Goal: Information Seeking & Learning: Compare options

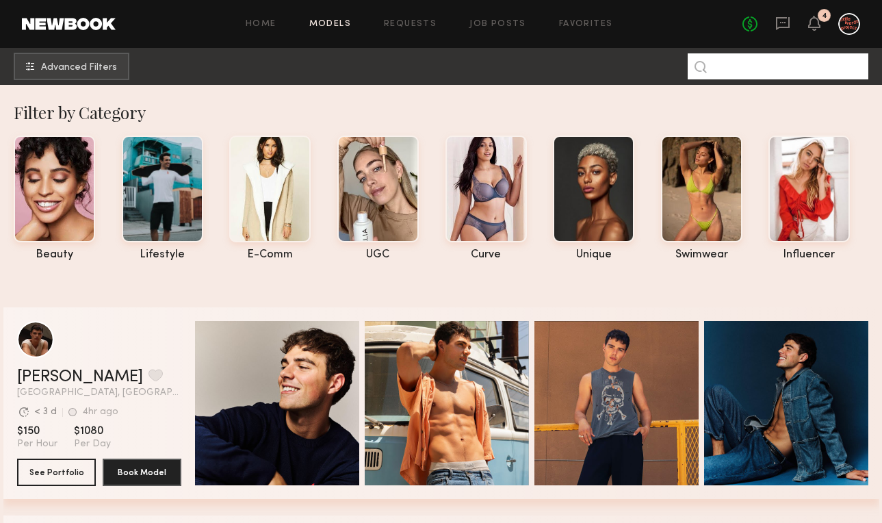
click at [801, 77] on input at bounding box center [778, 66] width 181 height 26
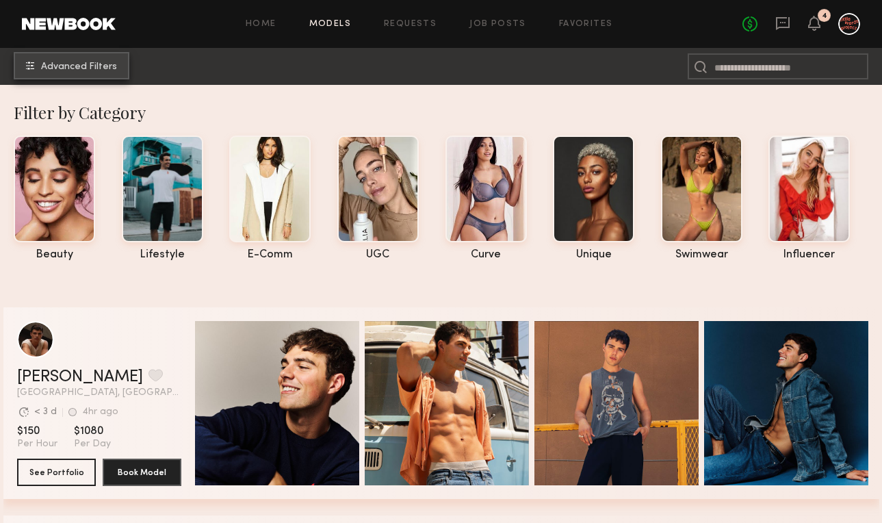
click at [92, 62] on span "Advanced Filters" at bounding box center [79, 67] width 76 height 10
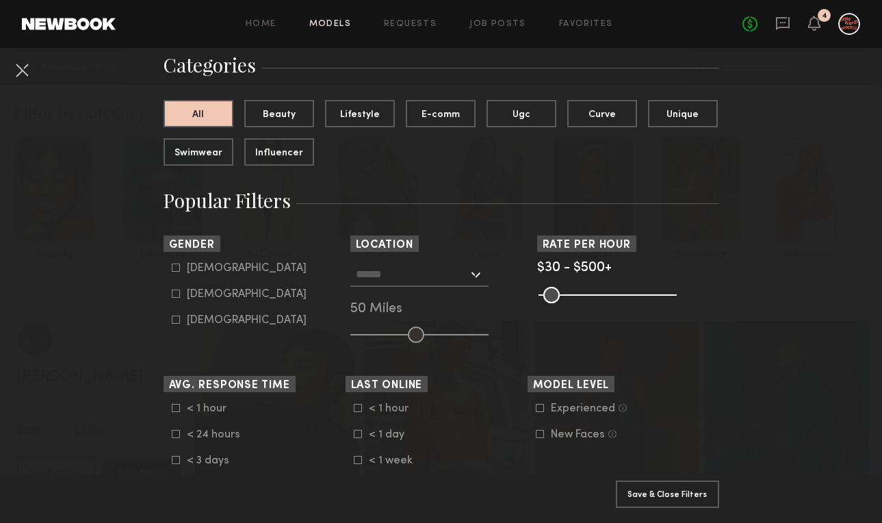
scroll to position [116, 0]
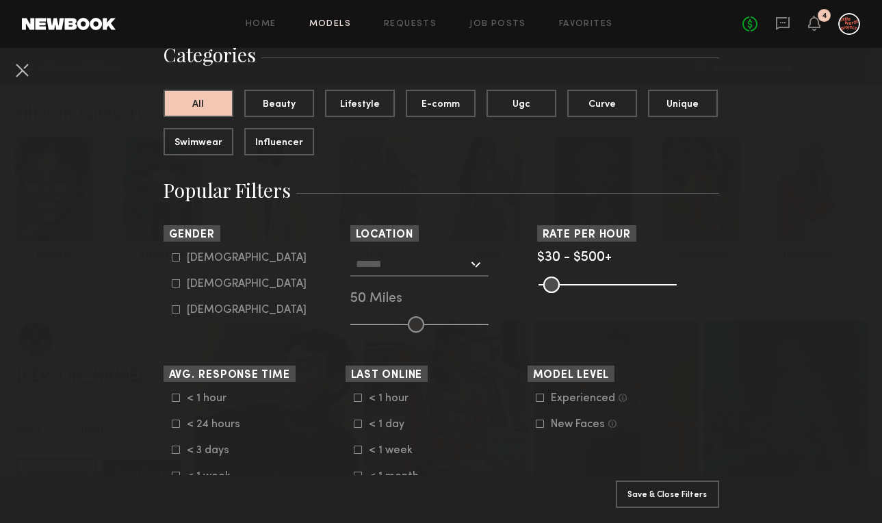
click at [402, 271] on input "text" at bounding box center [412, 263] width 112 height 23
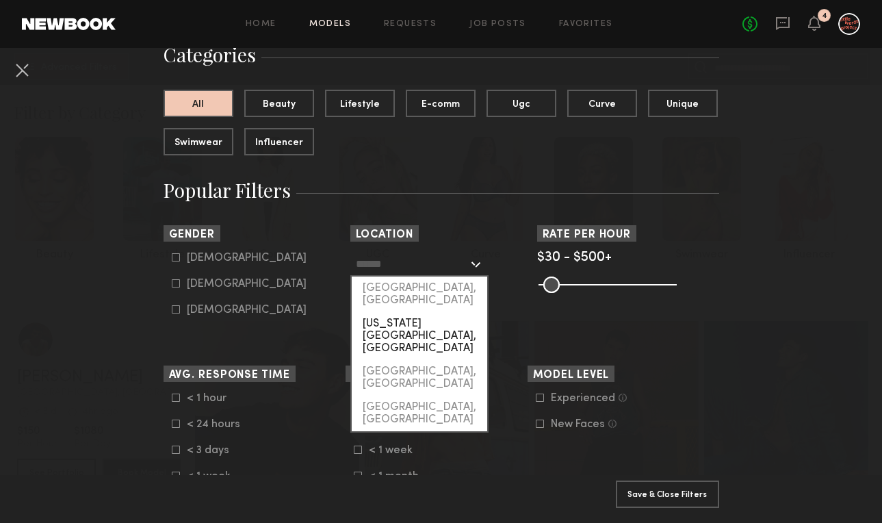
click at [405, 312] on div "[US_STATE][GEOGRAPHIC_DATA], [GEOGRAPHIC_DATA]" at bounding box center [420, 336] width 136 height 48
type input "**********"
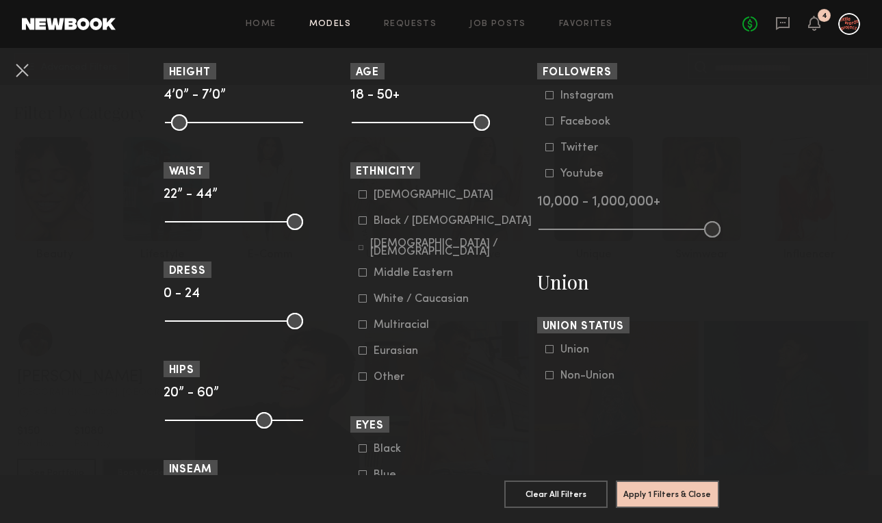
scroll to position [647, 0]
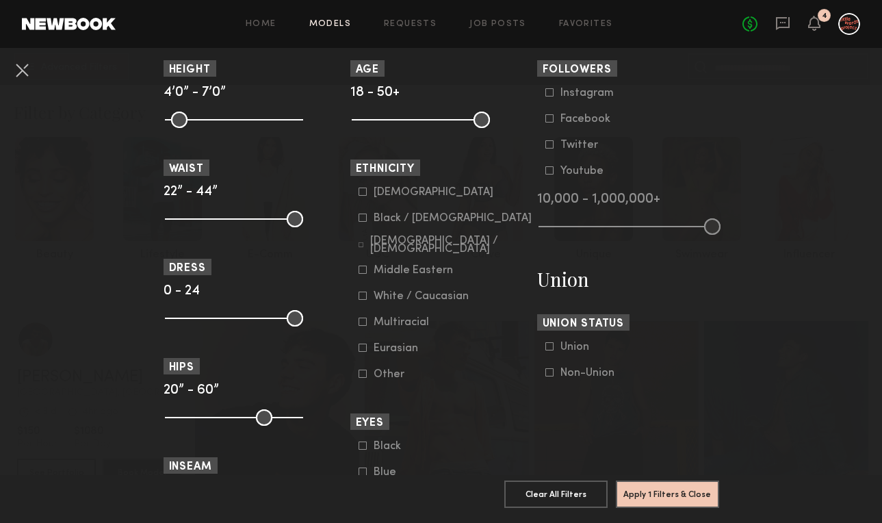
click at [428, 213] on form "Asian Black / African American Hispanic / Latino Middle Eastern White / Caucasi…" at bounding box center [446, 283] width 174 height 194
click at [433, 222] on div "Black / African American" at bounding box center [453, 218] width 158 height 8
click at [643, 500] on button "Apply 2 Filters & Close" at bounding box center [667, 493] width 103 height 27
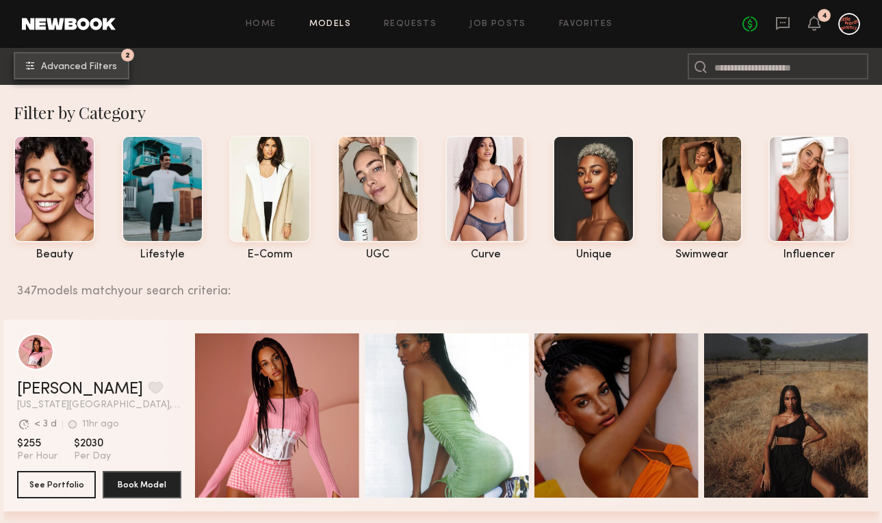
click at [114, 60] on button "2 Advanced Filters" at bounding box center [72, 65] width 116 height 27
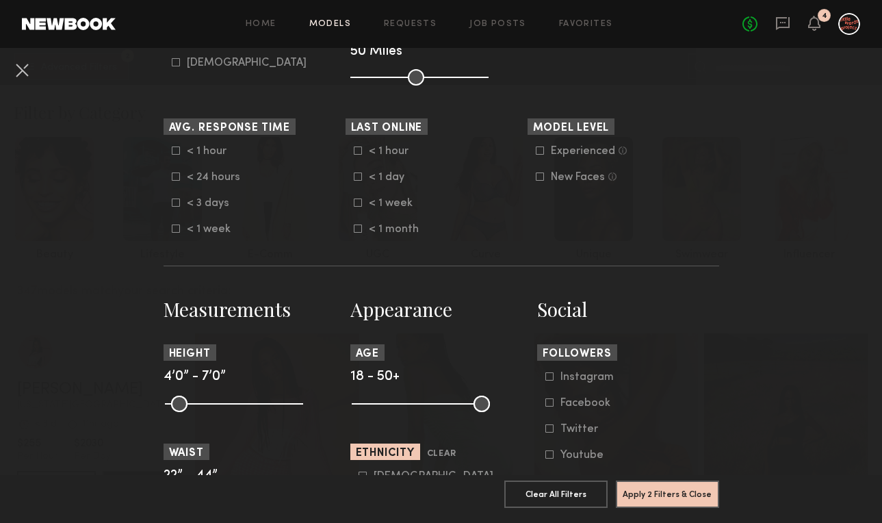
scroll to position [364, 0]
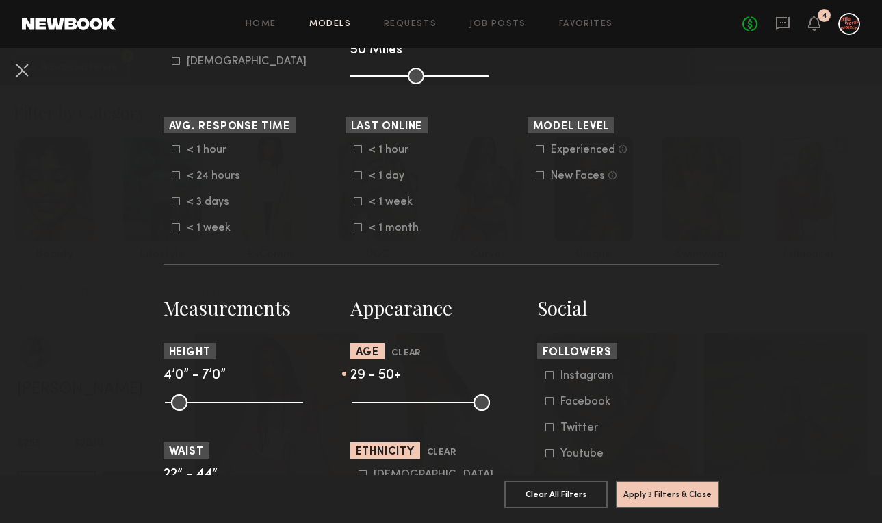
drag, startPoint x: 358, startPoint y: 400, endPoint x: 402, endPoint y: 405, distance: 44.0
type input "**"
click at [402, 405] on input "range" at bounding box center [421, 402] width 138 height 16
drag, startPoint x: 476, startPoint y: 402, endPoint x: 439, endPoint y: 405, distance: 36.4
type input "**"
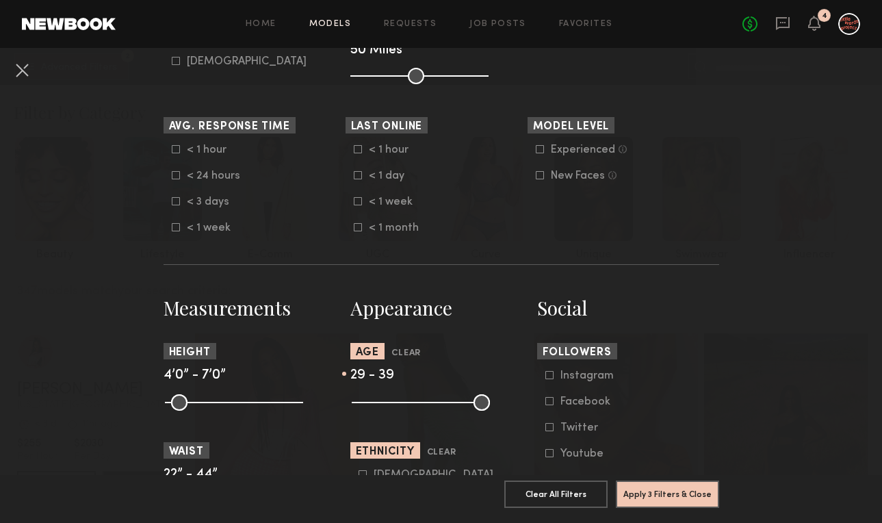
click at [439, 405] on input "range" at bounding box center [421, 402] width 138 height 16
click at [632, 491] on button "Apply 3 Filters & Close" at bounding box center [667, 493] width 103 height 27
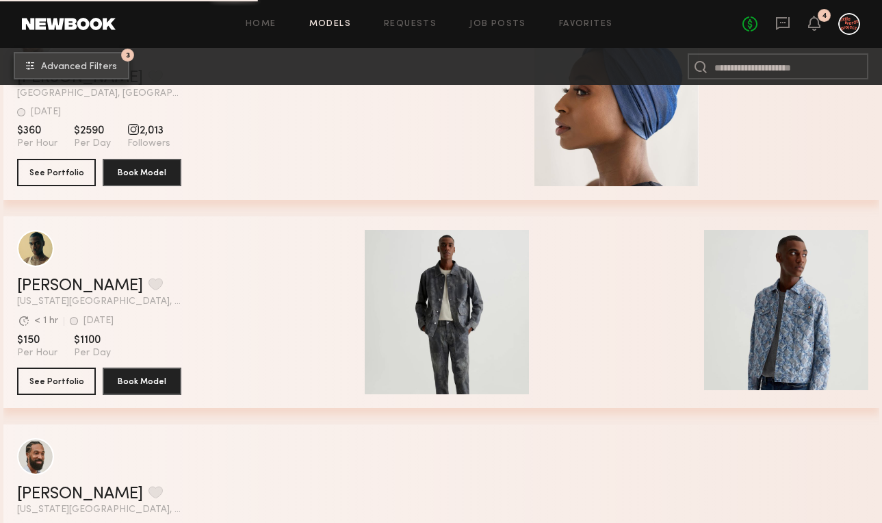
scroll to position [7179, 0]
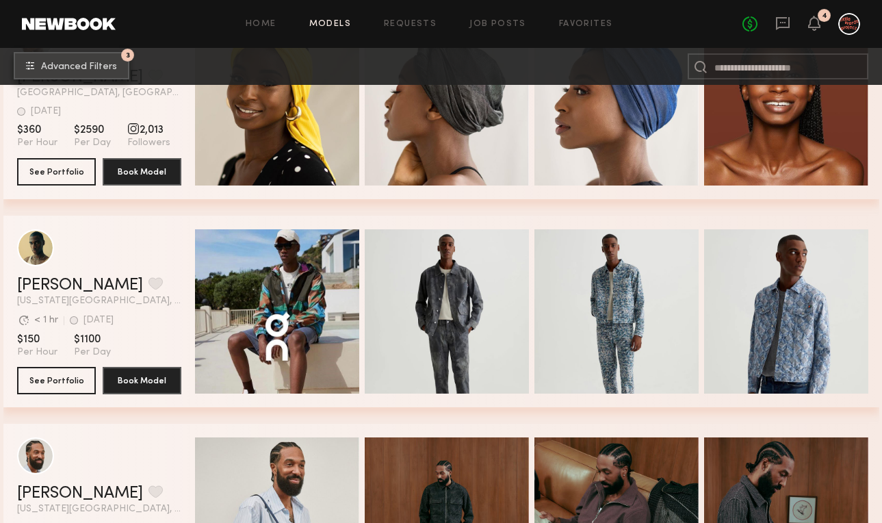
click at [100, 67] on span "Advanced Filters" at bounding box center [79, 67] width 76 height 10
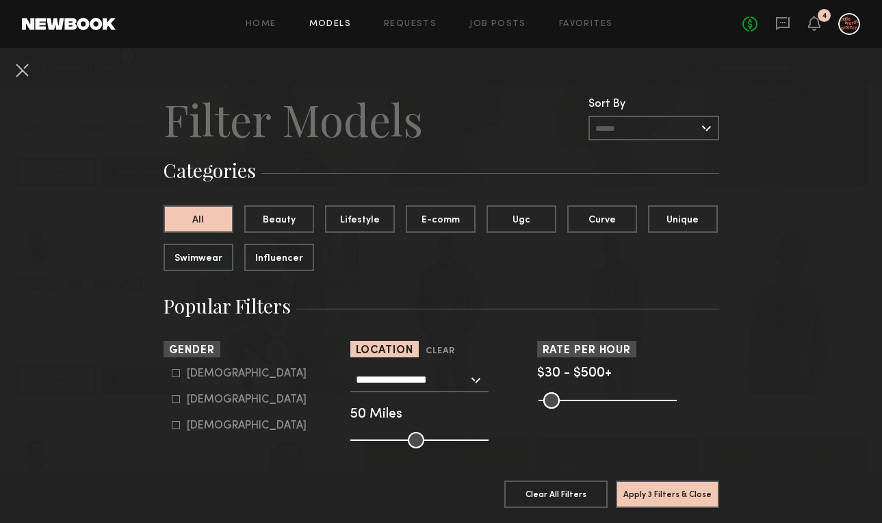
scroll to position [37, 0]
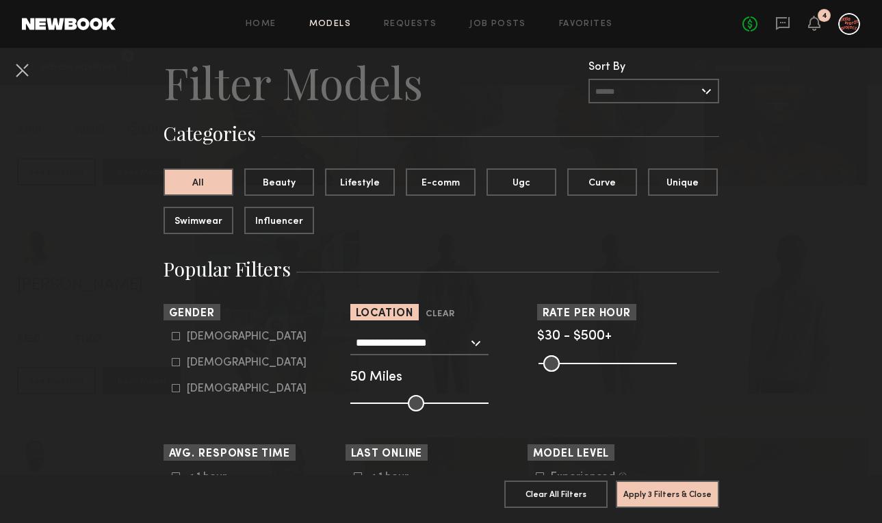
click at [207, 366] on div "Female" at bounding box center [247, 363] width 120 height 8
type input "**"
click at [668, 498] on button "Apply 4 Filters & Close" at bounding box center [667, 493] width 103 height 27
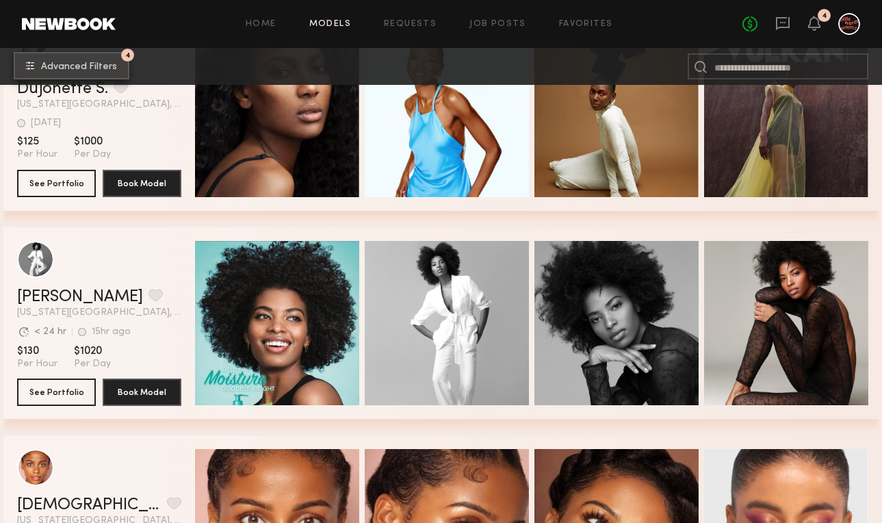
scroll to position [4987, 0]
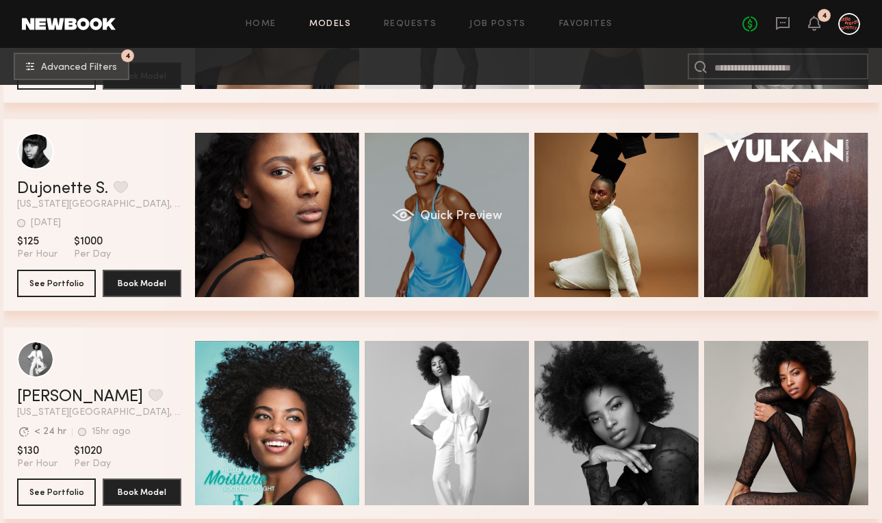
click at [481, 218] on span "Quick Preview" at bounding box center [461, 216] width 82 height 12
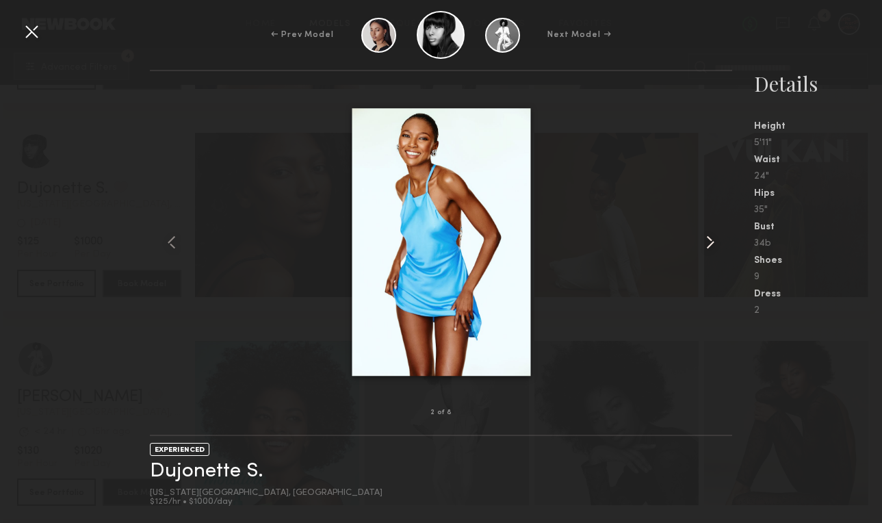
click at [711, 240] on common-icon at bounding box center [711, 242] width 22 height 22
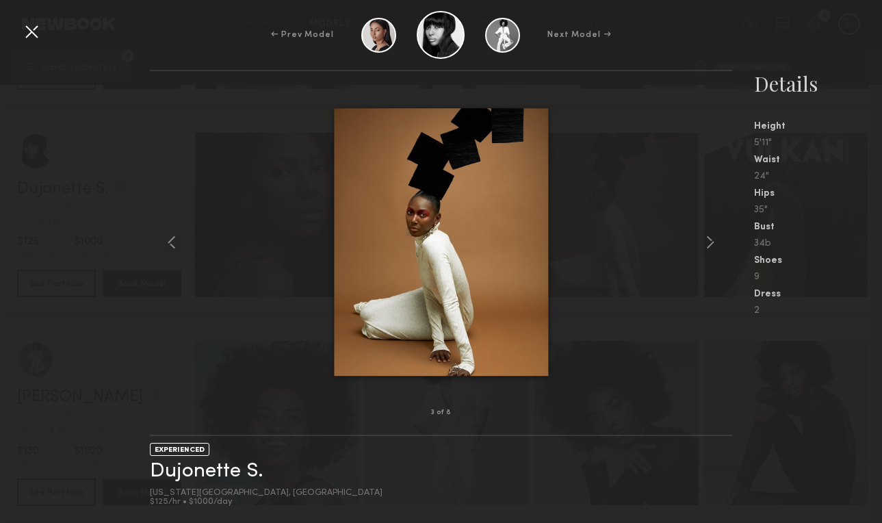
click at [782, 78] on div "Details" at bounding box center [818, 83] width 128 height 27
click at [33, 36] on div at bounding box center [32, 32] width 22 height 22
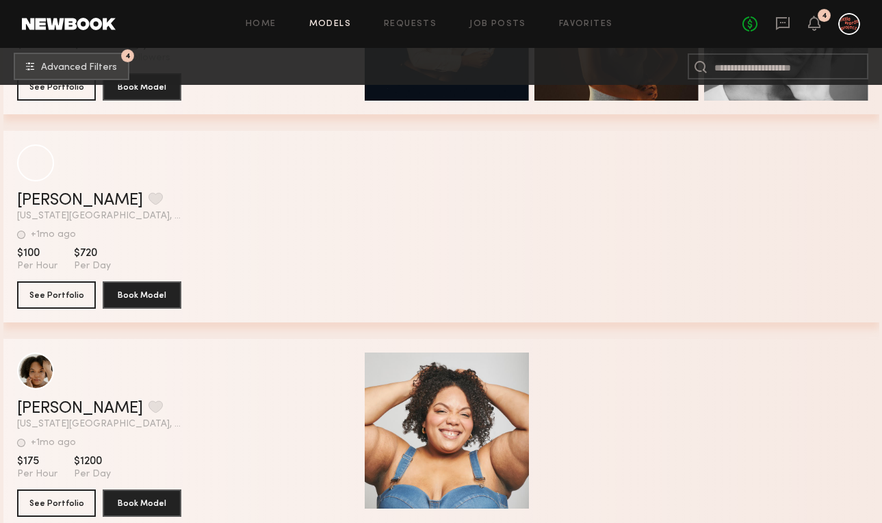
scroll to position [16005, 0]
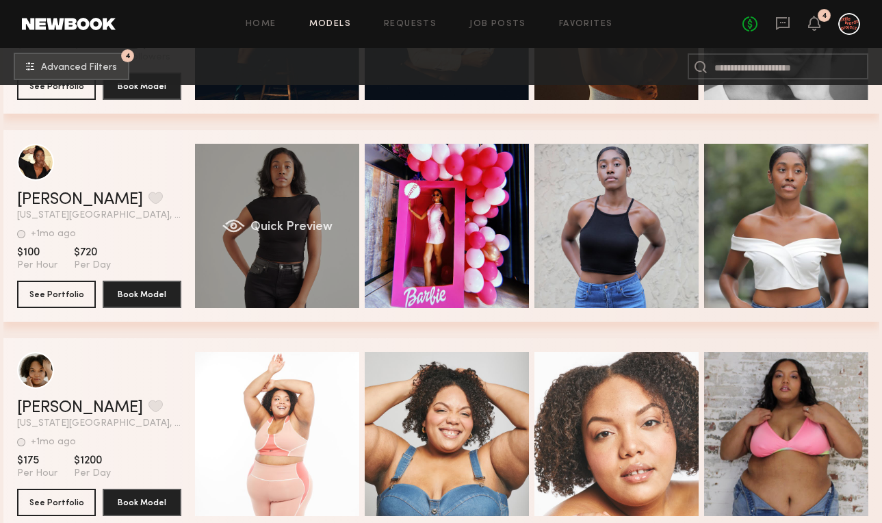
click at [258, 280] on div "Quick Preview" at bounding box center [277, 226] width 164 height 164
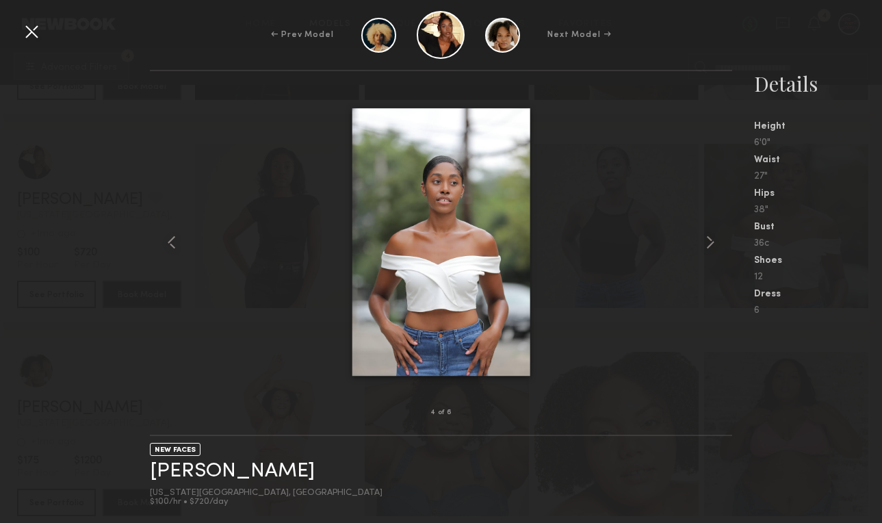
click at [34, 32] on div at bounding box center [32, 32] width 22 height 22
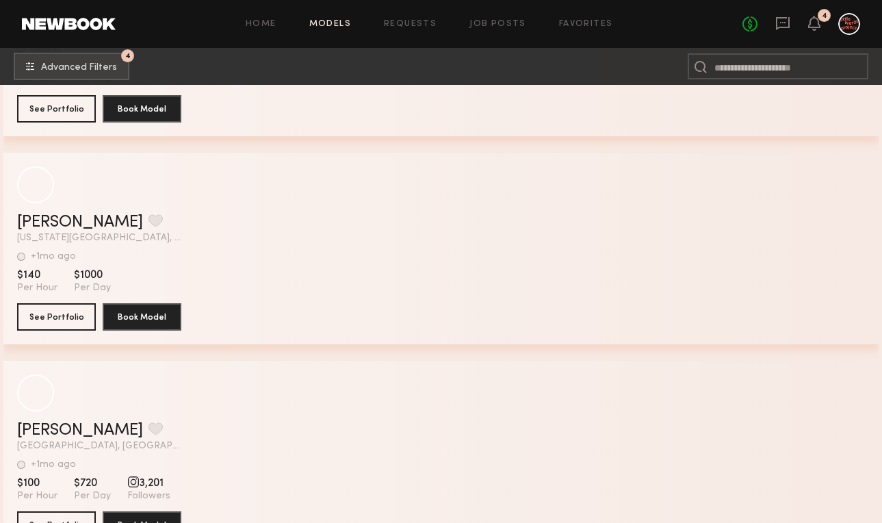
scroll to position [20355, 0]
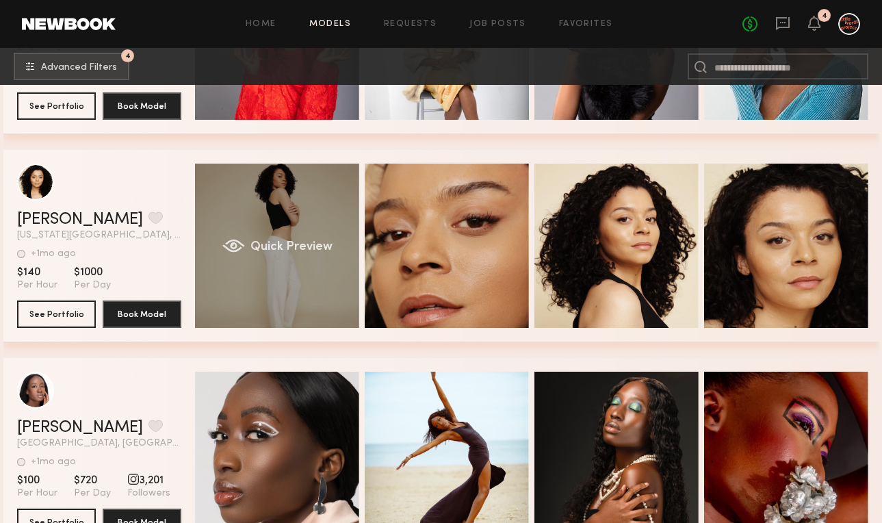
click at [263, 240] on div "Quick Preview" at bounding box center [277, 246] width 164 height 164
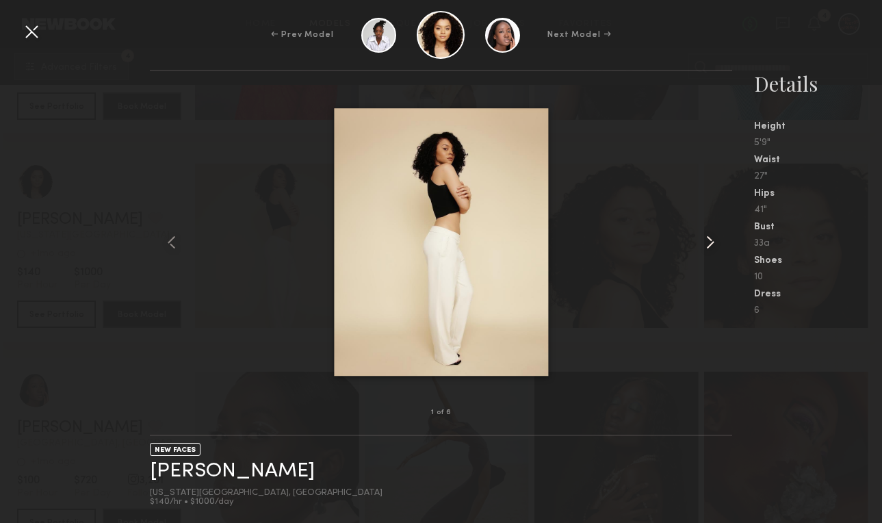
click at [709, 248] on common-icon at bounding box center [711, 242] width 22 height 22
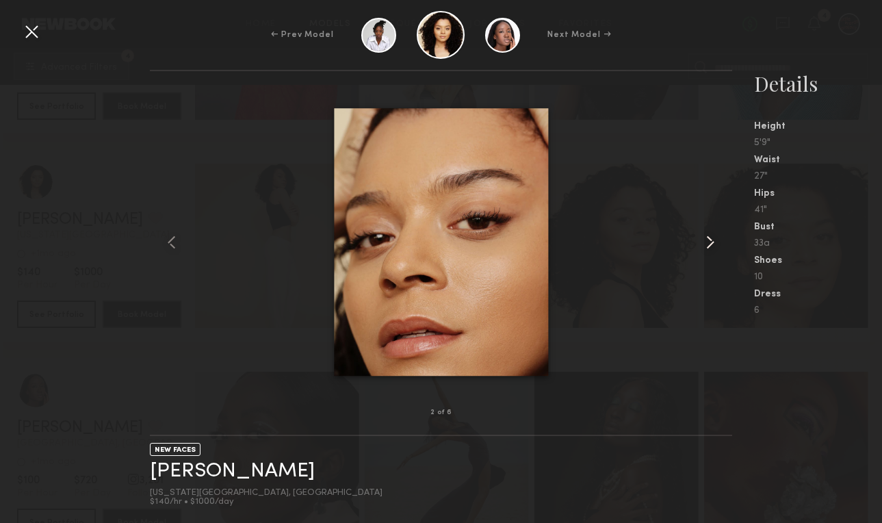
click at [709, 248] on common-icon at bounding box center [711, 242] width 22 height 22
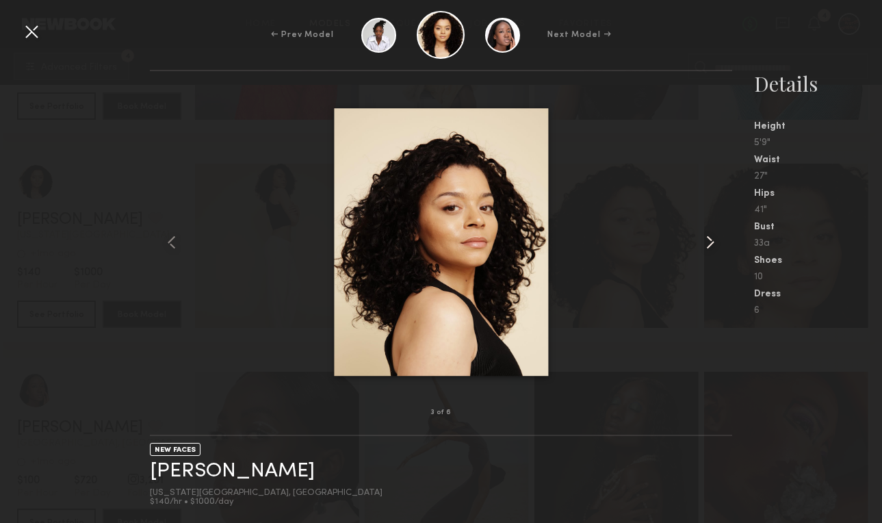
click at [709, 248] on common-icon at bounding box center [711, 242] width 22 height 22
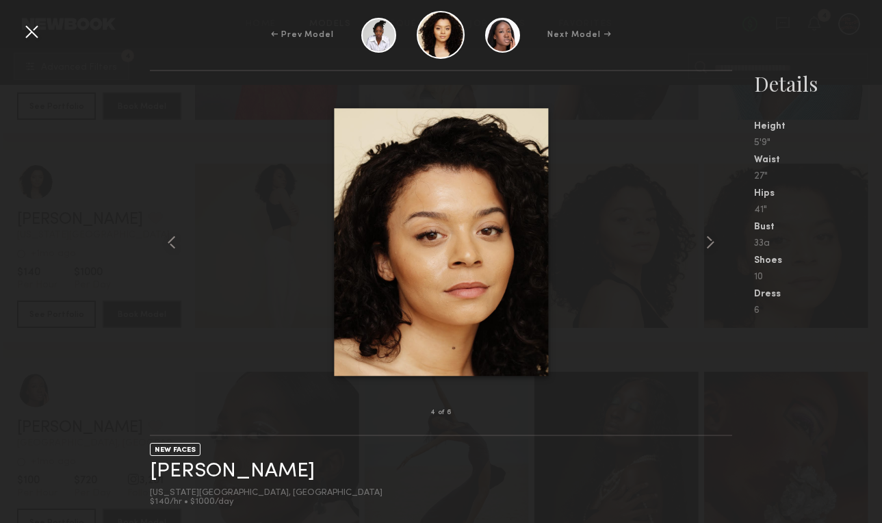
click at [287, 153] on div at bounding box center [441, 242] width 583 height 298
click at [37, 36] on div at bounding box center [32, 32] width 22 height 22
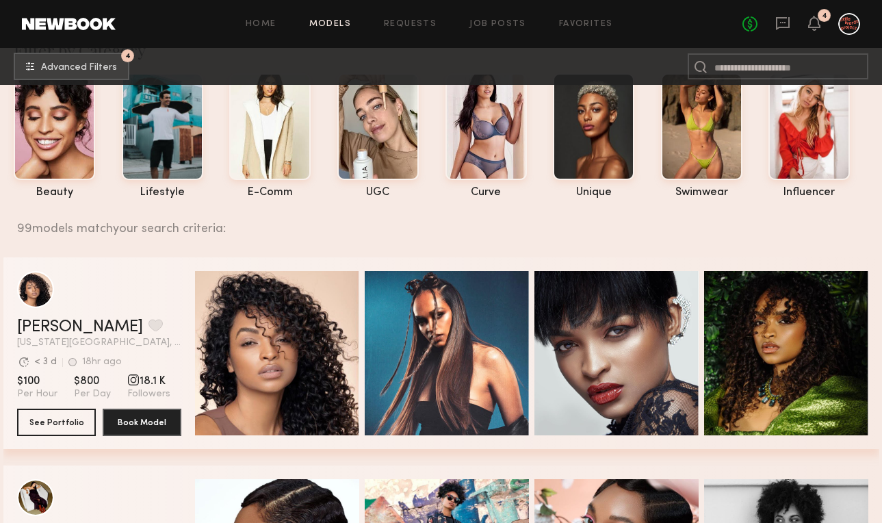
scroll to position [84, 0]
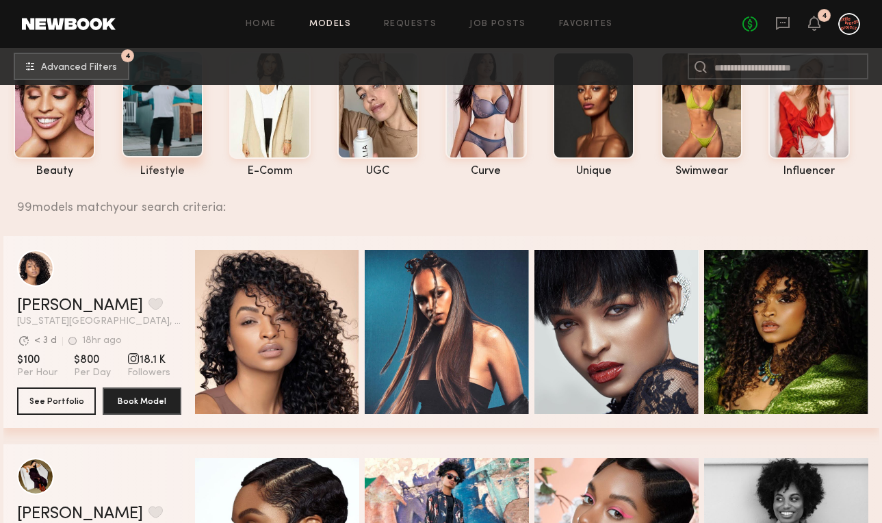
click at [151, 146] on div at bounding box center [162, 104] width 81 height 107
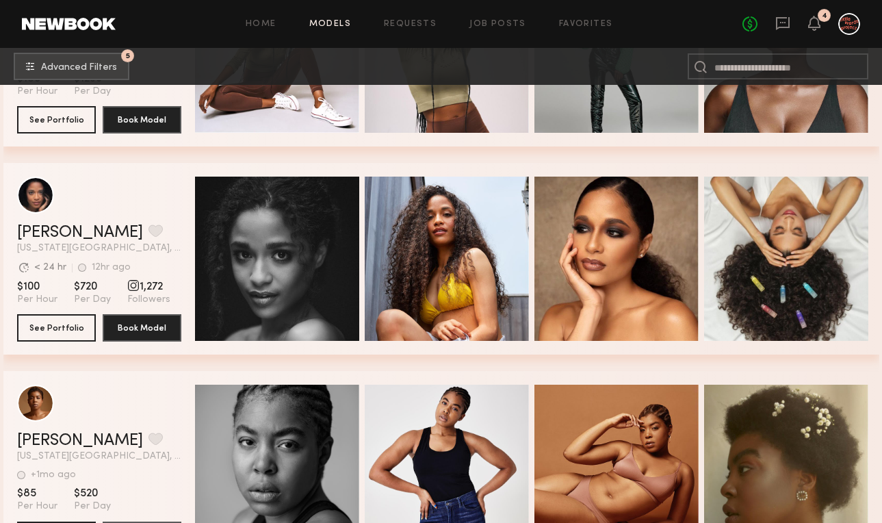
scroll to position [782, 0]
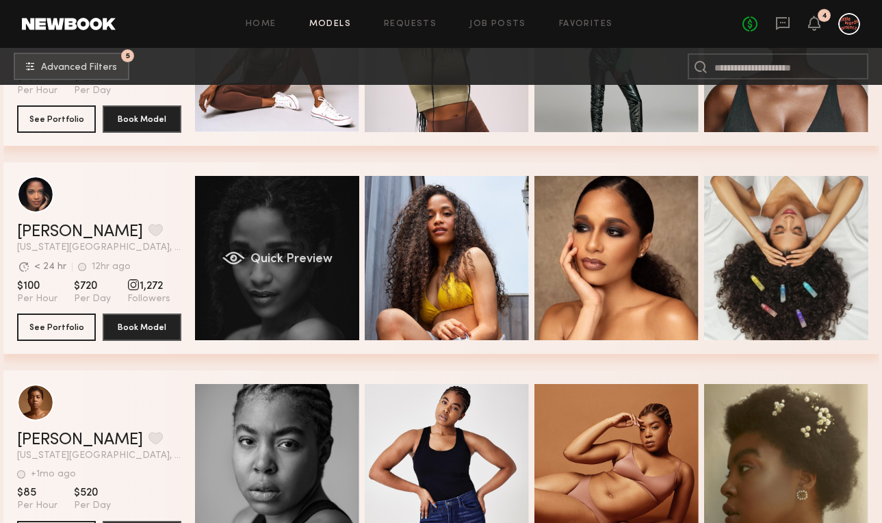
click at [267, 231] on div "Quick Preview" at bounding box center [277, 258] width 164 height 164
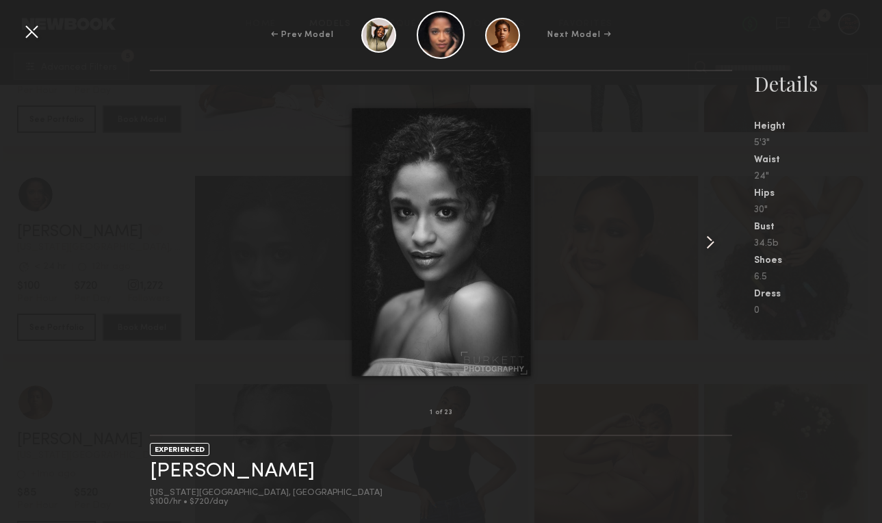
click at [706, 248] on common-icon at bounding box center [711, 242] width 22 height 22
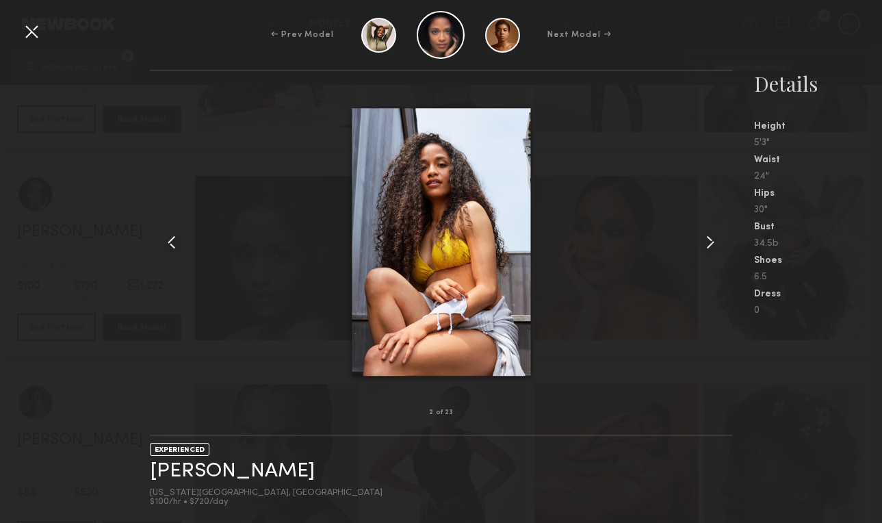
click at [706, 248] on common-icon at bounding box center [711, 242] width 22 height 22
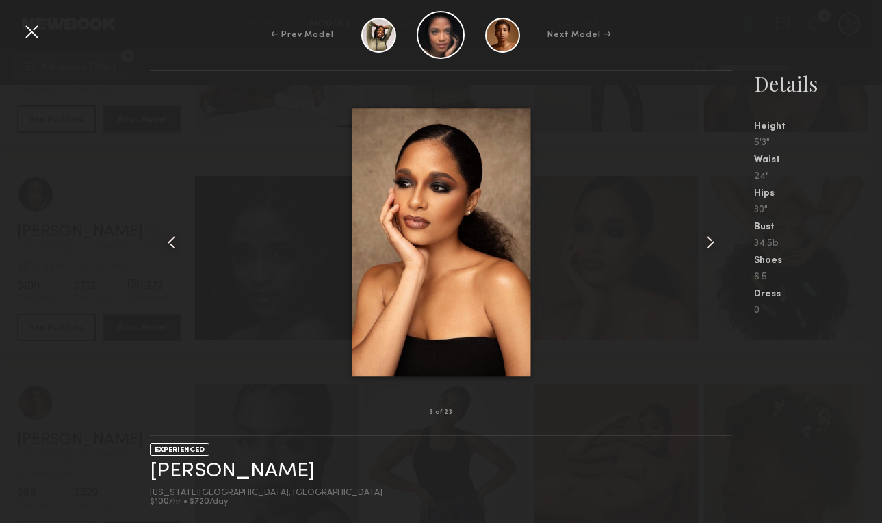
click at [706, 248] on common-icon at bounding box center [711, 242] width 22 height 22
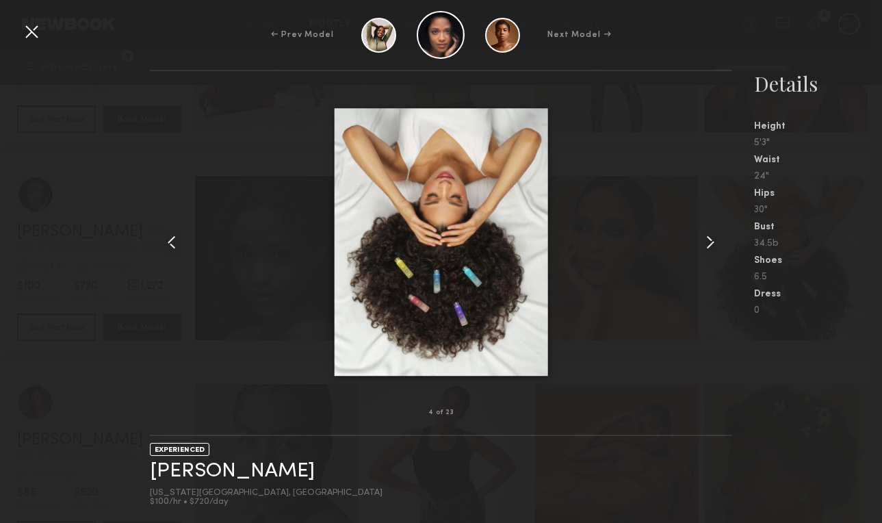
click at [706, 248] on common-icon at bounding box center [711, 242] width 22 height 22
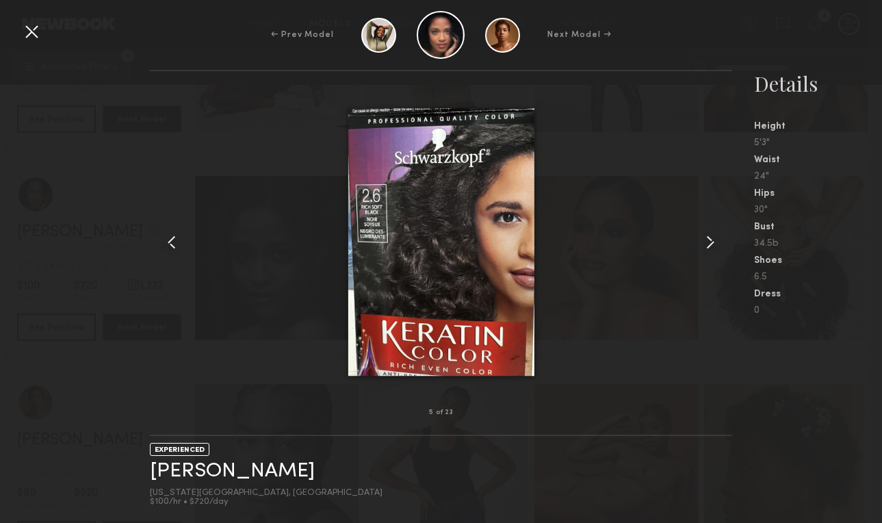
click at [706, 248] on common-icon at bounding box center [711, 242] width 22 height 22
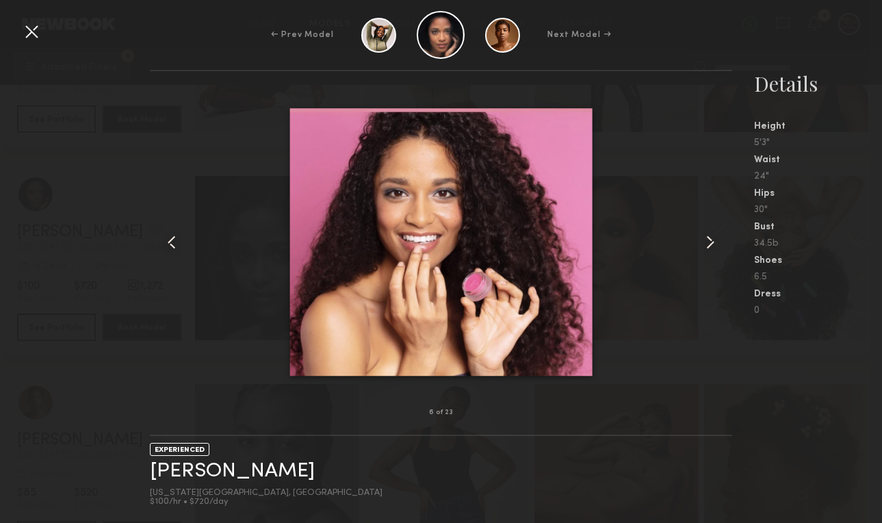
click at [42, 35] on div "← Prev Model Next Model →" at bounding box center [441, 35] width 882 height 48
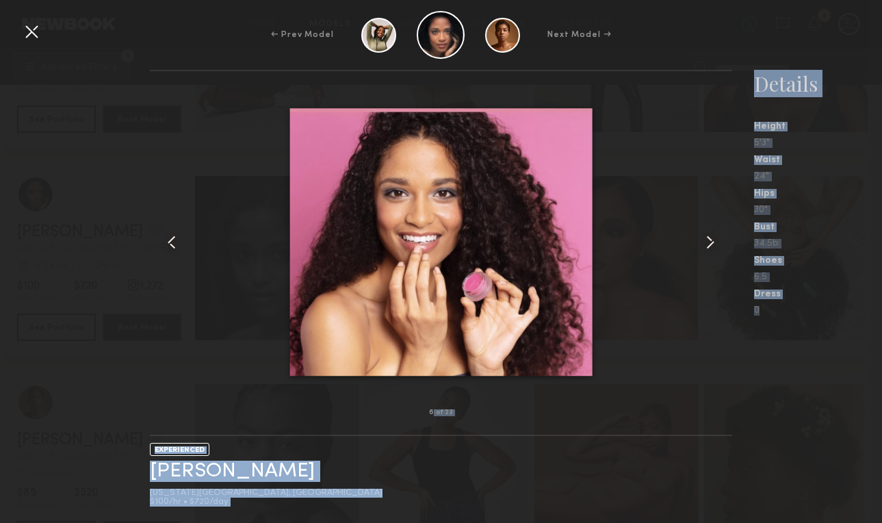
drag, startPoint x: 35, startPoint y: 34, endPoint x: 43, endPoint y: 170, distance: 136.5
click at [44, 171] on div "← Prev Model Next Model → 6 of 23 EXPERIENCED Maria G. New York City, NY $100/h…" at bounding box center [441, 261] width 882 height 523
click at [240, 170] on div at bounding box center [441, 242] width 583 height 298
click at [623, 316] on div at bounding box center [441, 242] width 583 height 298
click at [216, 463] on link "Maria G." at bounding box center [232, 471] width 165 height 21
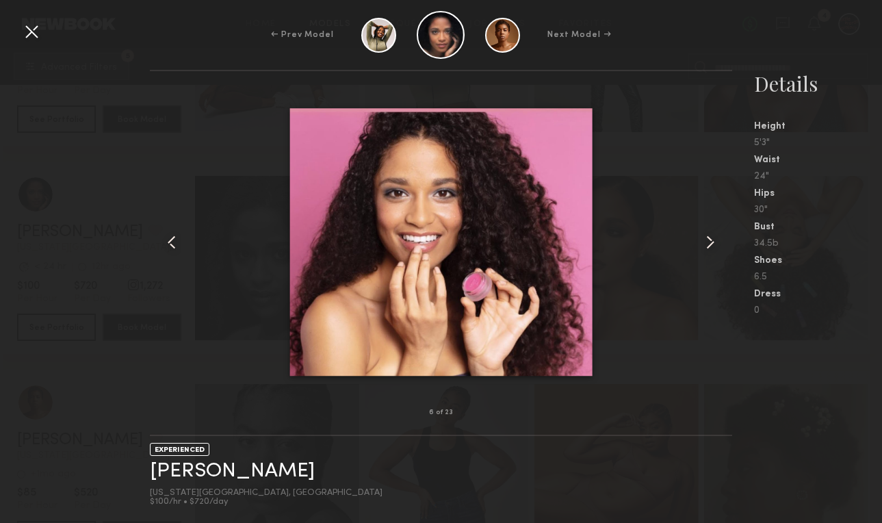
click at [34, 25] on div at bounding box center [32, 32] width 22 height 22
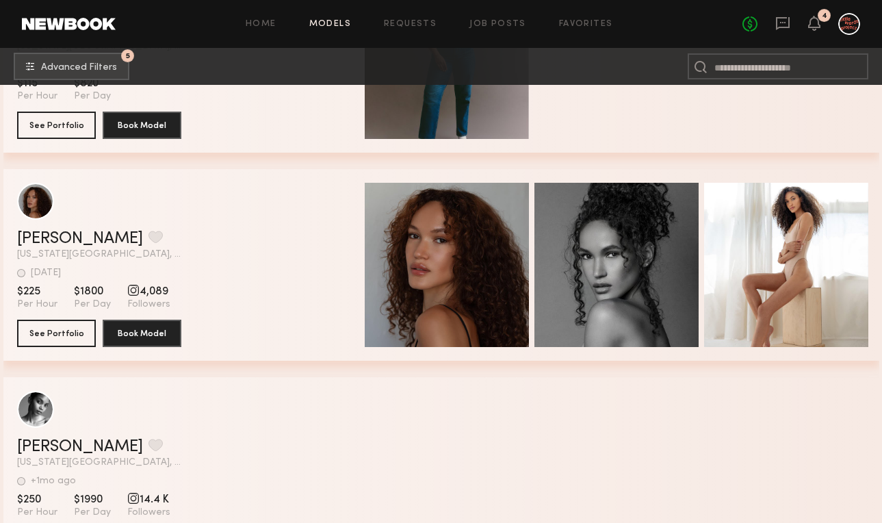
scroll to position [2902, 0]
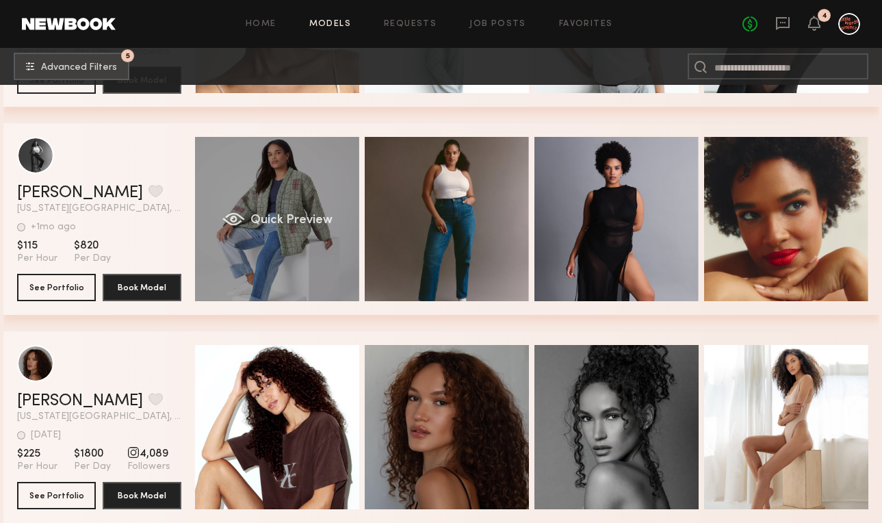
click at [278, 254] on div "Quick Preview" at bounding box center [277, 219] width 164 height 164
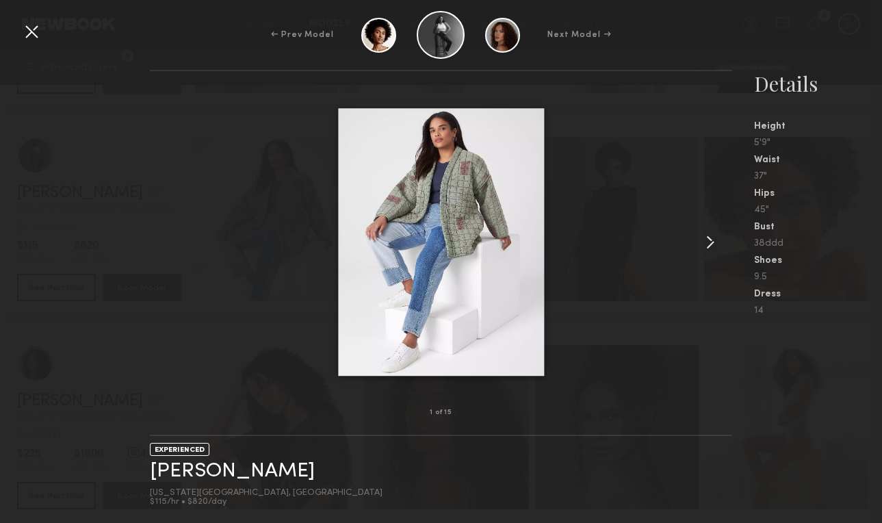
click at [702, 247] on common-icon at bounding box center [711, 242] width 22 height 22
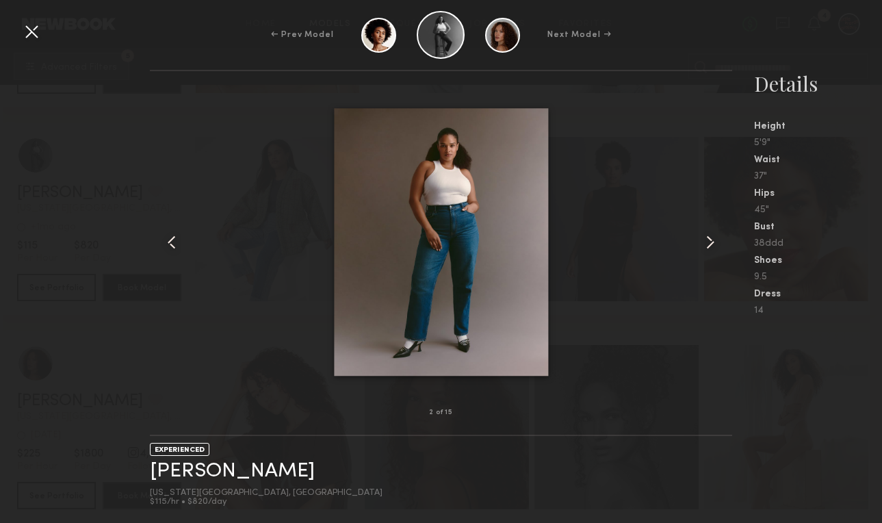
click at [702, 247] on common-icon at bounding box center [711, 242] width 22 height 22
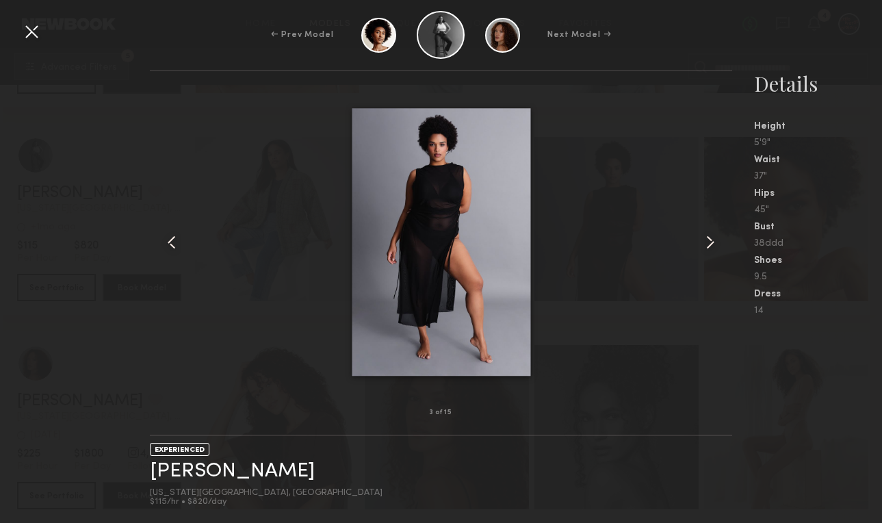
click at [702, 247] on common-icon at bounding box center [711, 242] width 22 height 22
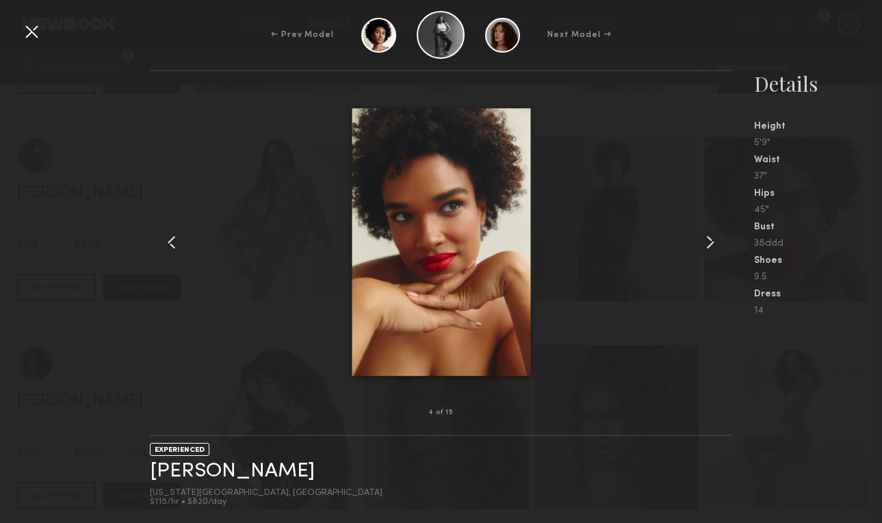
click at [702, 247] on common-icon at bounding box center [711, 242] width 22 height 22
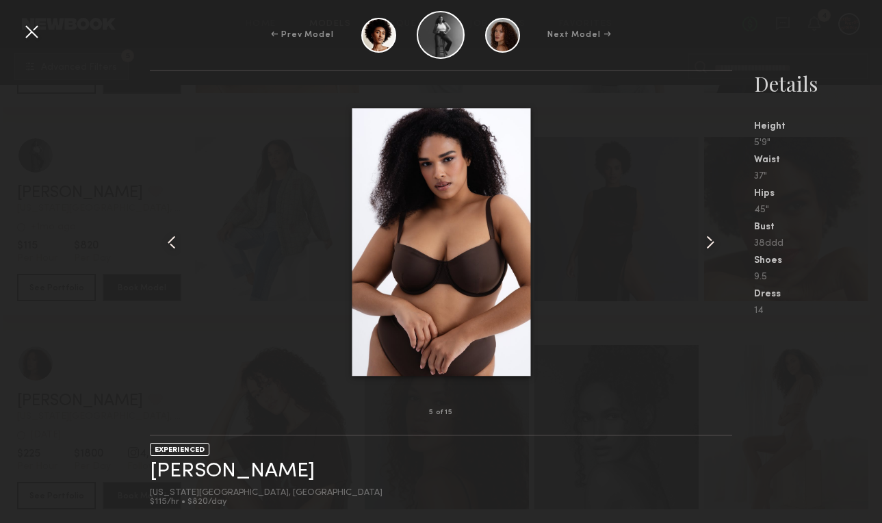
click at [702, 247] on common-icon at bounding box center [711, 242] width 22 height 22
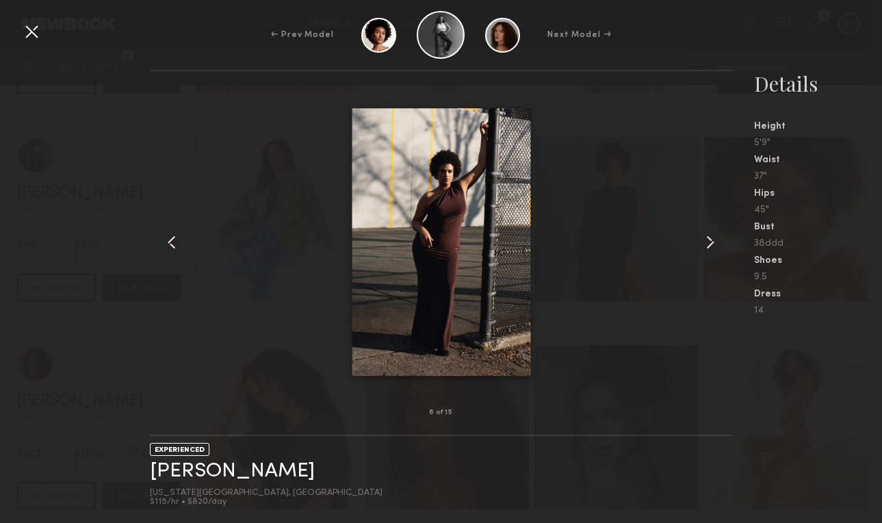
click at [32, 25] on div at bounding box center [32, 32] width 22 height 22
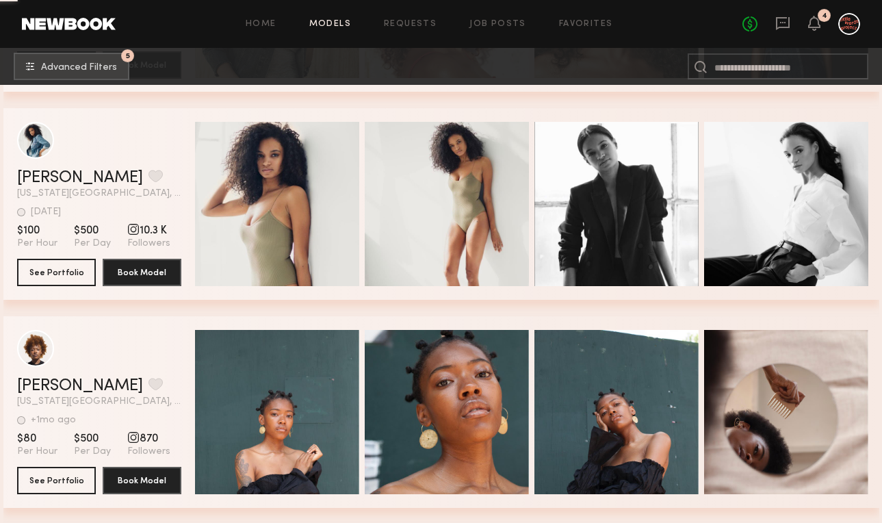
scroll to position [4715, 0]
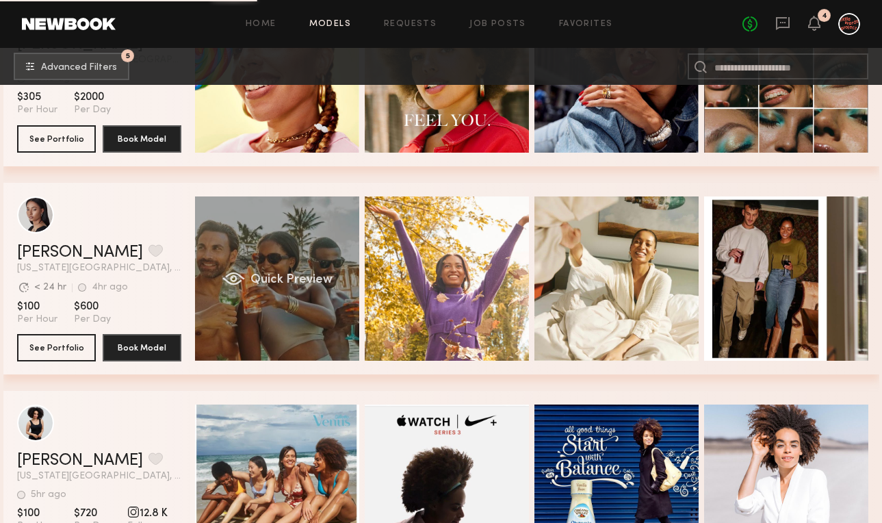
click at [271, 318] on div "Quick Preview" at bounding box center [277, 278] width 164 height 164
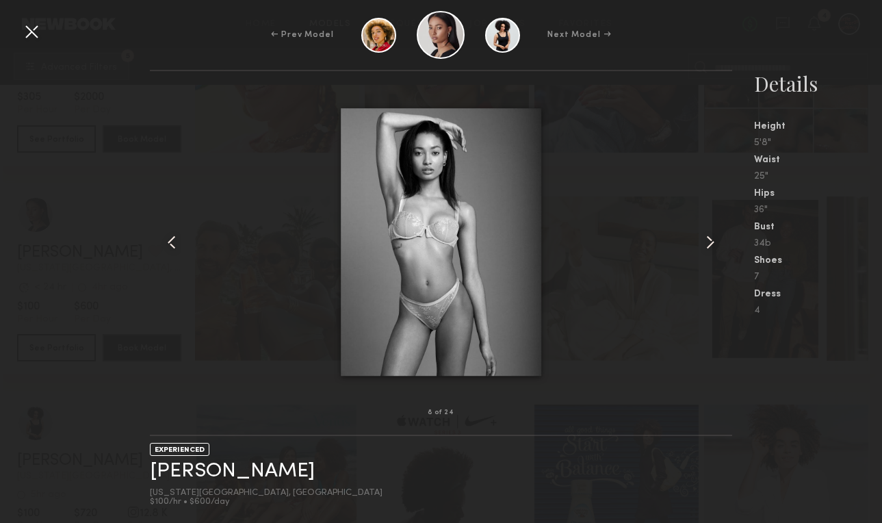
click at [40, 35] on div at bounding box center [32, 32] width 22 height 22
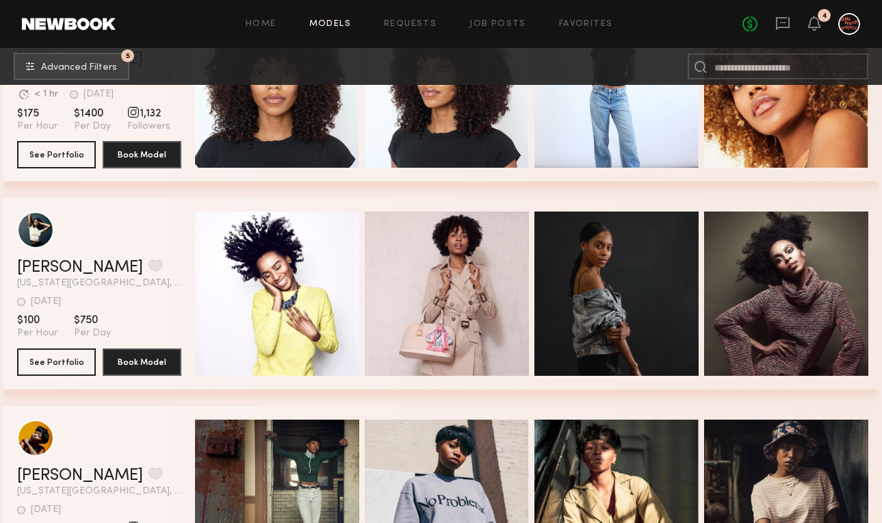
scroll to position [5308, 0]
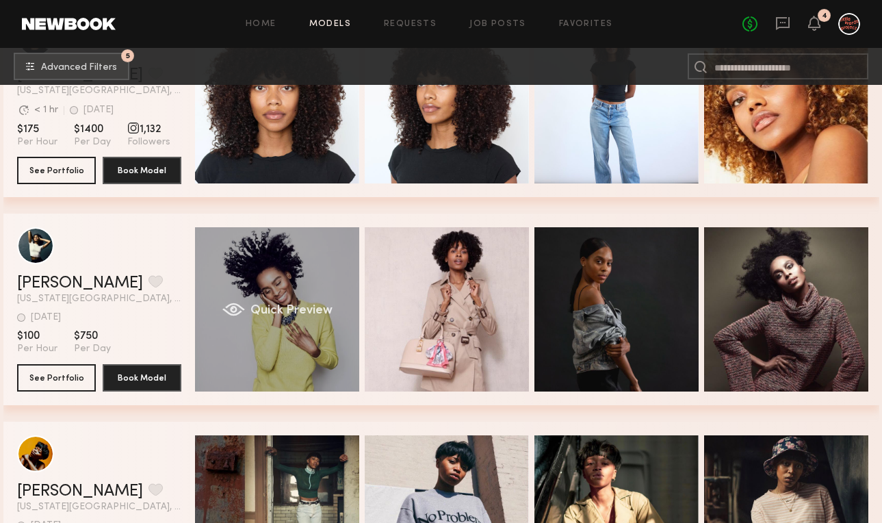
click at [259, 342] on div "Quick Preview" at bounding box center [277, 309] width 164 height 164
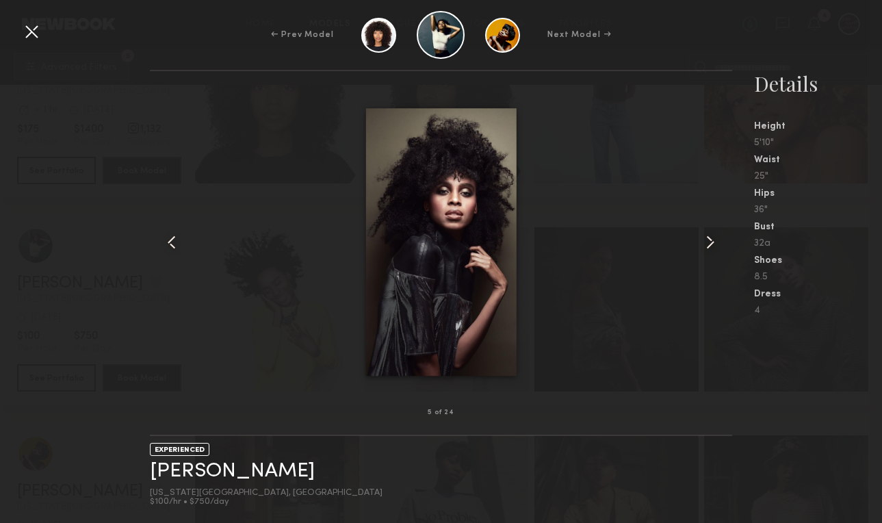
click at [40, 34] on div at bounding box center [32, 32] width 22 height 22
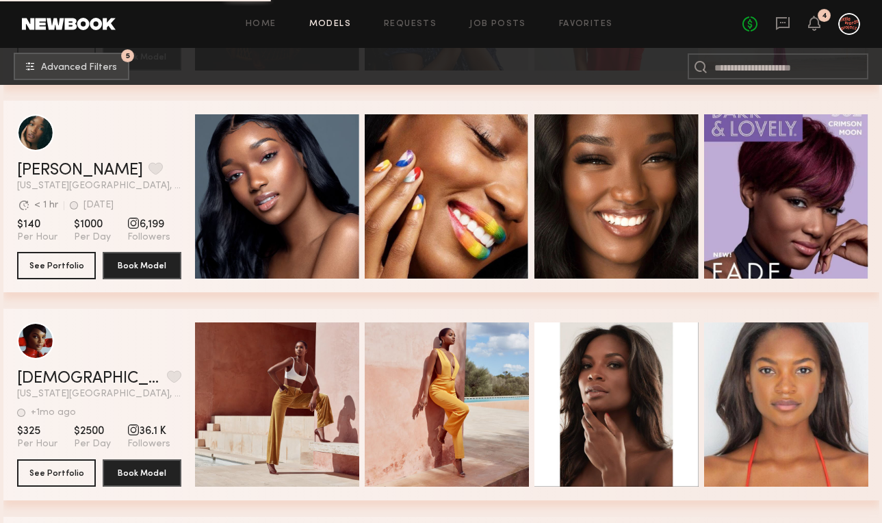
scroll to position [7323, 0]
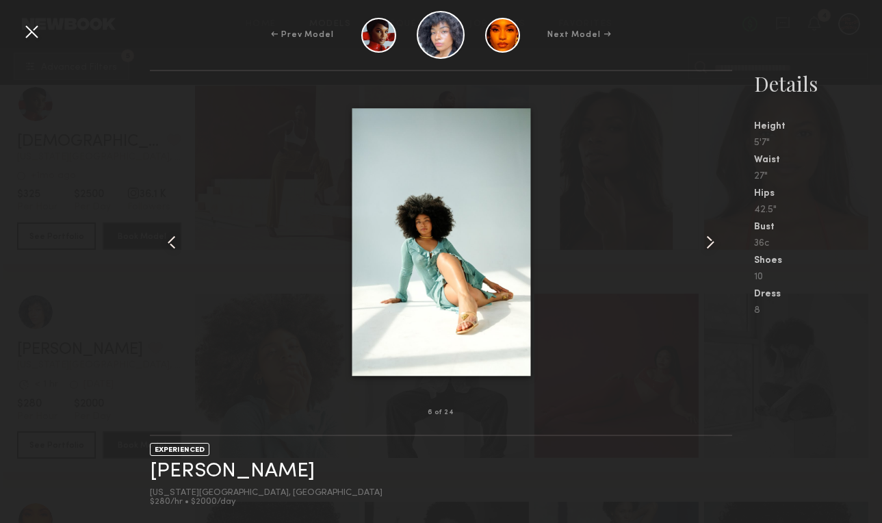
click at [31, 39] on div at bounding box center [32, 32] width 22 height 22
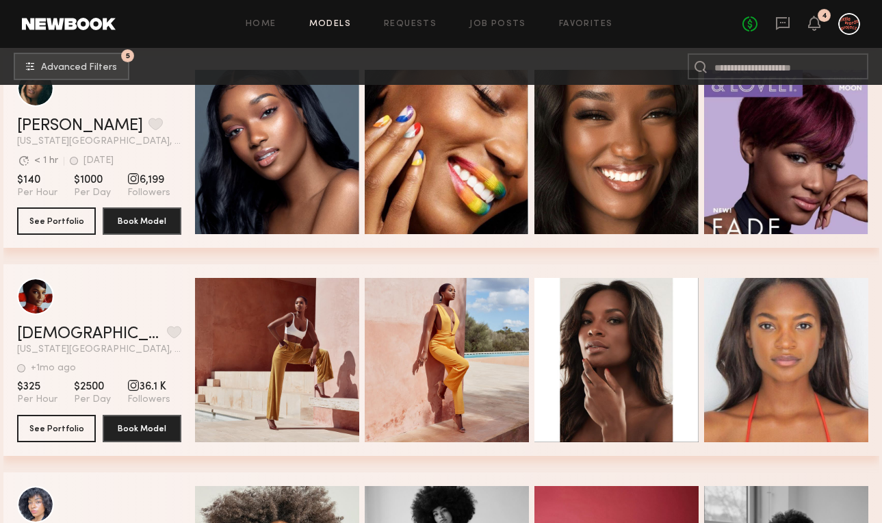
scroll to position [7120, 0]
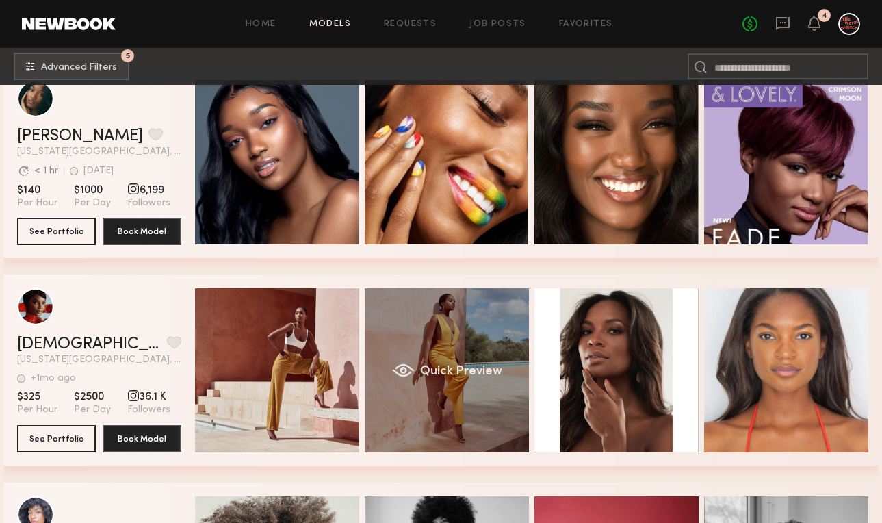
click at [437, 366] on span "Quick Preview" at bounding box center [461, 372] width 82 height 12
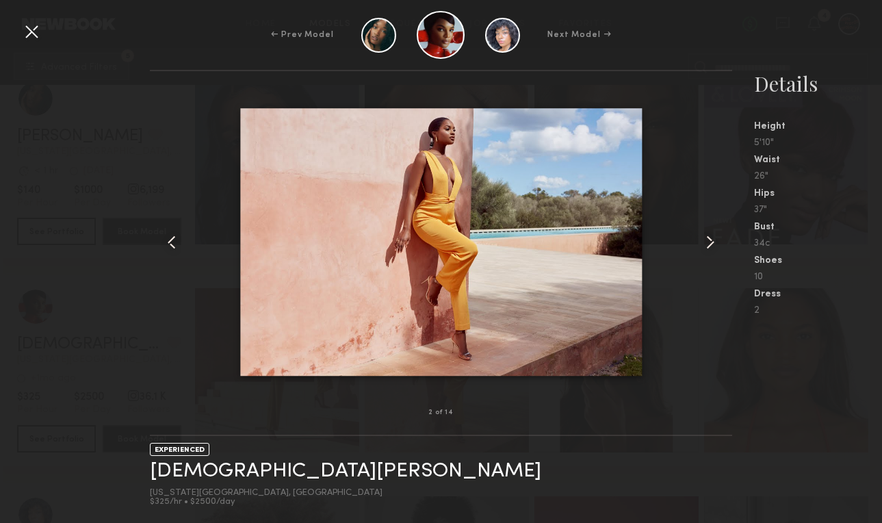
click at [711, 250] on common-icon at bounding box center [711, 242] width 22 height 22
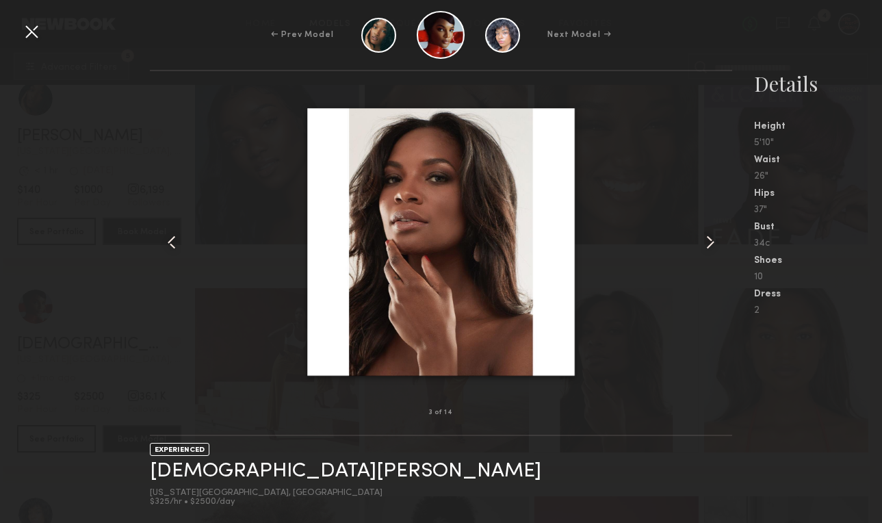
click at [711, 250] on common-icon at bounding box center [711, 242] width 22 height 22
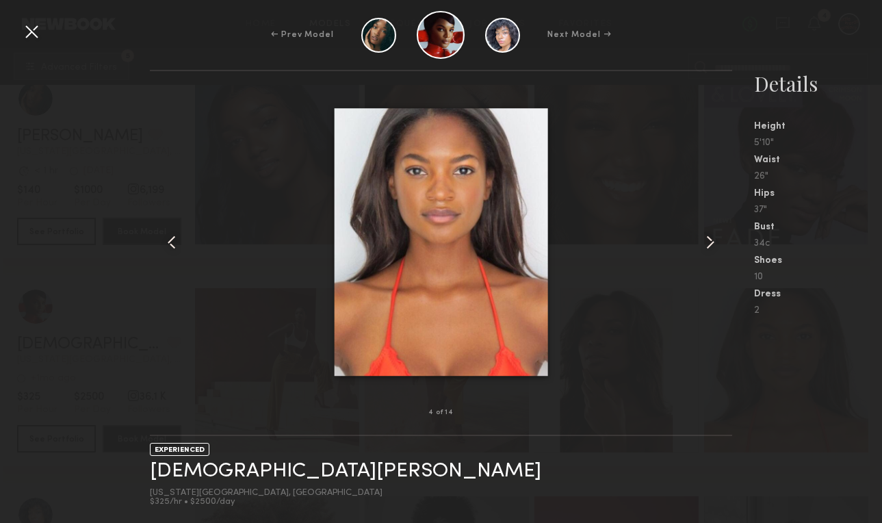
click at [711, 250] on common-icon at bounding box center [711, 242] width 22 height 22
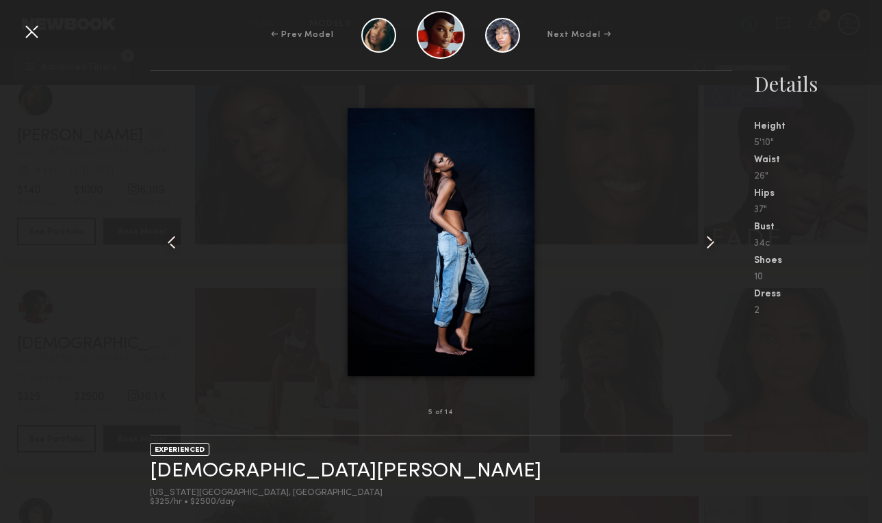
click at [711, 250] on common-icon at bounding box center [711, 242] width 22 height 22
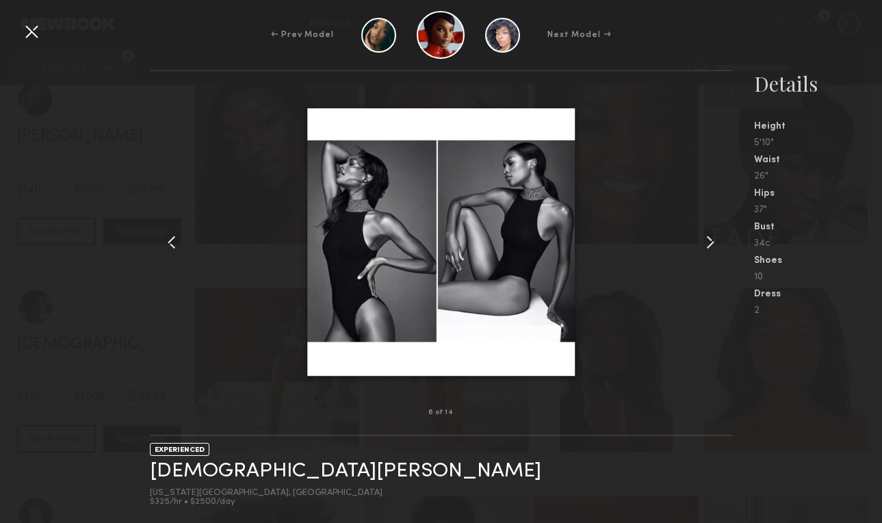
click at [29, 29] on div at bounding box center [32, 32] width 22 height 22
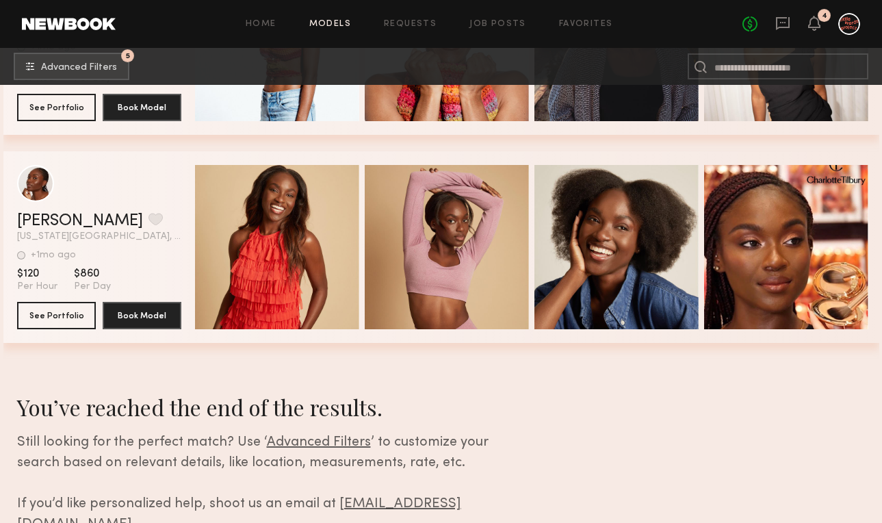
scroll to position [8752, 0]
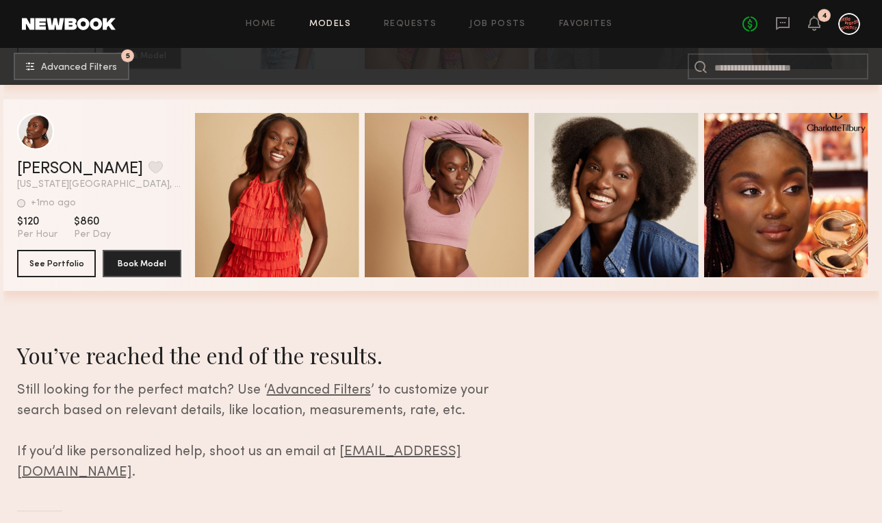
click at [281, 394] on span "Advanced Filters" at bounding box center [319, 390] width 104 height 13
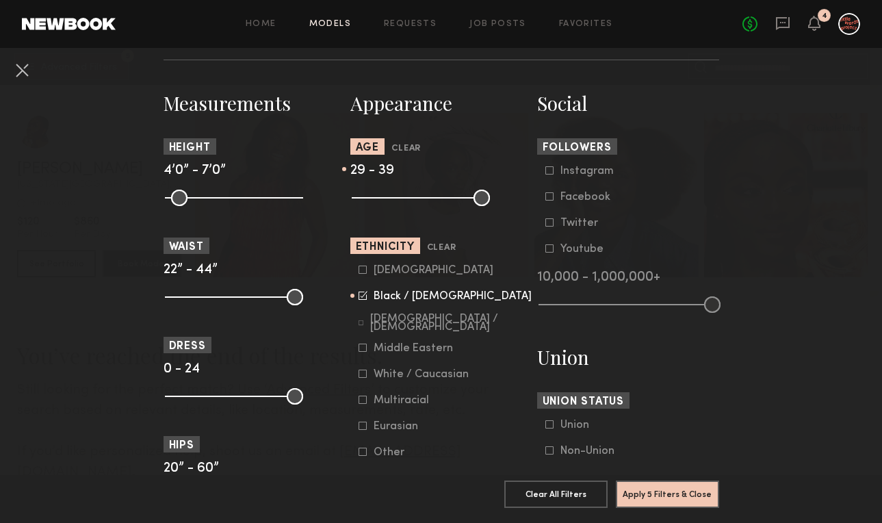
scroll to position [551, 0]
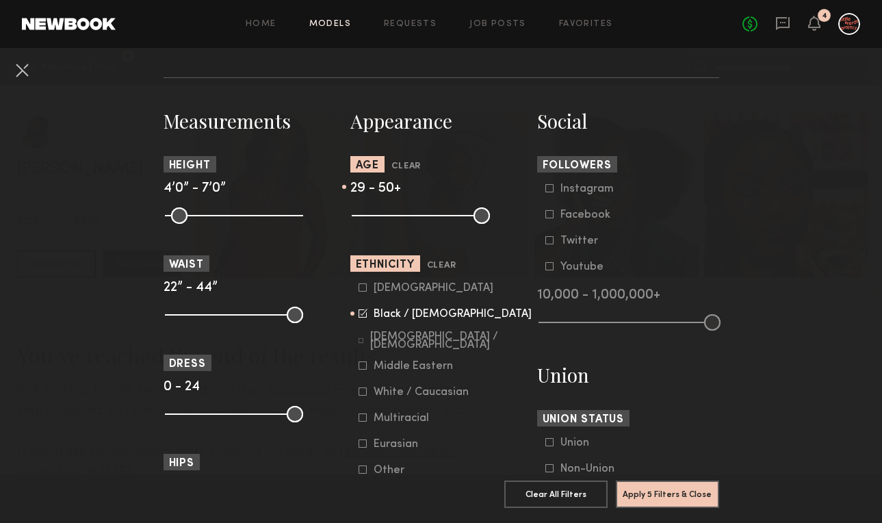
drag, startPoint x: 438, startPoint y: 216, endPoint x: 533, endPoint y: 212, distance: 94.5
type input "**"
click at [490, 212] on input "range" at bounding box center [421, 215] width 138 height 16
drag, startPoint x: 402, startPoint y: 214, endPoint x: 437, endPoint y: 216, distance: 35.7
type input "**"
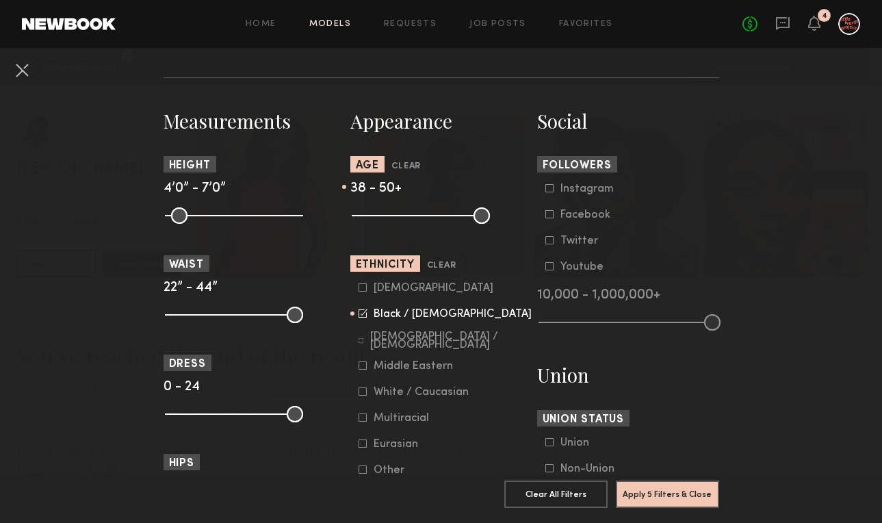
click at [437, 216] on input "range" at bounding box center [421, 215] width 138 height 16
click at [653, 494] on button "Apply 5 Filters & Close" at bounding box center [667, 493] width 103 height 27
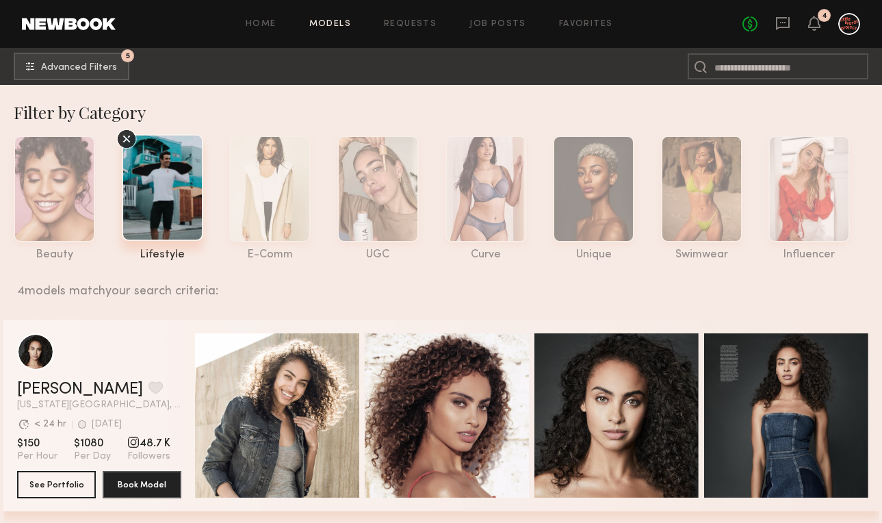
click at [123, 132] on icon at bounding box center [126, 139] width 21 height 21
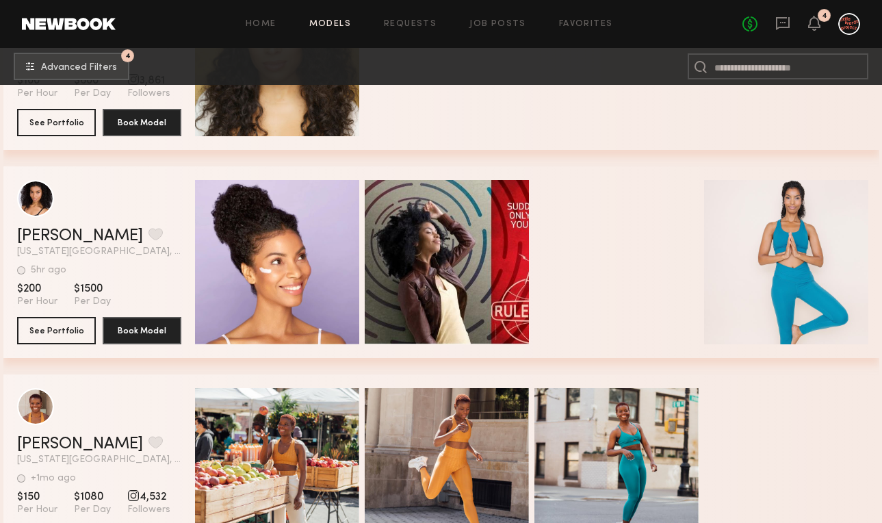
scroll to position [1195, 0]
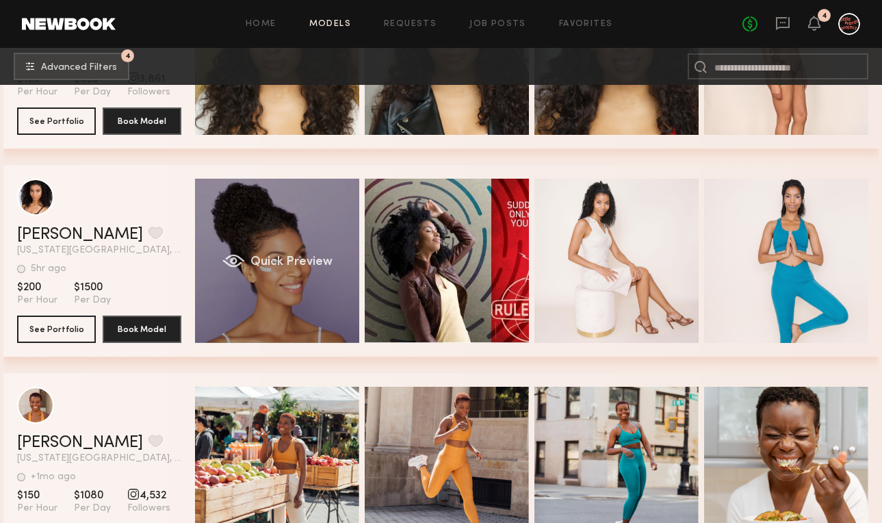
click at [266, 294] on div "Quick Preview" at bounding box center [277, 261] width 164 height 164
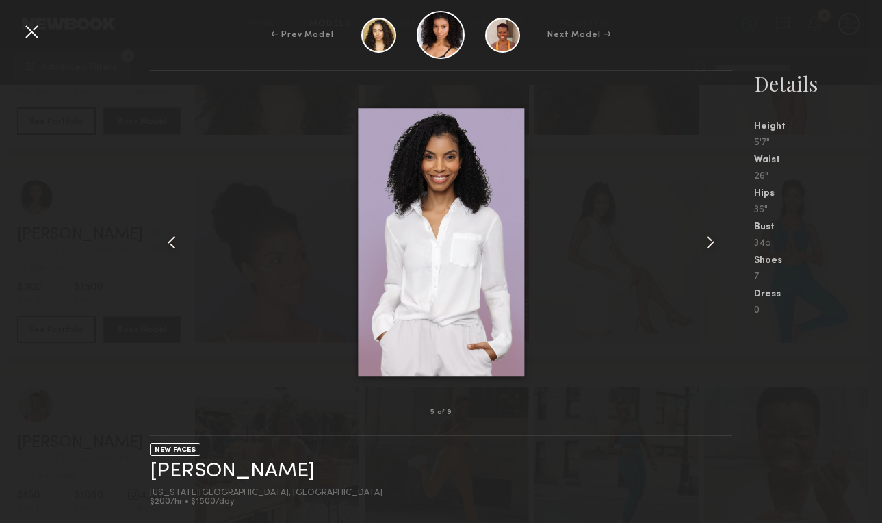
click at [38, 30] on div at bounding box center [32, 32] width 22 height 22
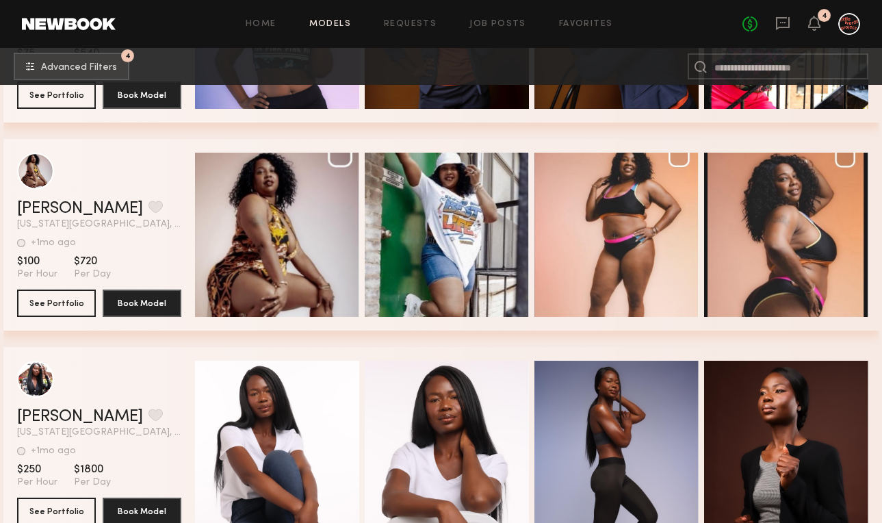
scroll to position [2058, 0]
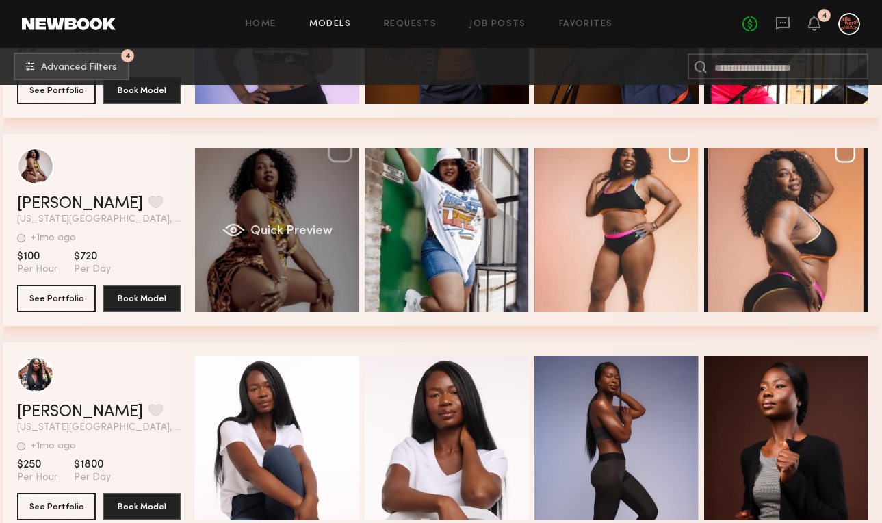
click at [270, 250] on div "Quick Preview" at bounding box center [277, 230] width 164 height 164
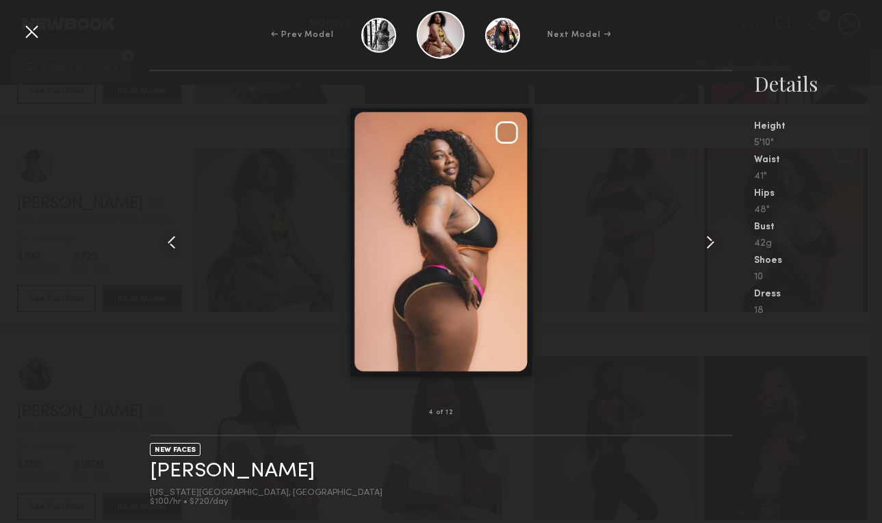
click at [34, 28] on div at bounding box center [32, 32] width 22 height 22
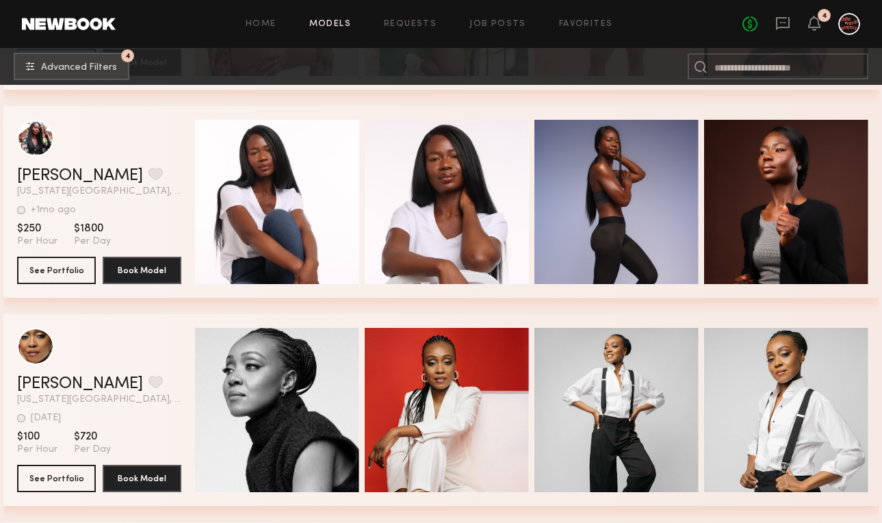
scroll to position [2305, 0]
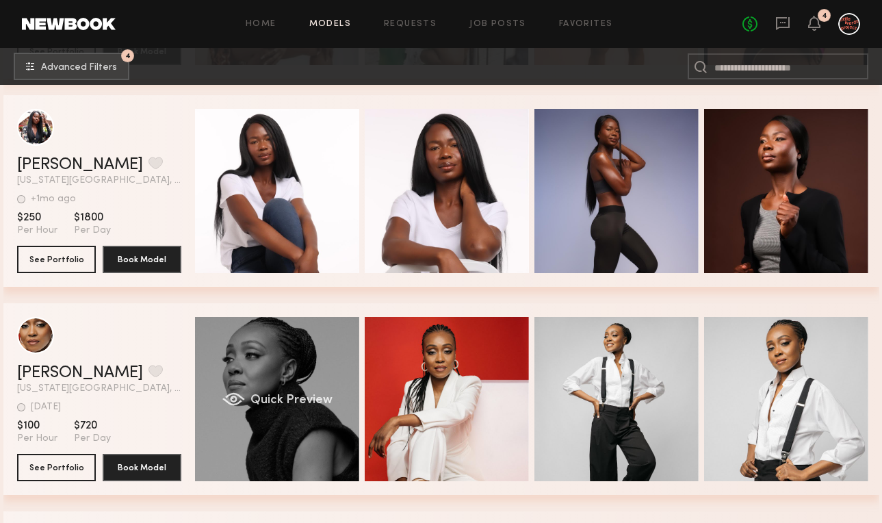
click at [272, 418] on div "Quick Preview" at bounding box center [277, 399] width 164 height 164
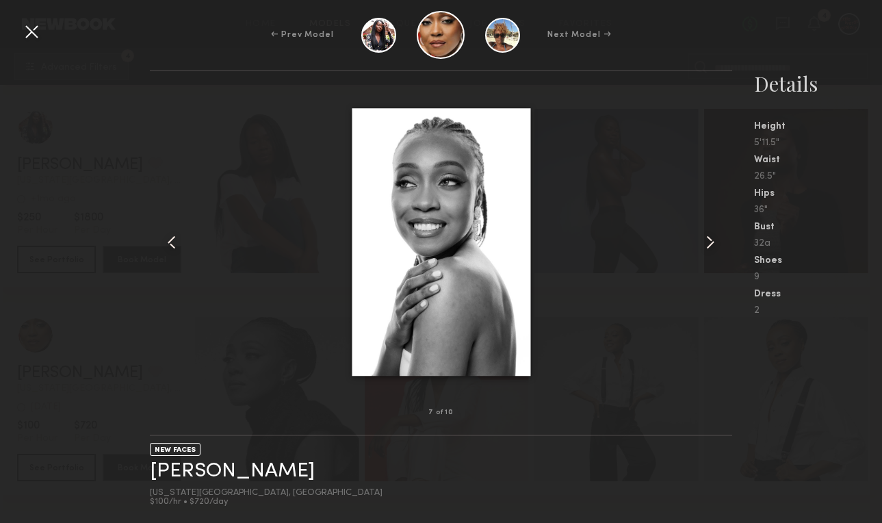
click at [34, 38] on div at bounding box center [32, 32] width 22 height 22
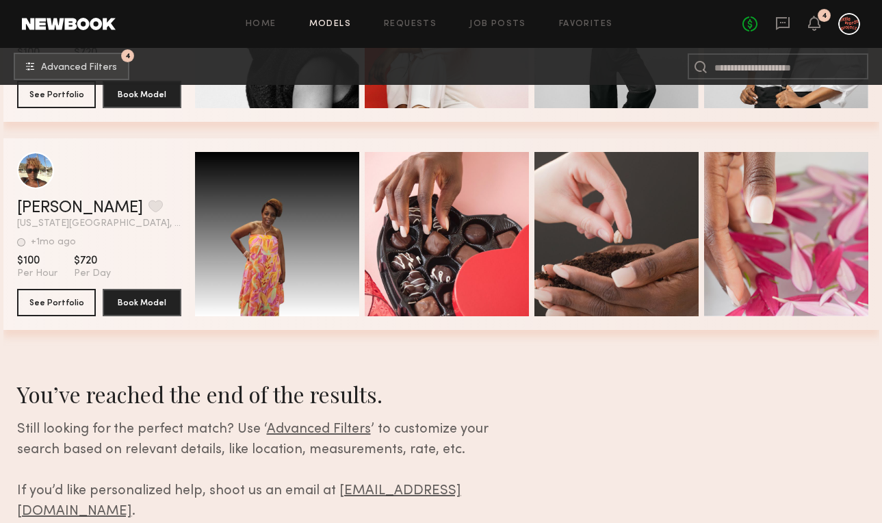
scroll to position [2718, 0]
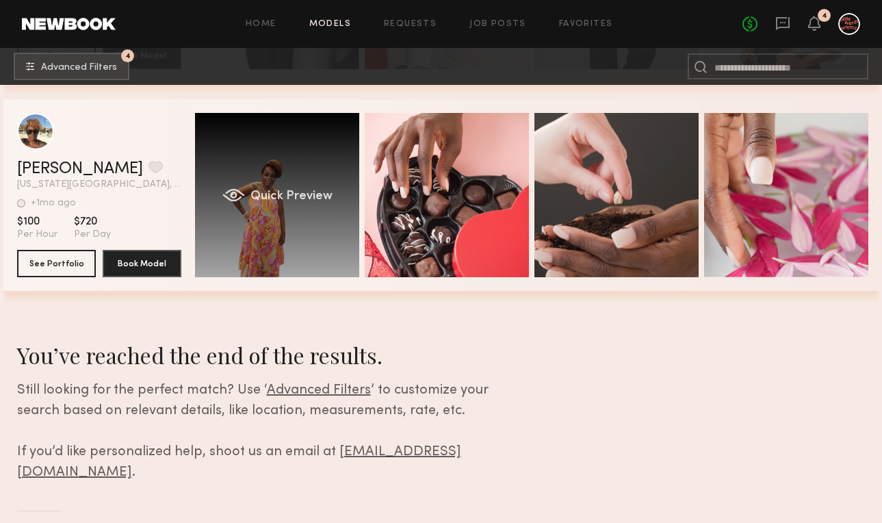
click at [268, 251] on div "Quick Preview" at bounding box center [277, 195] width 164 height 164
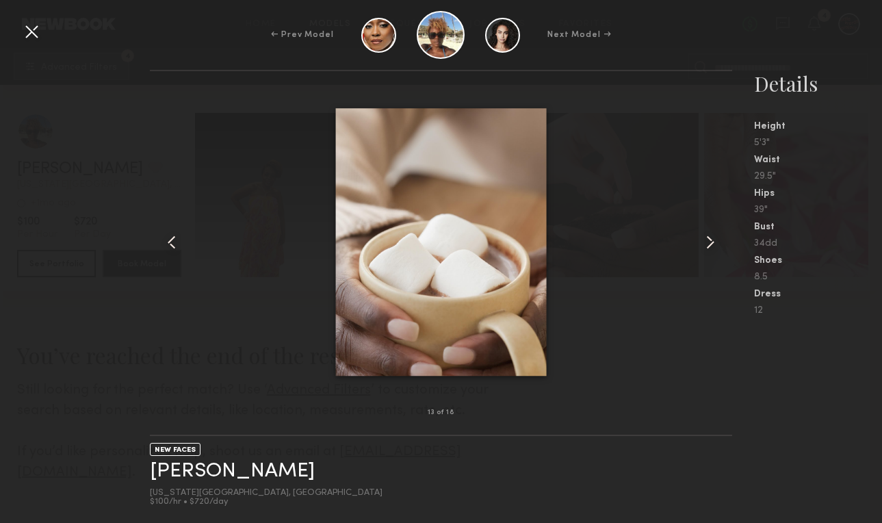
click at [27, 29] on div at bounding box center [32, 32] width 22 height 22
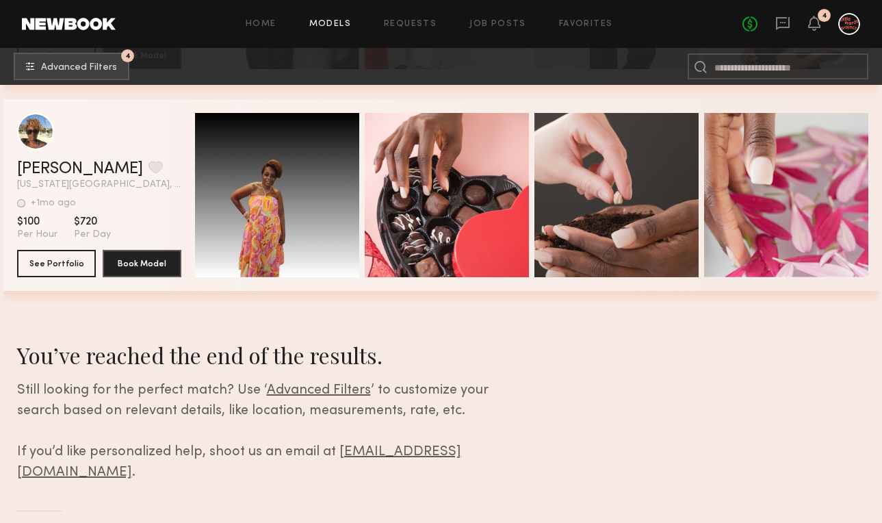
scroll to position [2715, 0]
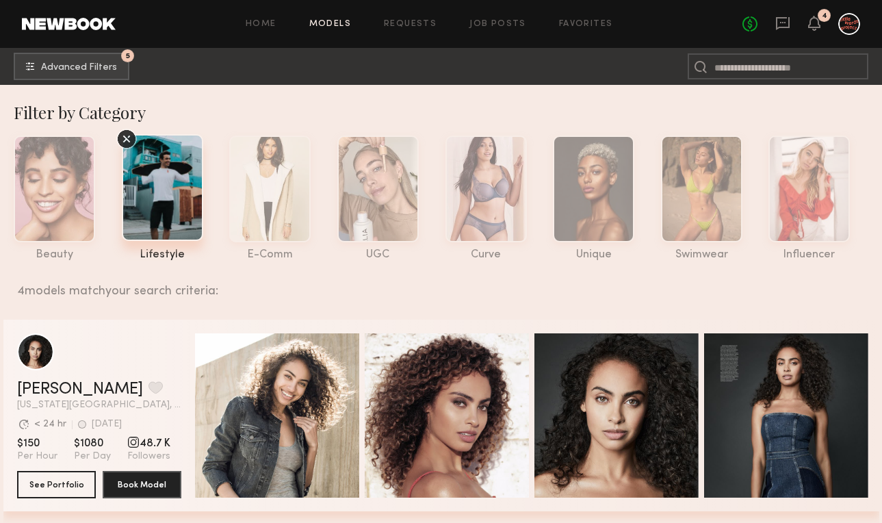
click at [120, 140] on icon at bounding box center [126, 139] width 21 height 21
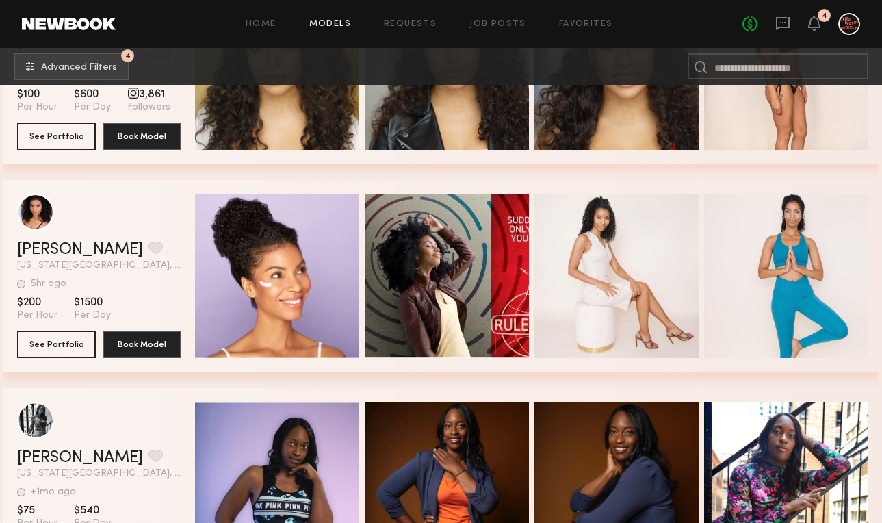
scroll to position [1181, 0]
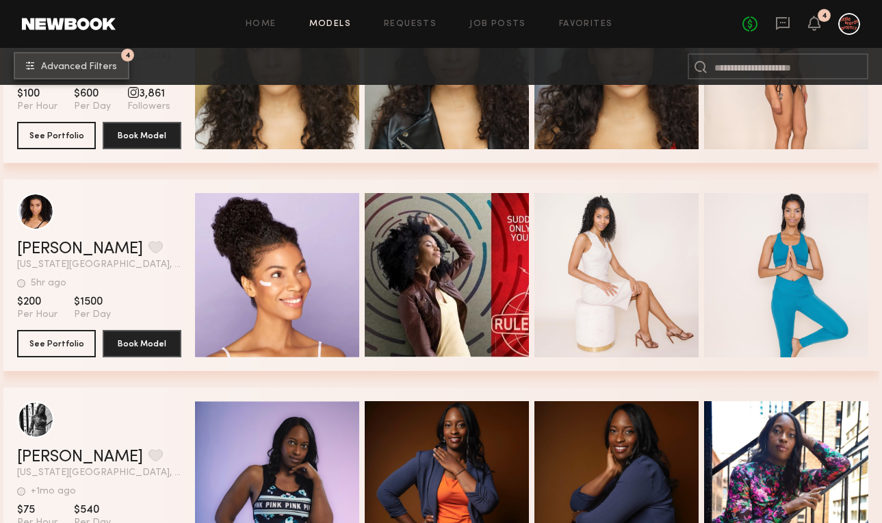
click at [104, 66] on span "Advanced Filters" at bounding box center [79, 67] width 76 height 10
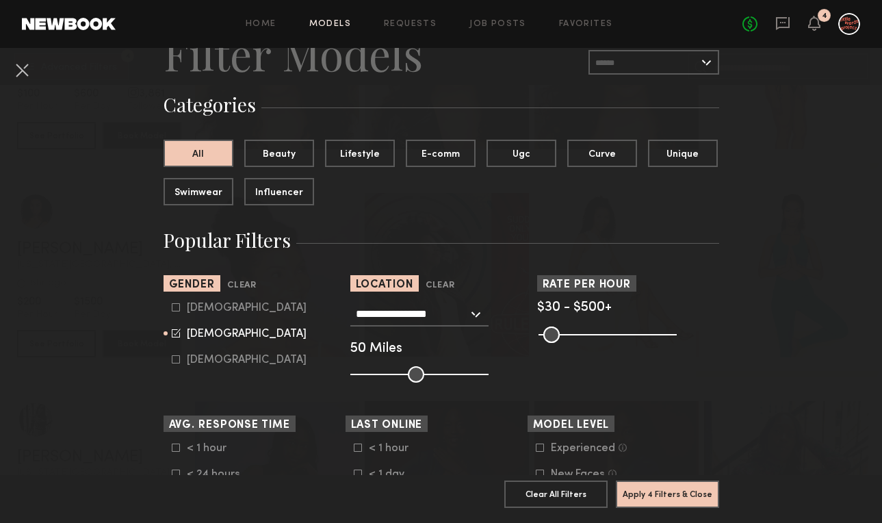
scroll to position [79, 0]
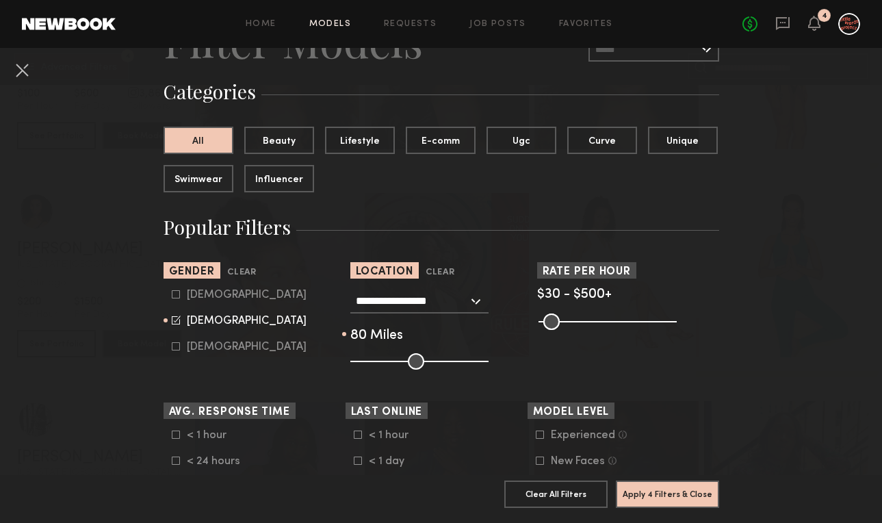
drag, startPoint x: 420, startPoint y: 357, endPoint x: 455, endPoint y: 357, distance: 34.2
type input "**"
click at [455, 357] on input "range" at bounding box center [419, 361] width 138 height 16
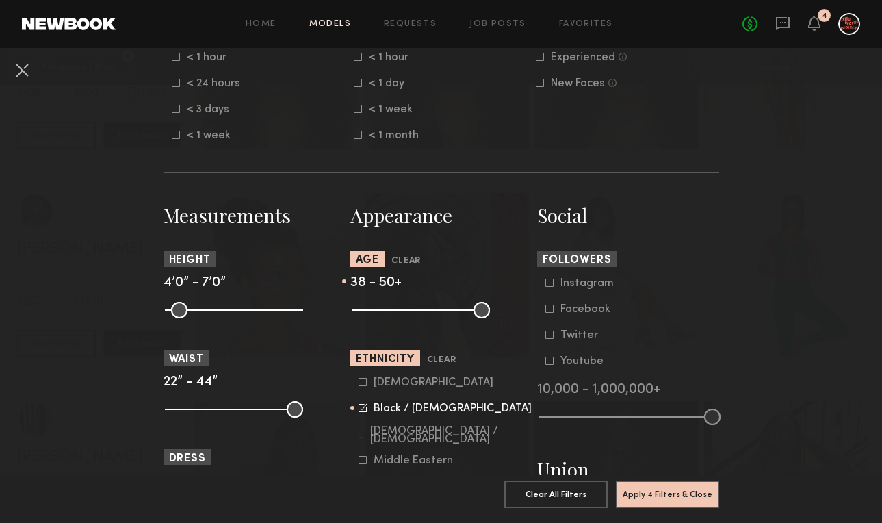
scroll to position [464, 0]
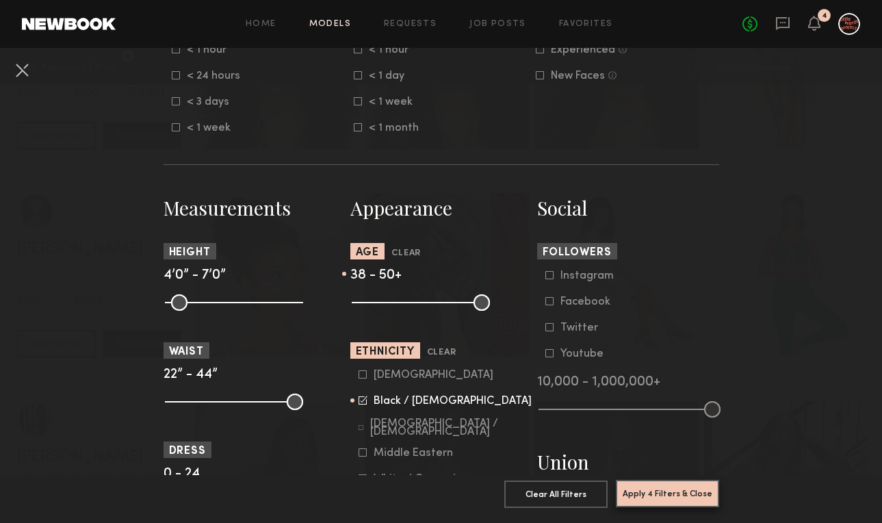
click at [654, 488] on button "Apply 4 Filters & Close" at bounding box center [667, 493] width 103 height 27
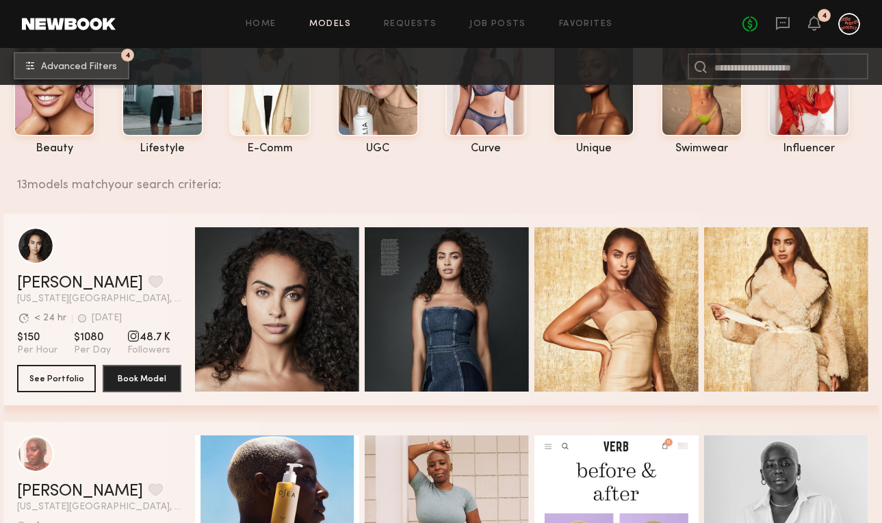
scroll to position [107, 0]
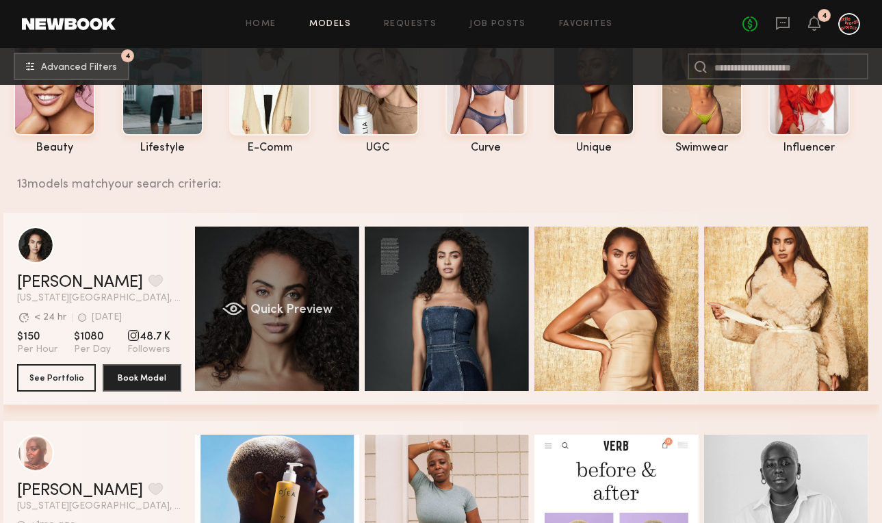
click at [336, 329] on div "Quick Preview" at bounding box center [277, 309] width 164 height 164
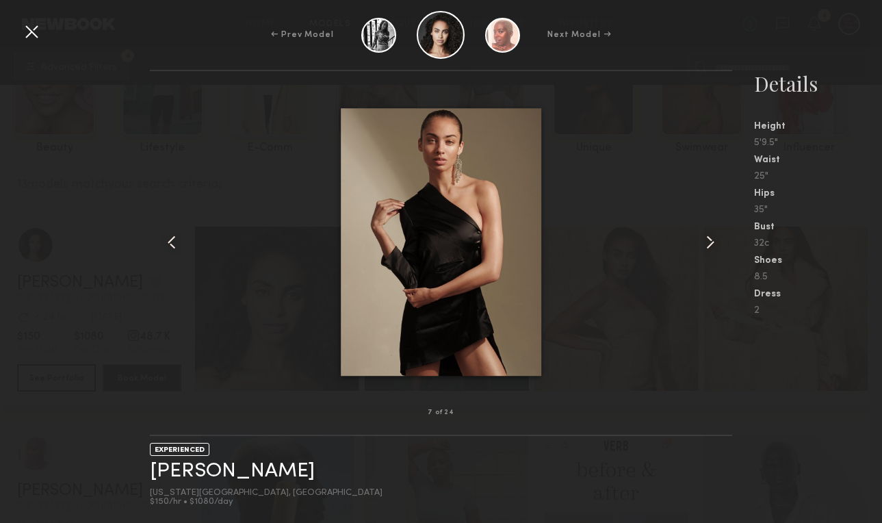
click at [37, 26] on div at bounding box center [32, 32] width 22 height 22
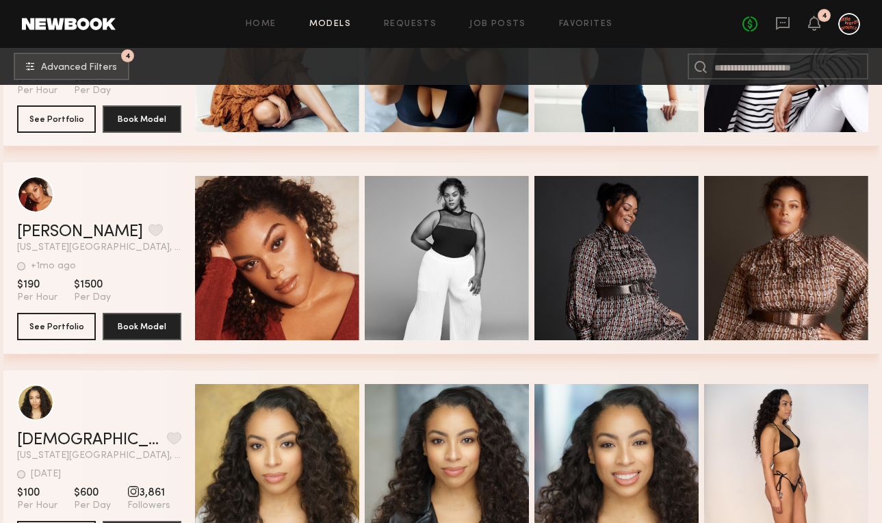
scroll to position [784, 0]
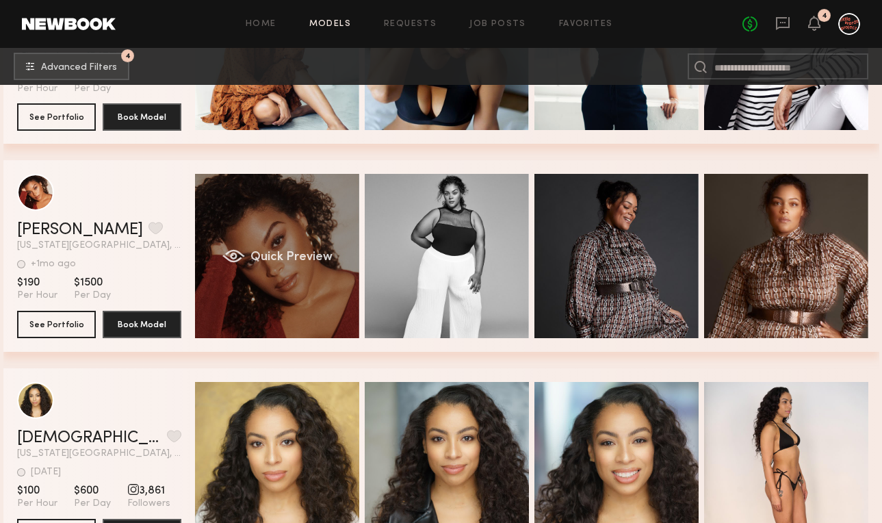
click at [337, 332] on div "Quick Preview" at bounding box center [277, 256] width 164 height 164
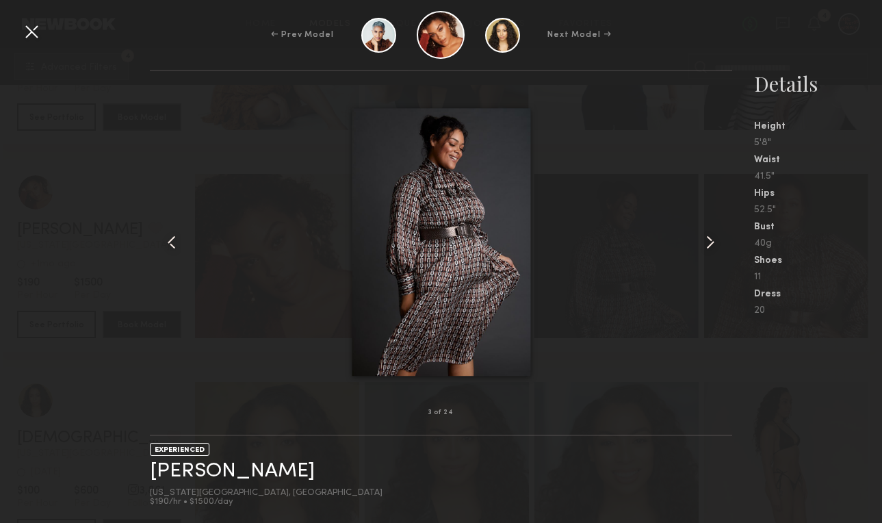
click at [30, 36] on div at bounding box center [32, 32] width 22 height 22
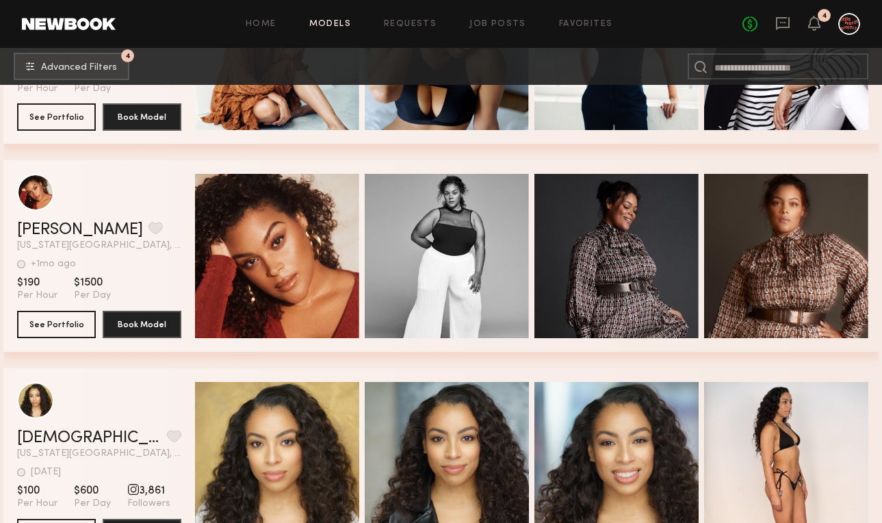
scroll to position [1016, 0]
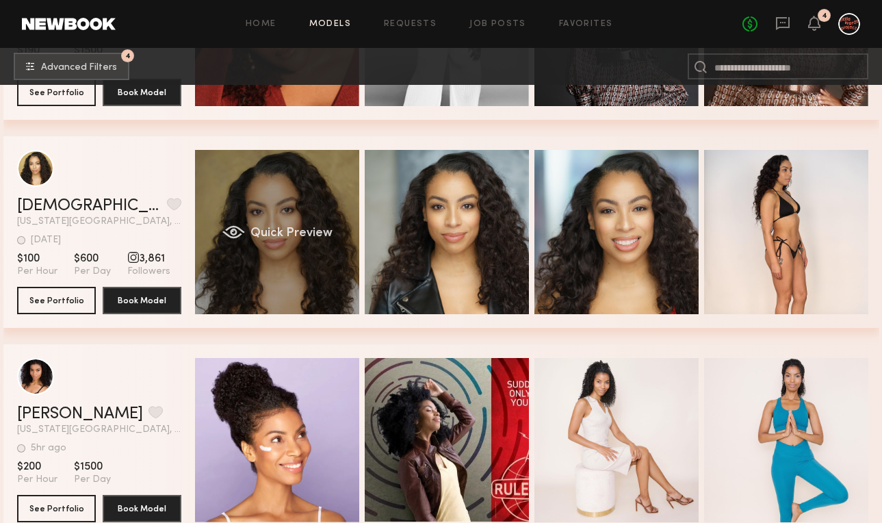
click at [290, 272] on div "Quick Preview" at bounding box center [277, 232] width 164 height 164
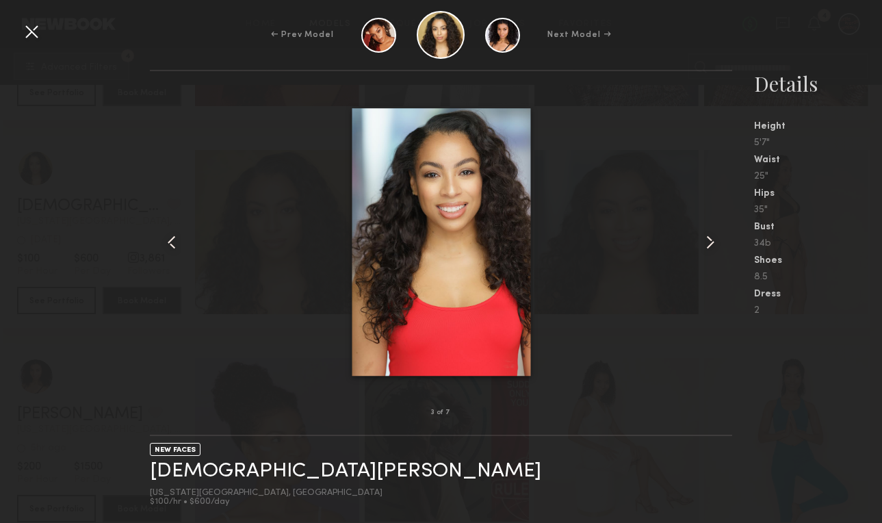
click at [22, 40] on div at bounding box center [32, 32] width 22 height 22
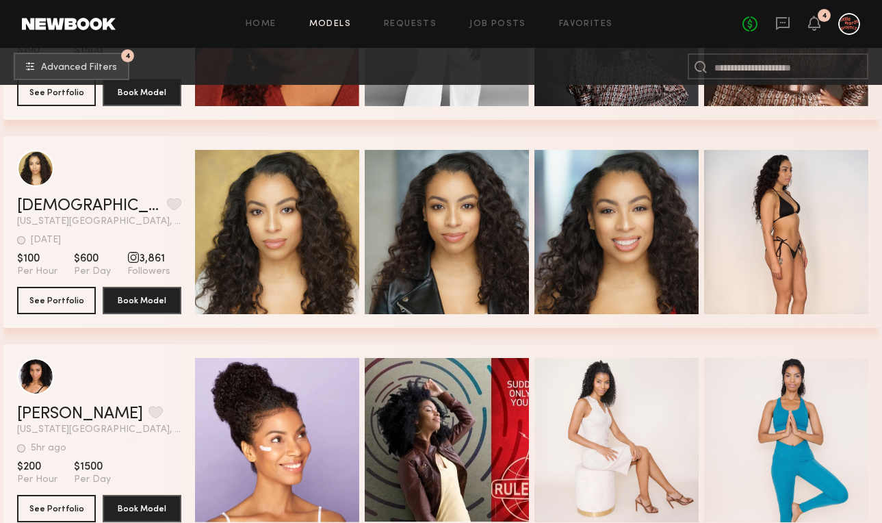
scroll to position [1281, 0]
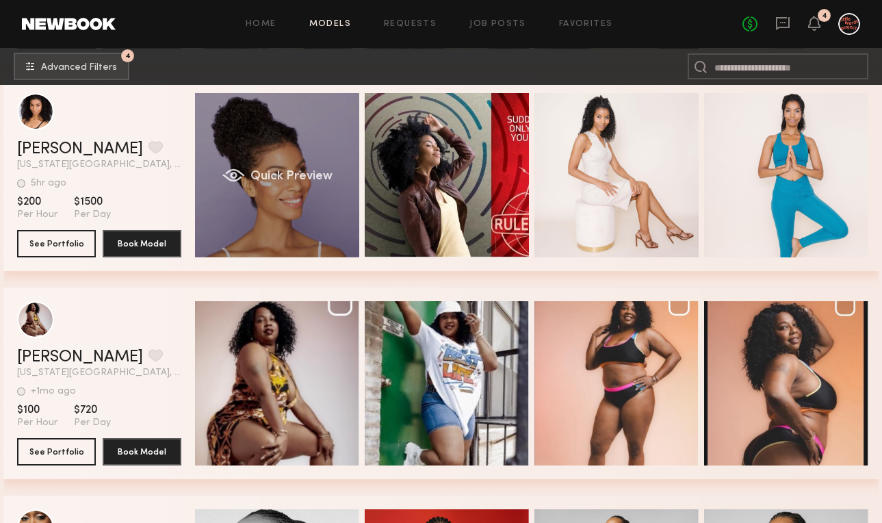
click at [252, 213] on div "Quick Preview" at bounding box center [277, 175] width 164 height 164
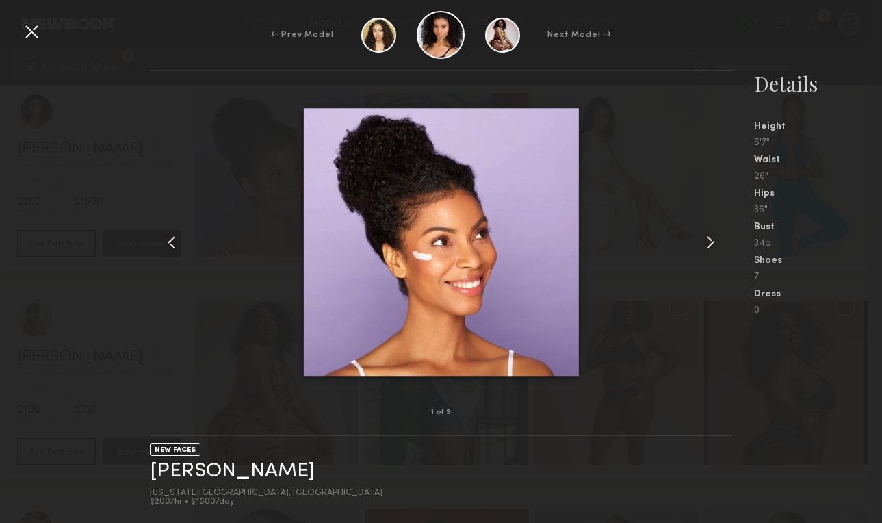
click at [706, 244] on common-icon at bounding box center [711, 242] width 22 height 22
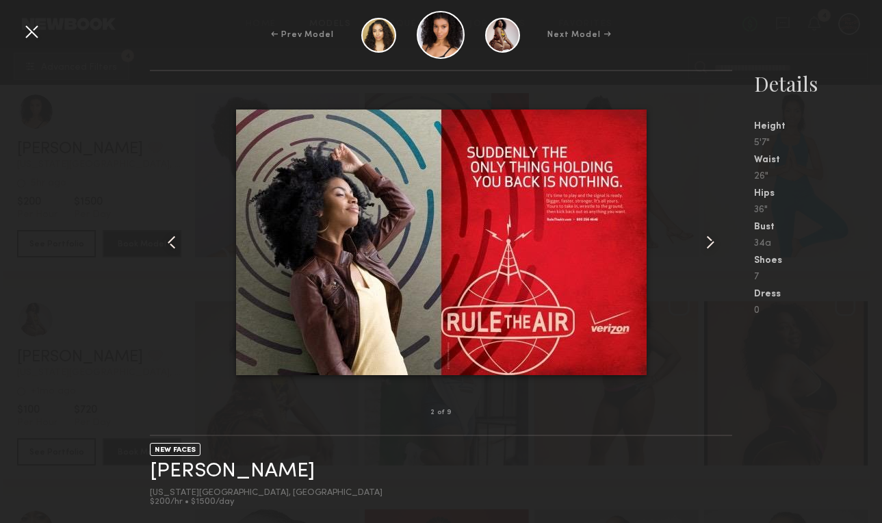
click at [706, 244] on common-icon at bounding box center [711, 242] width 22 height 22
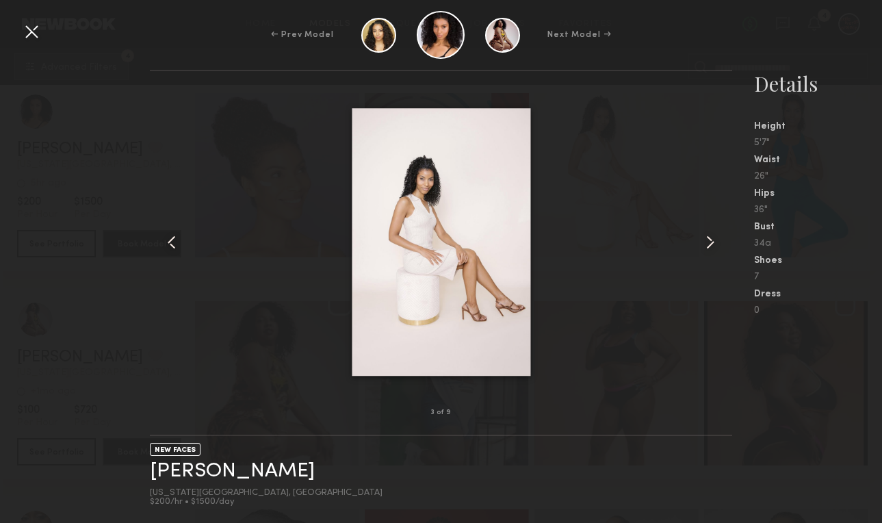
click at [706, 244] on common-icon at bounding box center [711, 242] width 22 height 22
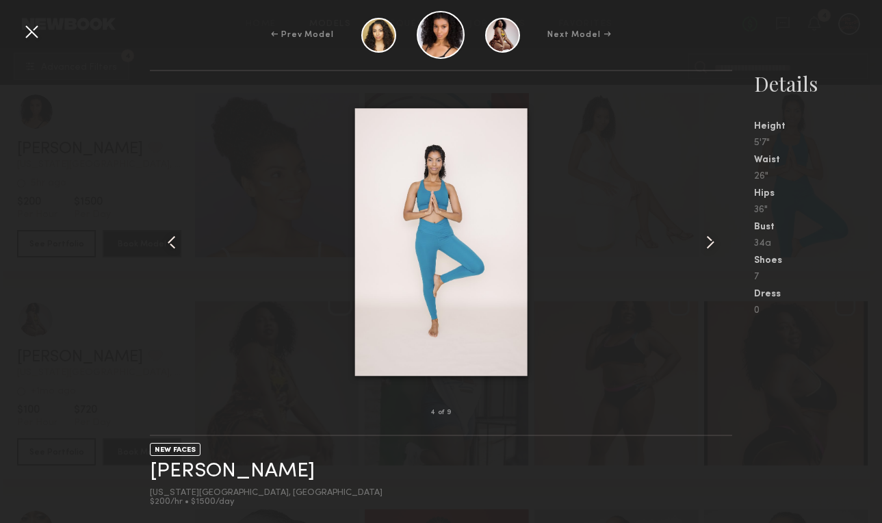
click at [706, 244] on common-icon at bounding box center [711, 242] width 22 height 22
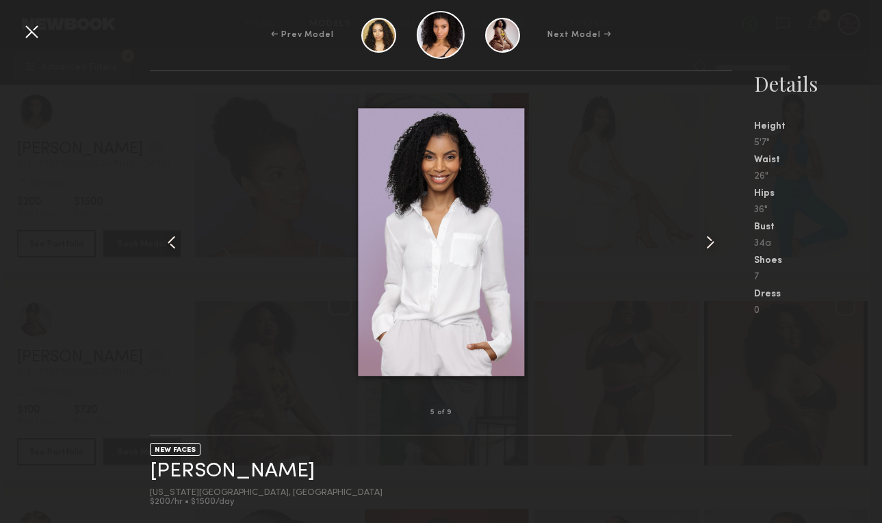
click at [706, 244] on common-icon at bounding box center [711, 242] width 22 height 22
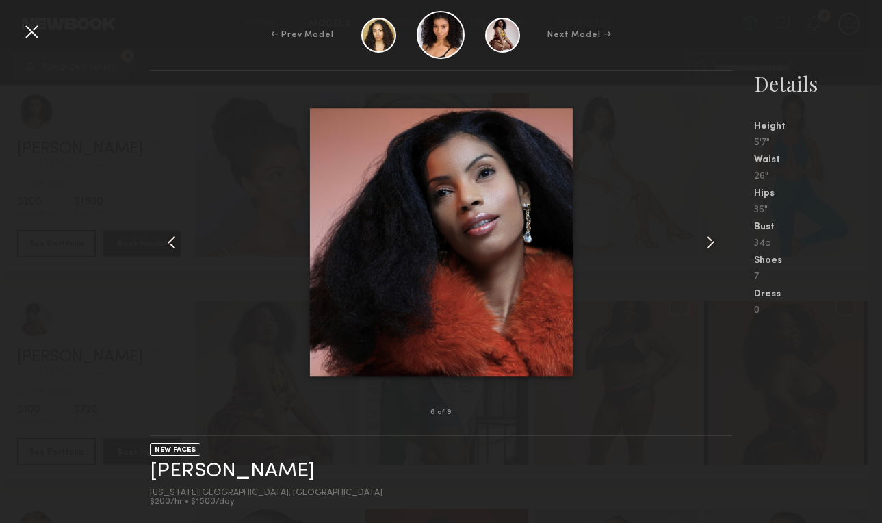
click at [706, 244] on common-icon at bounding box center [711, 242] width 22 height 22
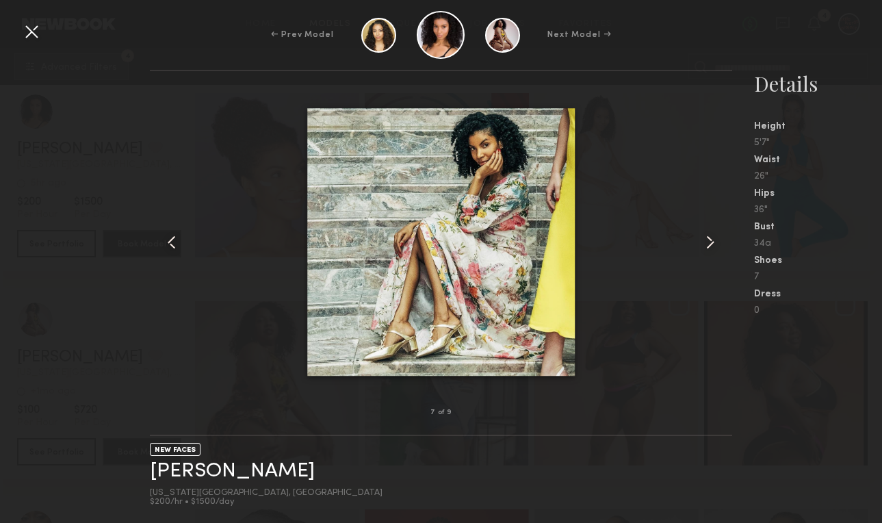
click at [706, 244] on common-icon at bounding box center [711, 242] width 22 height 22
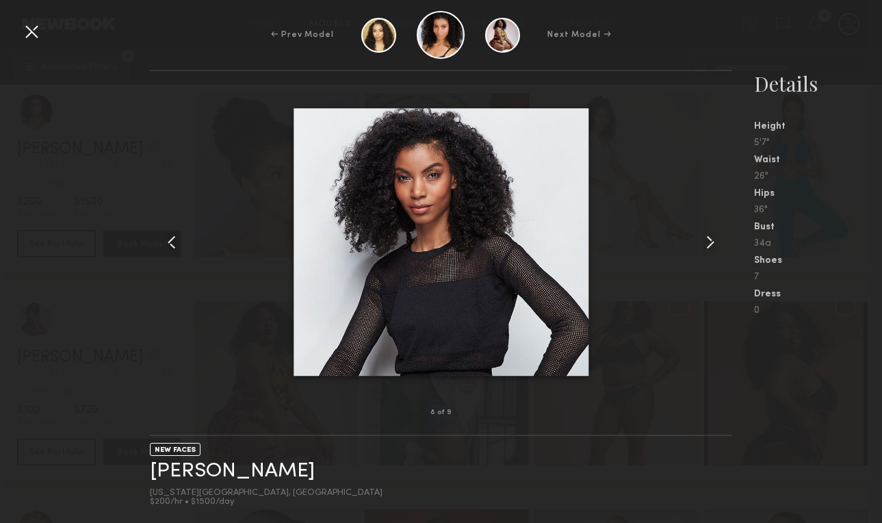
click at [706, 244] on common-icon at bounding box center [711, 242] width 22 height 22
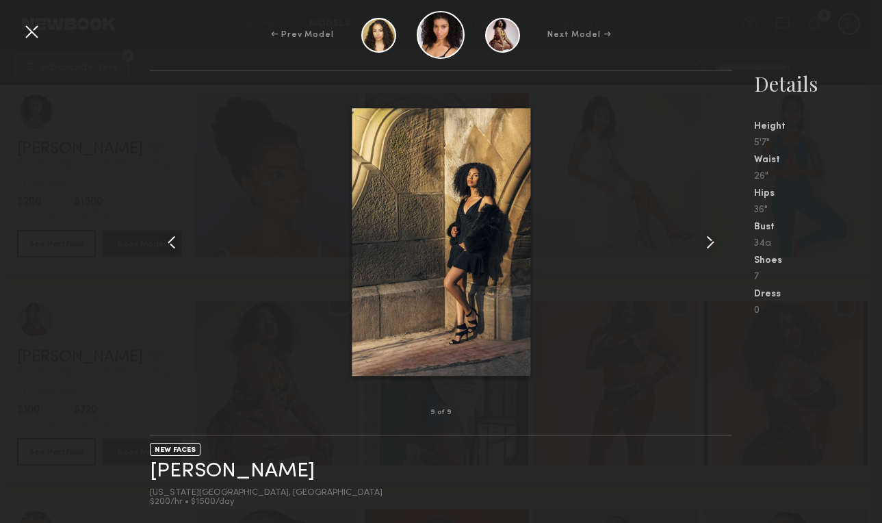
click at [178, 244] on common-icon at bounding box center [172, 242] width 22 height 22
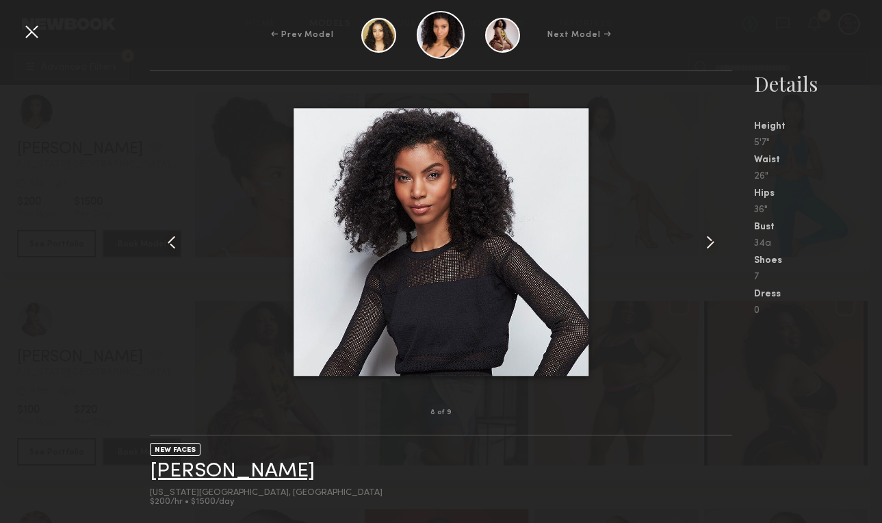
click at [227, 470] on link "Danielle V." at bounding box center [232, 471] width 165 height 21
click at [628, 127] on div at bounding box center [441, 242] width 583 height 298
click at [33, 31] on div at bounding box center [32, 32] width 22 height 22
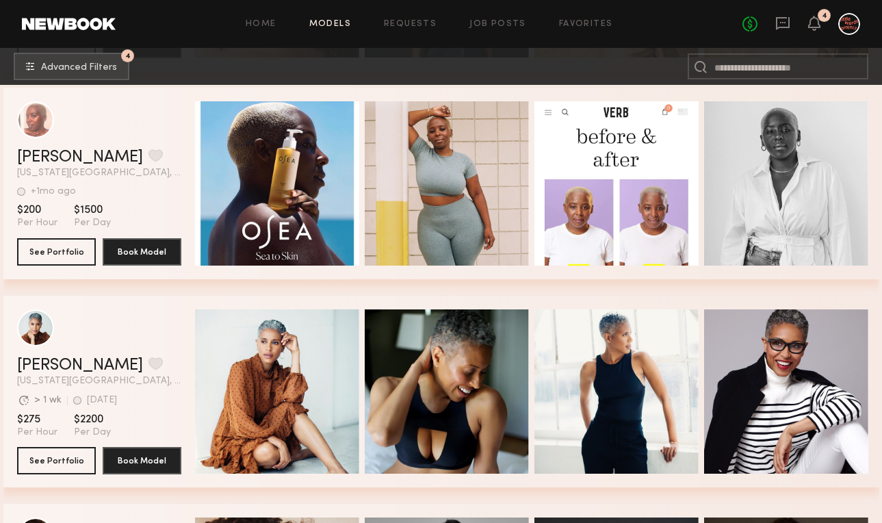
scroll to position [427, 0]
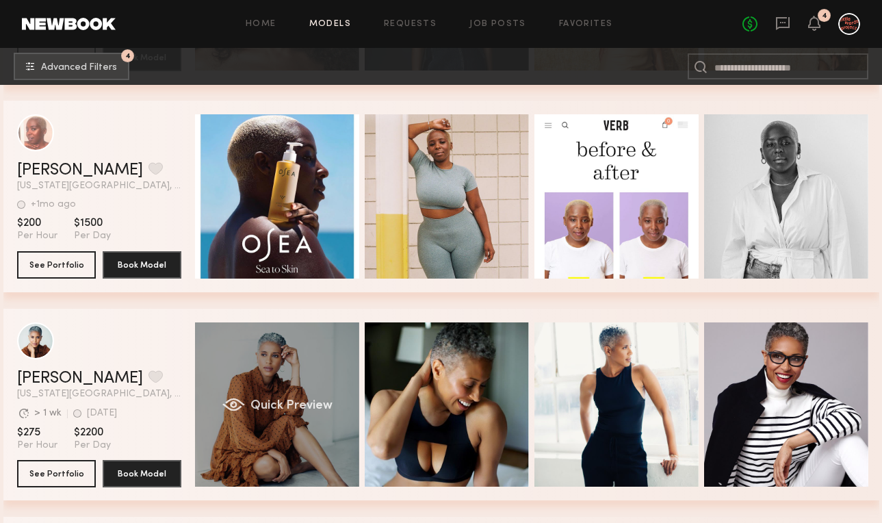
click at [248, 439] on div "Quick Preview" at bounding box center [277, 404] width 164 height 164
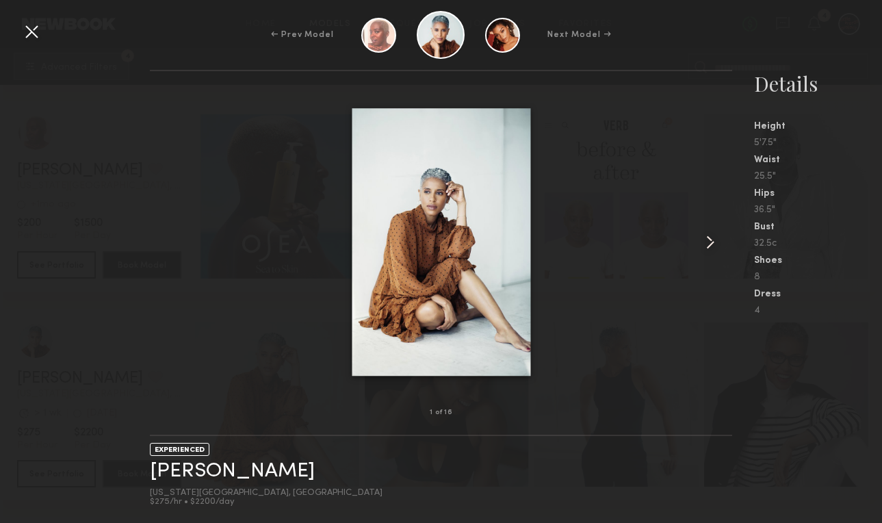
click at [708, 241] on common-icon at bounding box center [711, 242] width 22 height 22
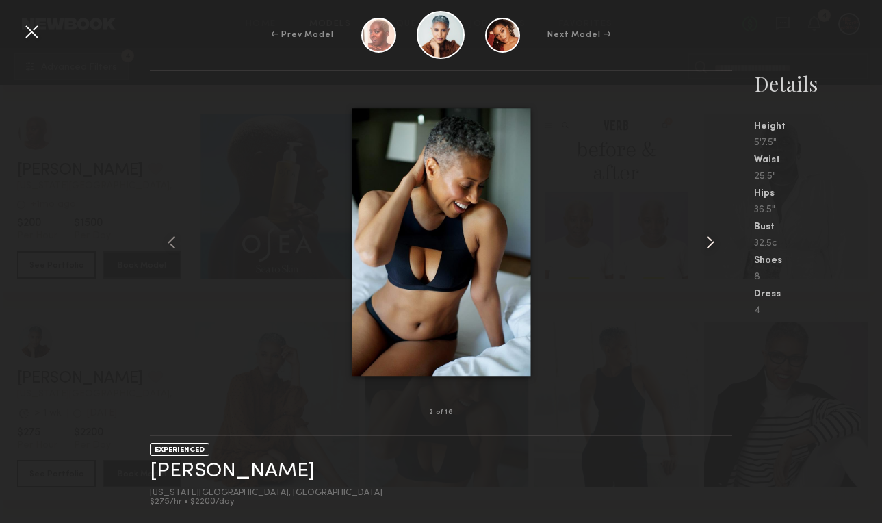
click at [708, 241] on common-icon at bounding box center [711, 242] width 22 height 22
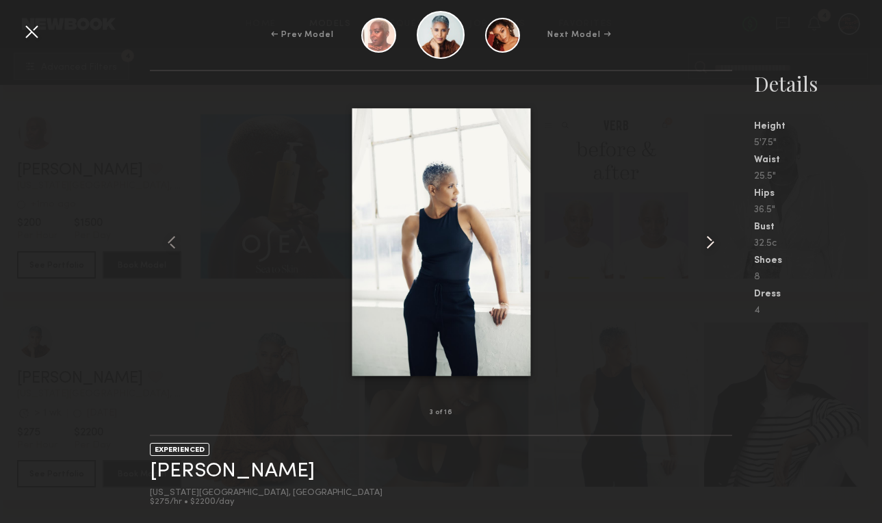
click at [708, 241] on common-icon at bounding box center [711, 242] width 22 height 22
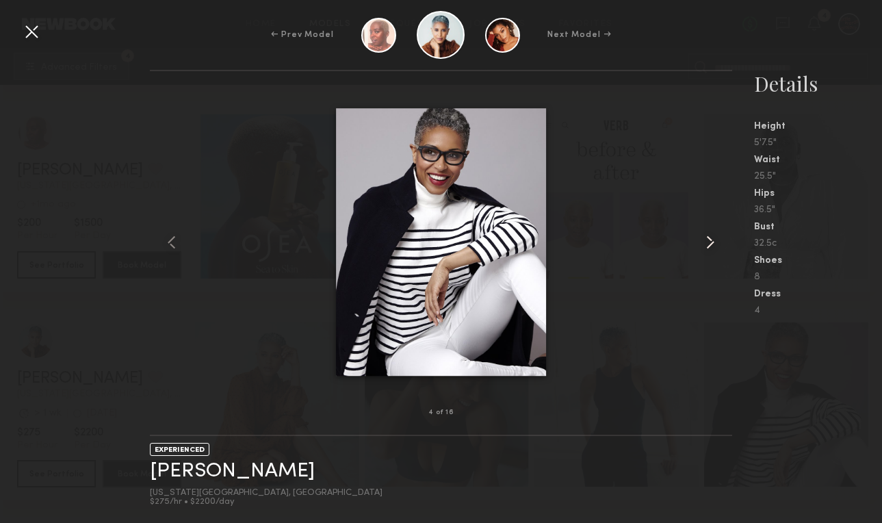
click at [708, 241] on common-icon at bounding box center [711, 242] width 22 height 22
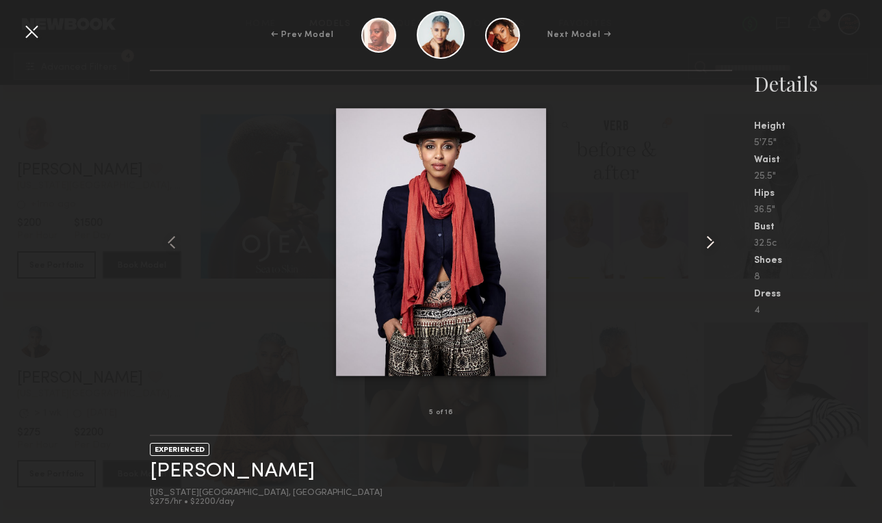
click at [708, 241] on common-icon at bounding box center [711, 242] width 22 height 22
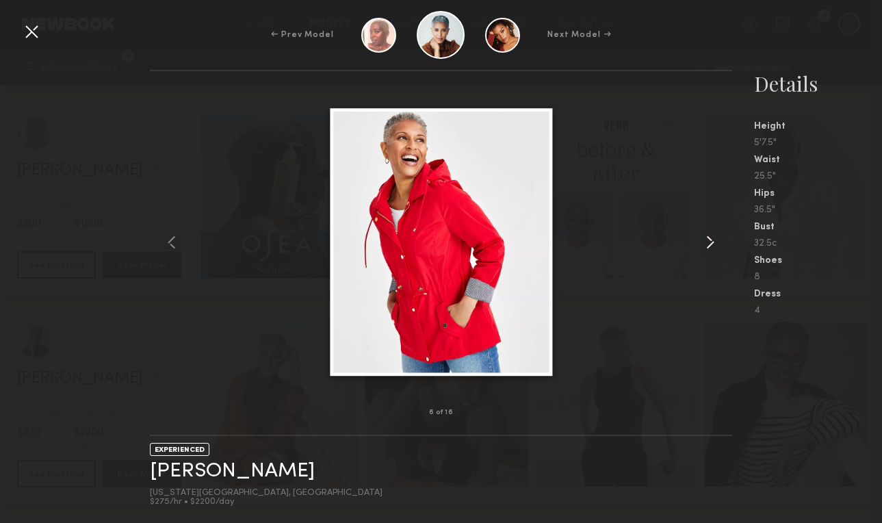
click at [708, 241] on common-icon at bounding box center [711, 242] width 22 height 22
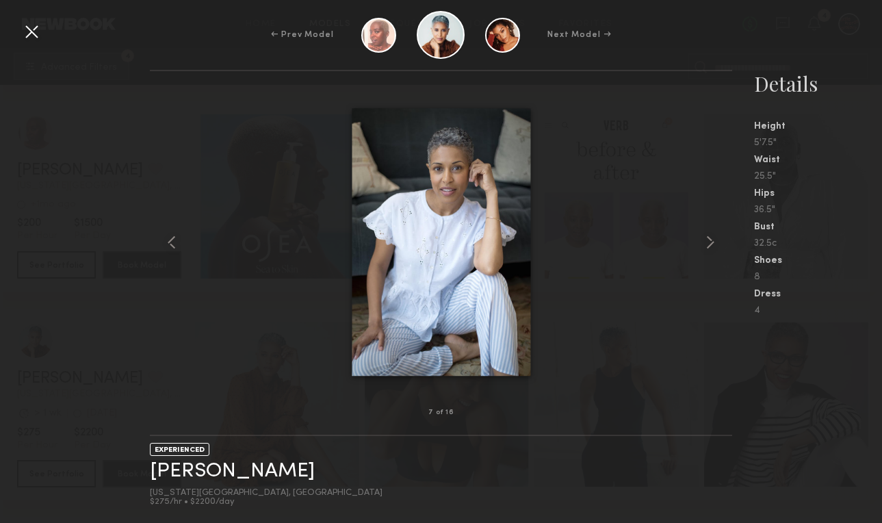
click at [34, 37] on div at bounding box center [32, 32] width 22 height 22
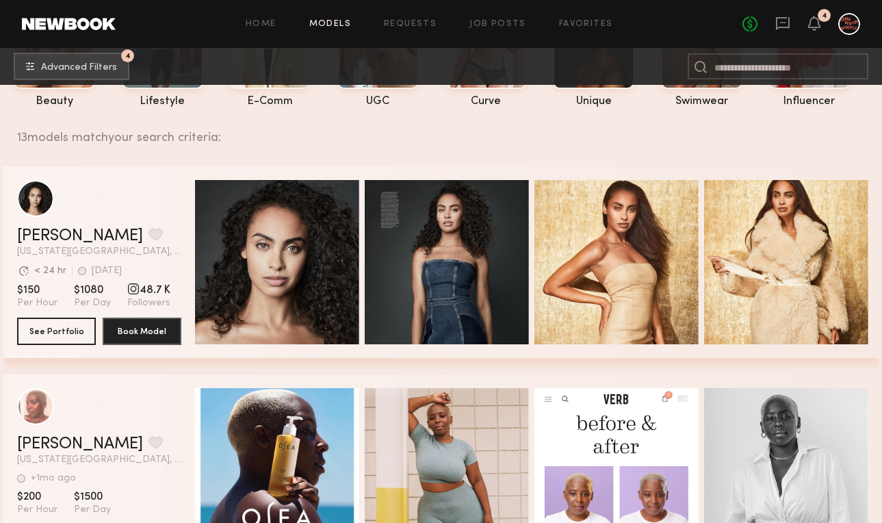
scroll to position [0, 0]
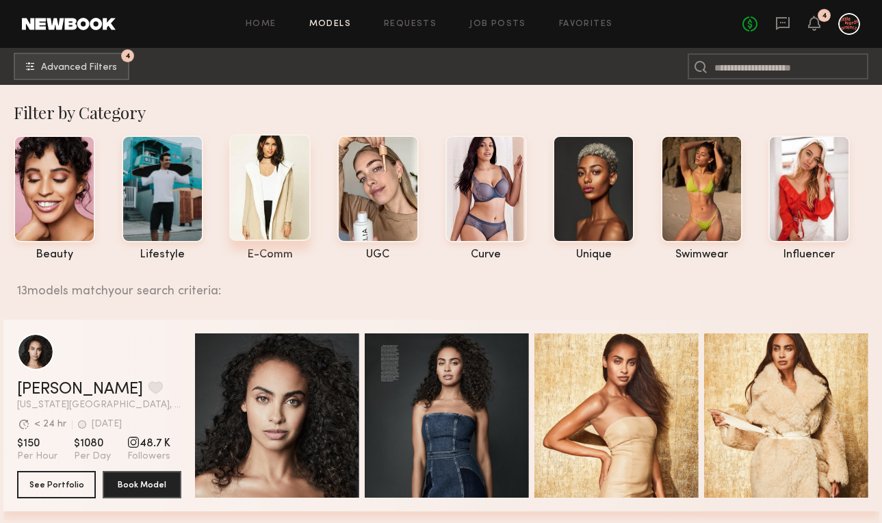
click at [287, 201] on div at bounding box center [269, 187] width 81 height 107
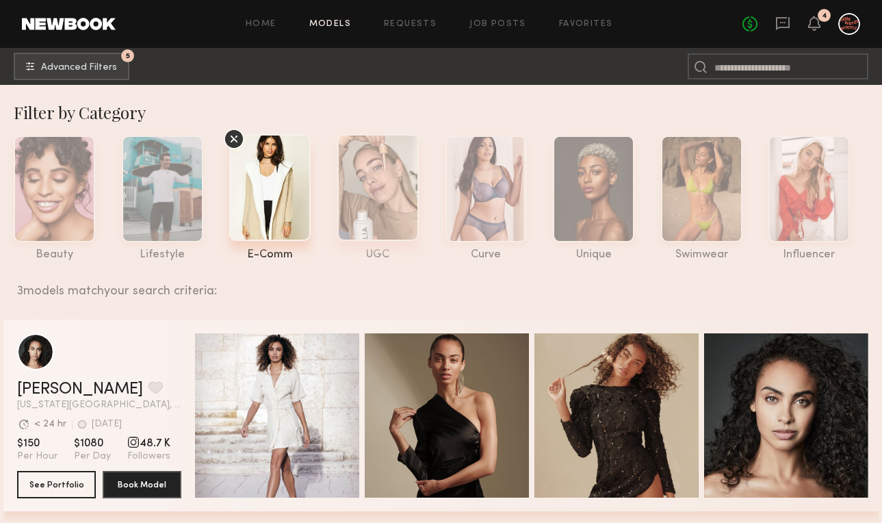
click at [412, 196] on div at bounding box center [377, 187] width 81 height 107
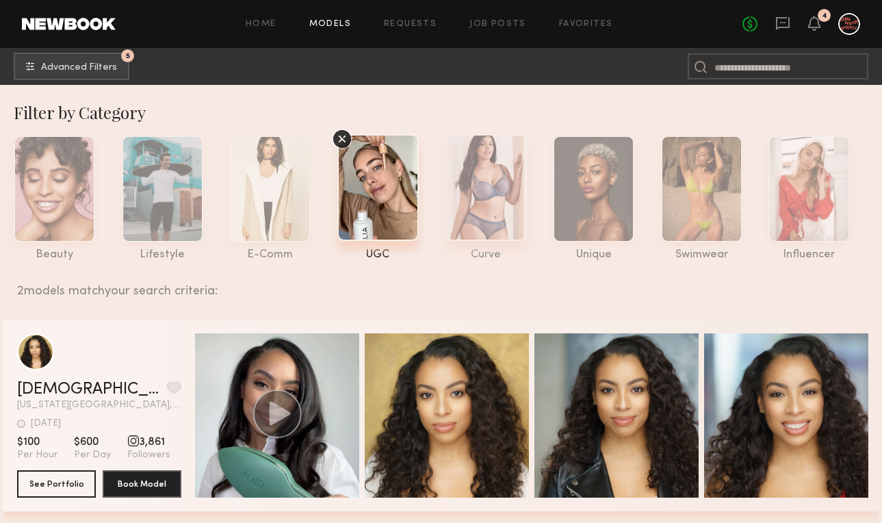
click at [494, 210] on div at bounding box center [486, 187] width 81 height 107
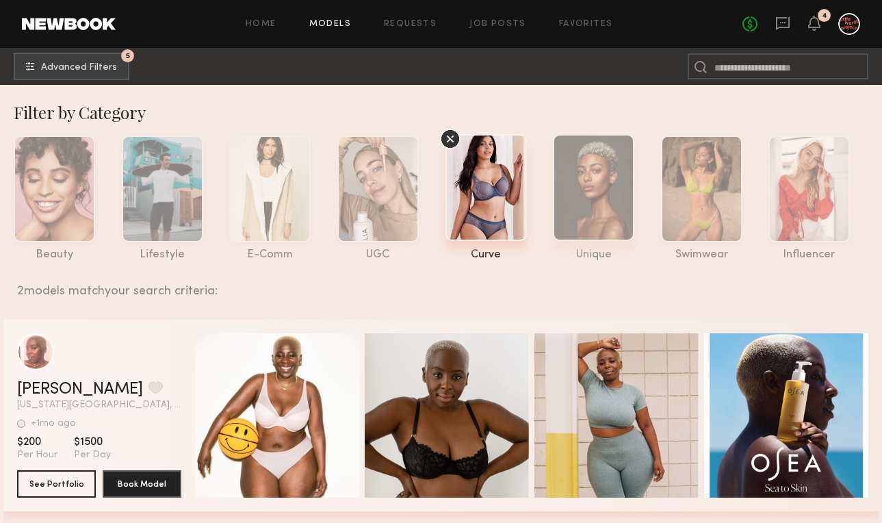
click at [554, 205] on div at bounding box center [593, 187] width 81 height 107
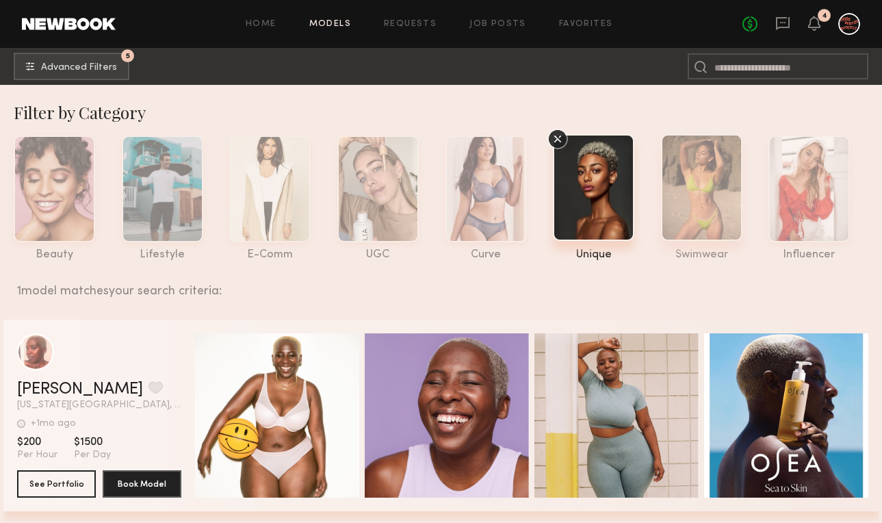
click at [664, 169] on div at bounding box center [701, 187] width 81 height 107
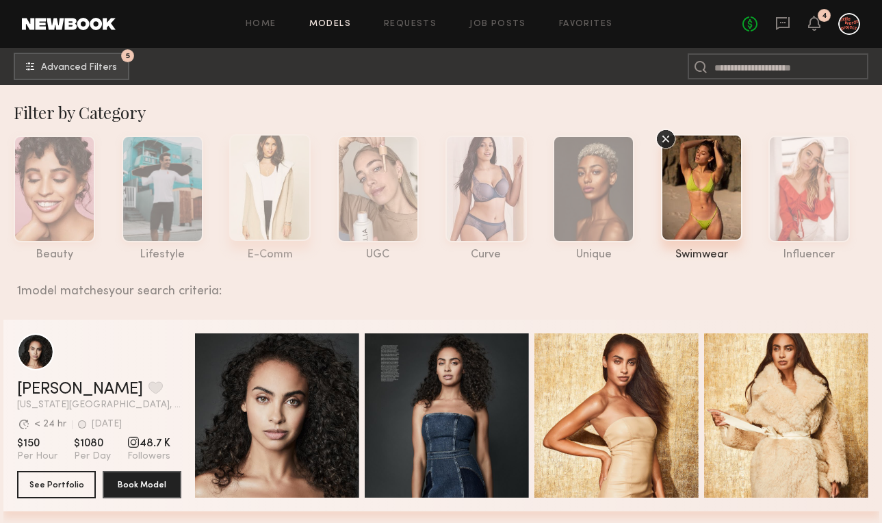
click at [295, 201] on div at bounding box center [269, 187] width 81 height 107
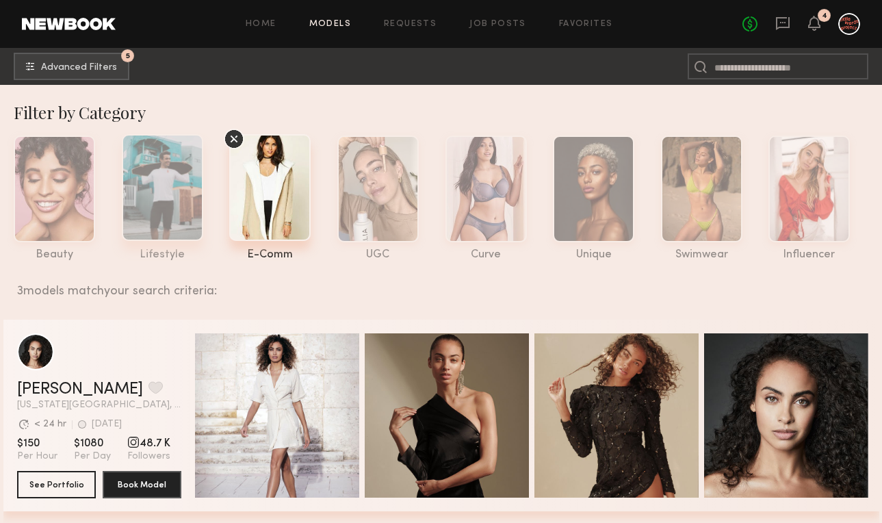
click at [151, 151] on div at bounding box center [162, 187] width 81 height 107
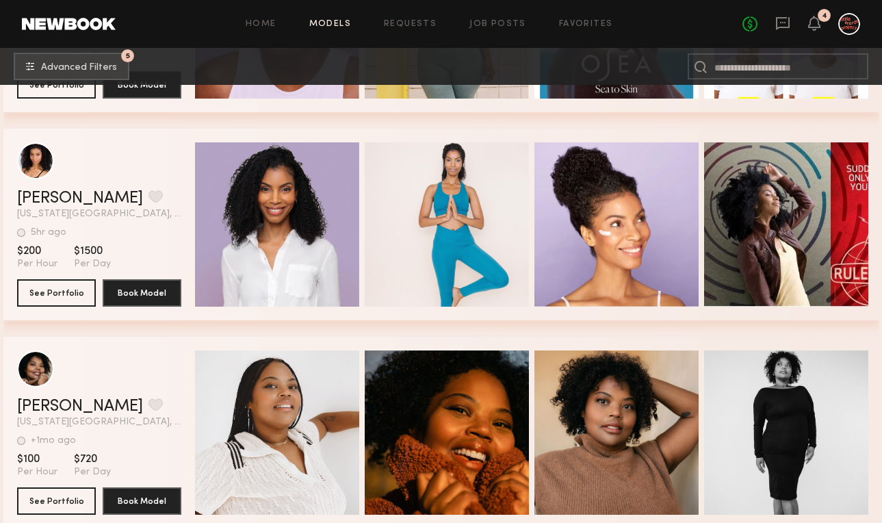
scroll to position [166, 0]
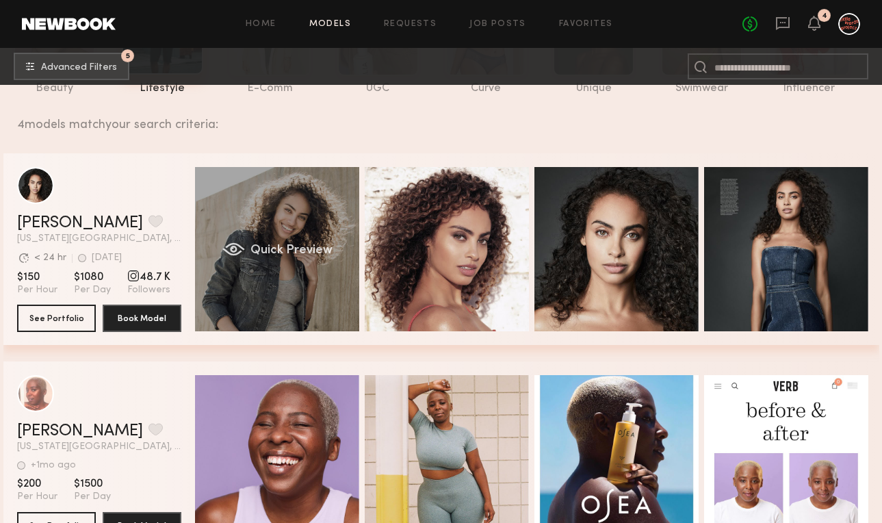
click at [236, 281] on div "Quick Preview" at bounding box center [277, 249] width 164 height 164
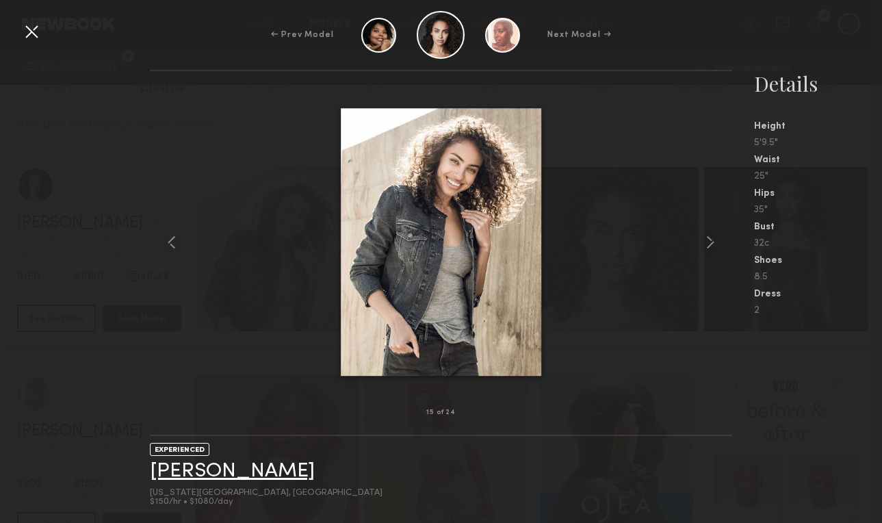
click at [188, 476] on link "Marissa H." at bounding box center [232, 471] width 165 height 21
click at [32, 37] on div at bounding box center [32, 32] width 22 height 22
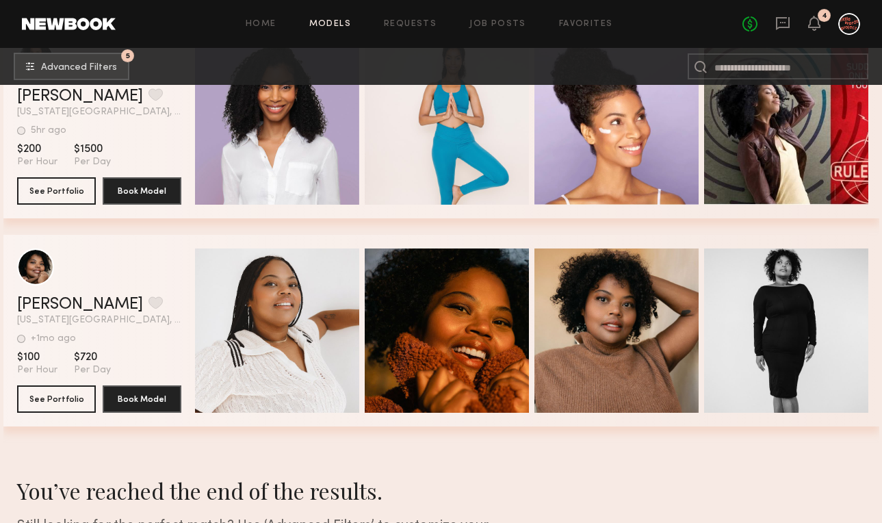
scroll to position [711, 0]
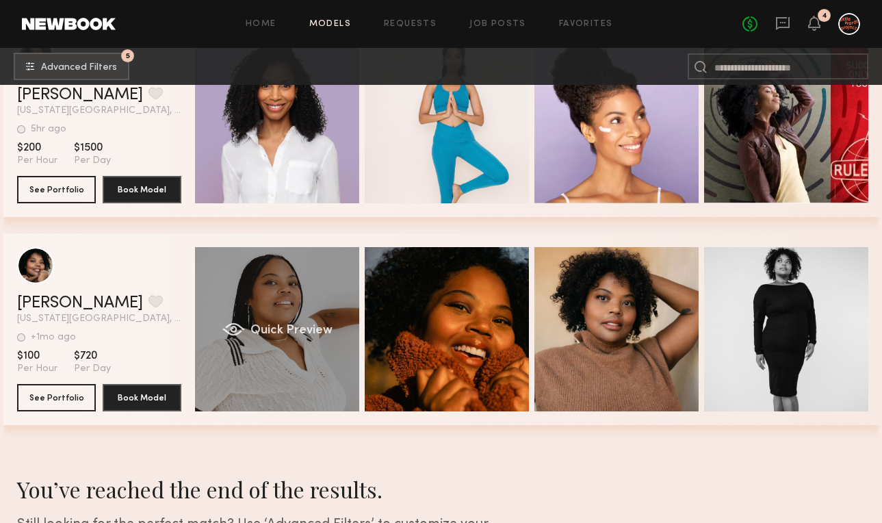
click at [254, 357] on div "Quick Preview" at bounding box center [277, 329] width 164 height 164
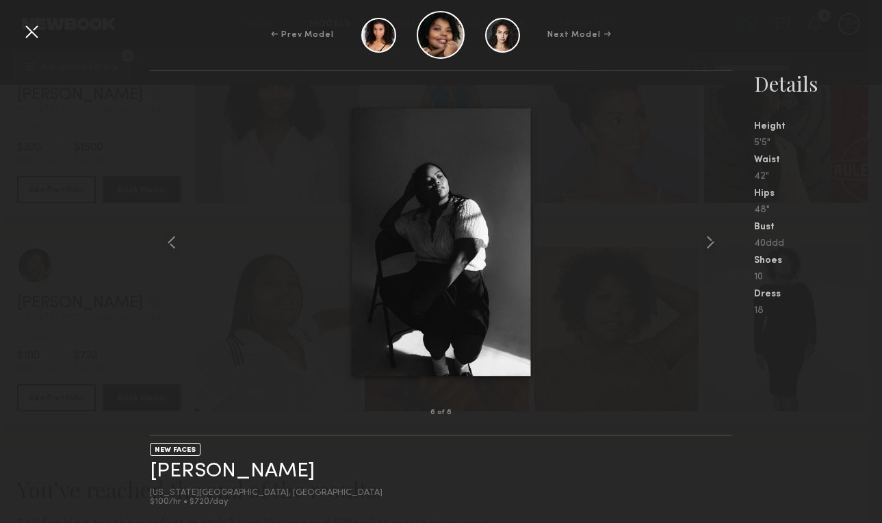
click at [35, 38] on div at bounding box center [32, 32] width 22 height 22
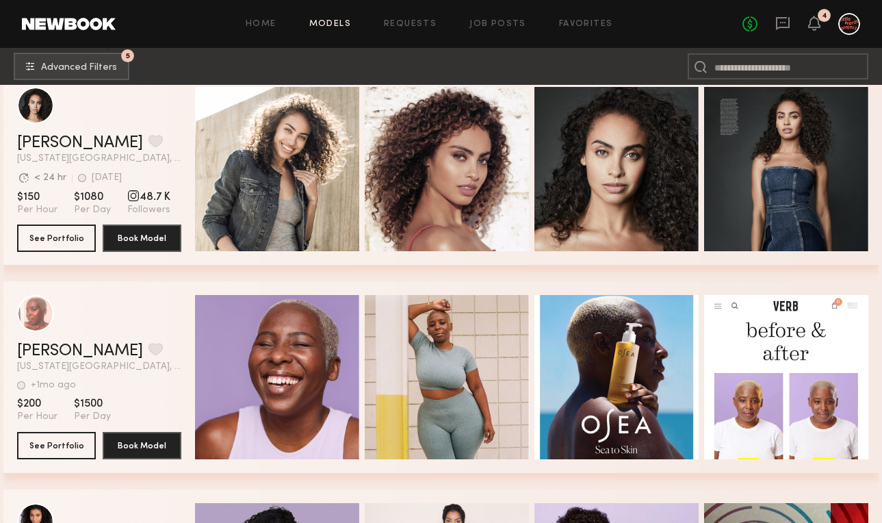
scroll to position [0, 0]
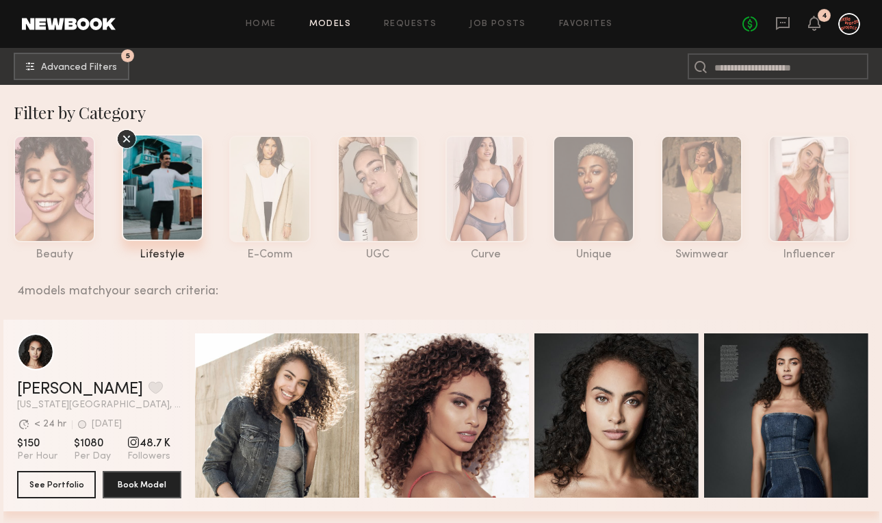
click at [287, 21] on div "Home Models Requests Job Posts Favorites Sign Out" at bounding box center [429, 24] width 627 height 9
click at [277, 21] on link "Home" at bounding box center [261, 24] width 31 height 9
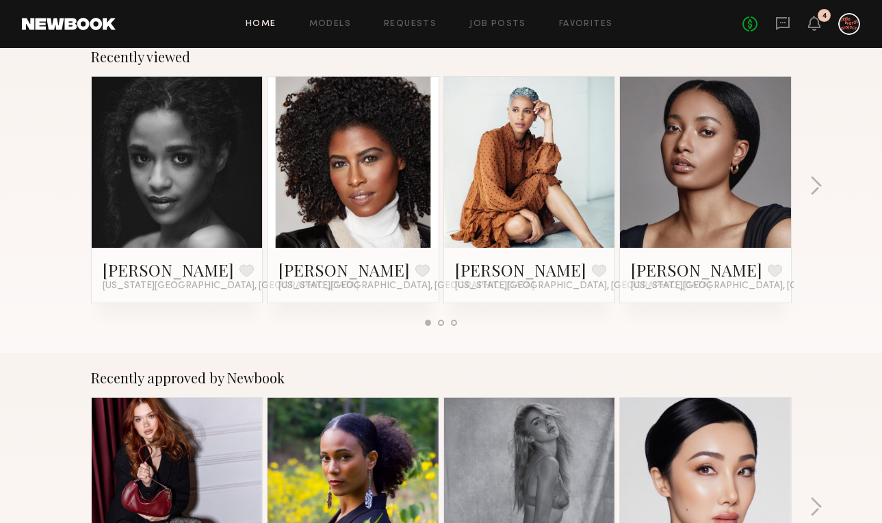
scroll to position [252, 0]
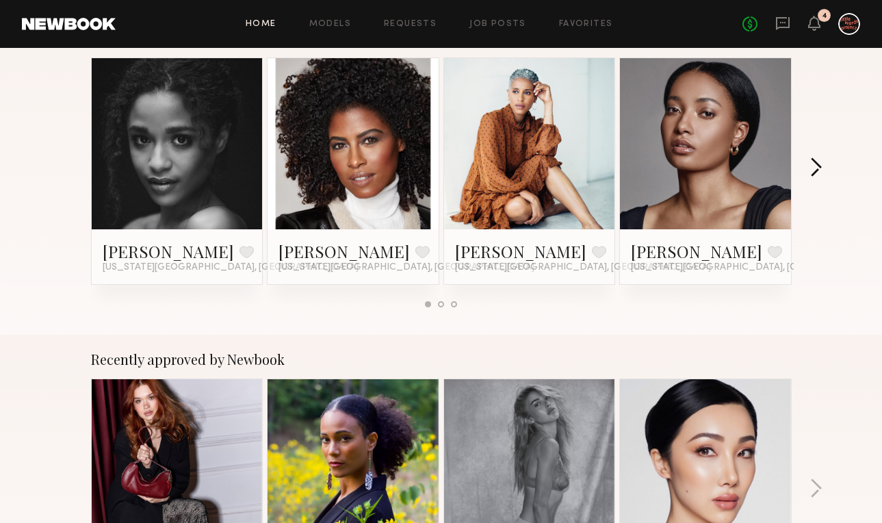
click at [822, 168] on button "button" at bounding box center [816, 168] width 13 height 23
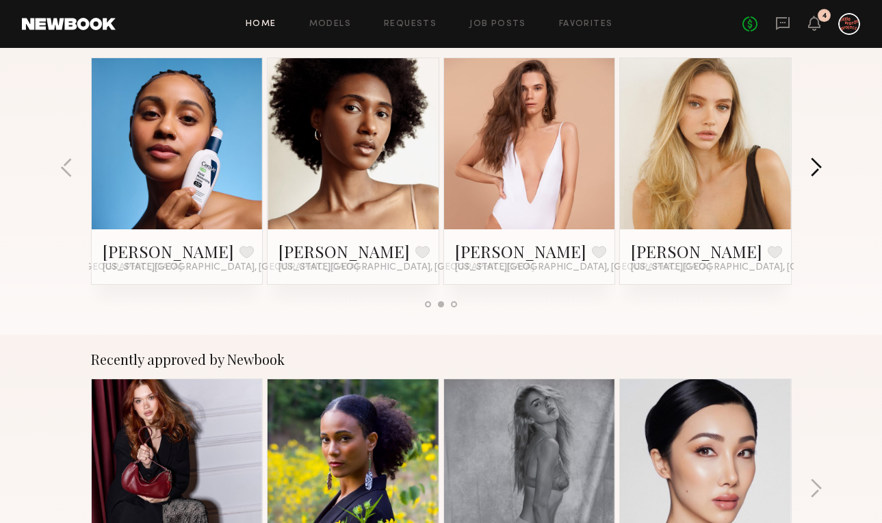
click at [822, 168] on button "button" at bounding box center [816, 168] width 13 height 23
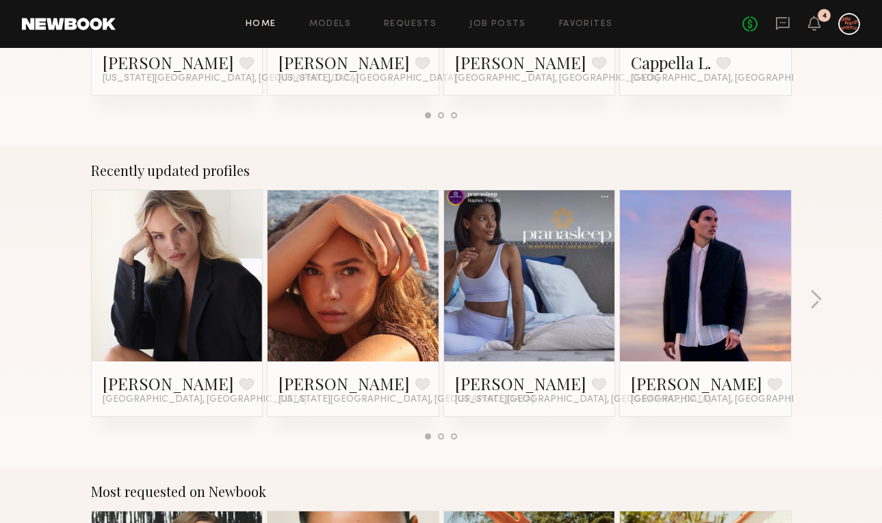
scroll to position [781, 0]
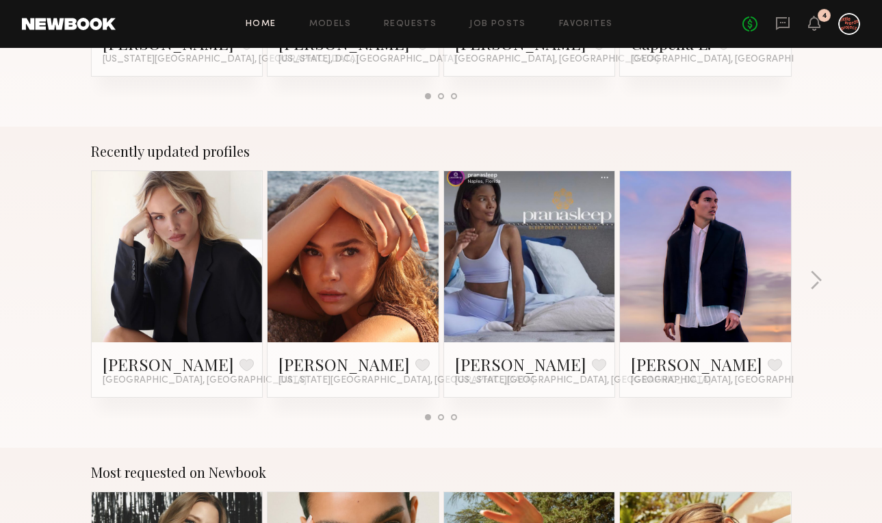
click at [505, 268] on link at bounding box center [530, 256] width 84 height 171
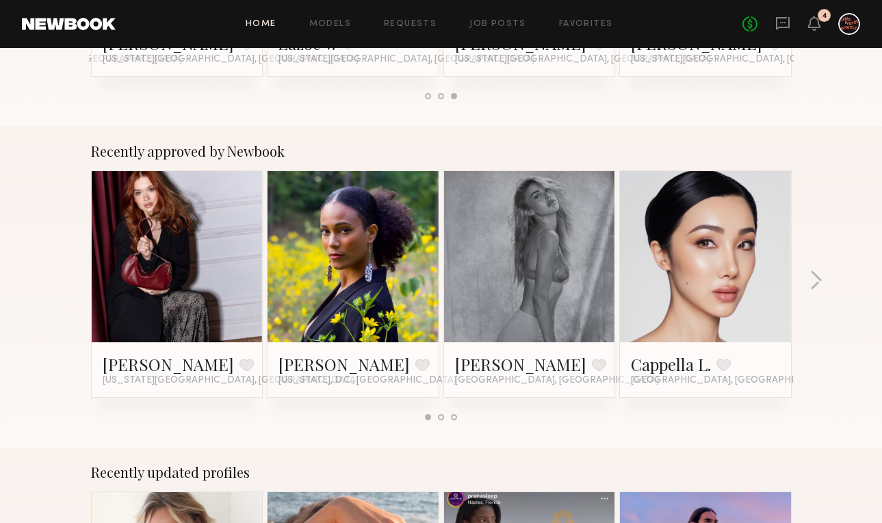
scroll to position [0, 0]
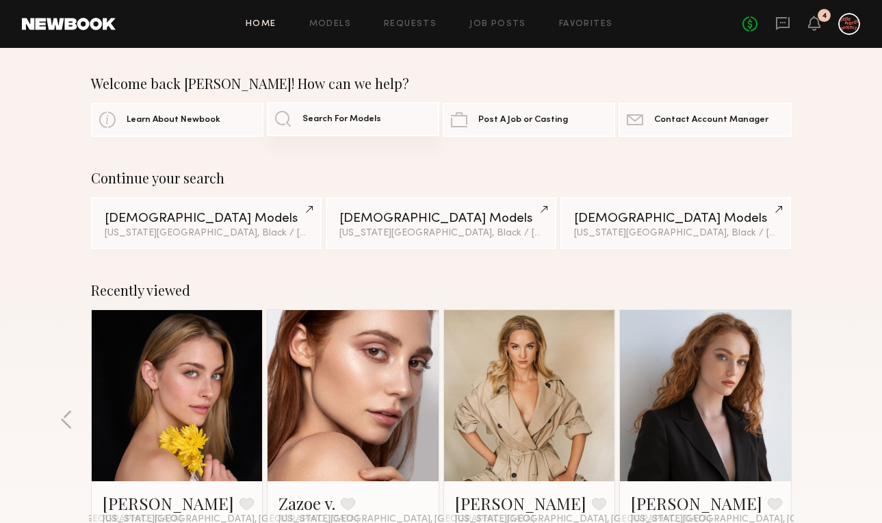
click at [301, 118] on link "Search For Models" at bounding box center [353, 119] width 172 height 34
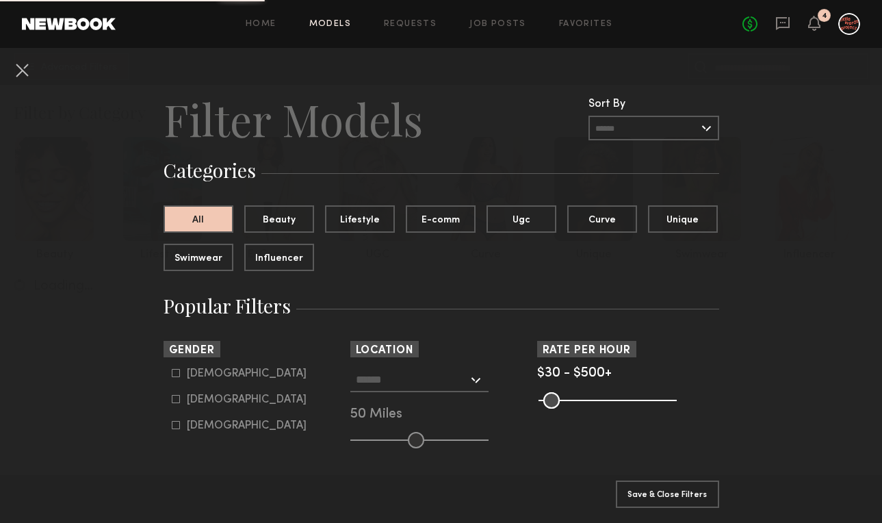
click at [179, 398] on icon at bounding box center [176, 399] width 8 height 8
type input "**"
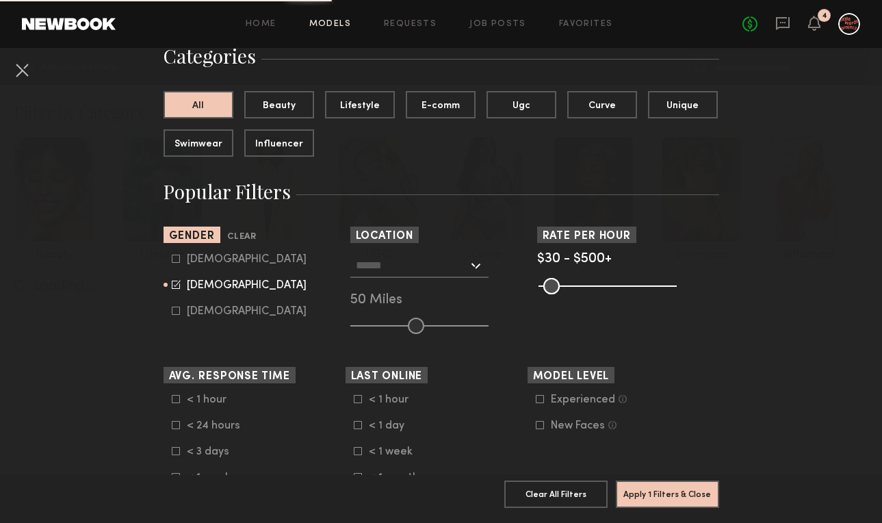
scroll to position [130, 0]
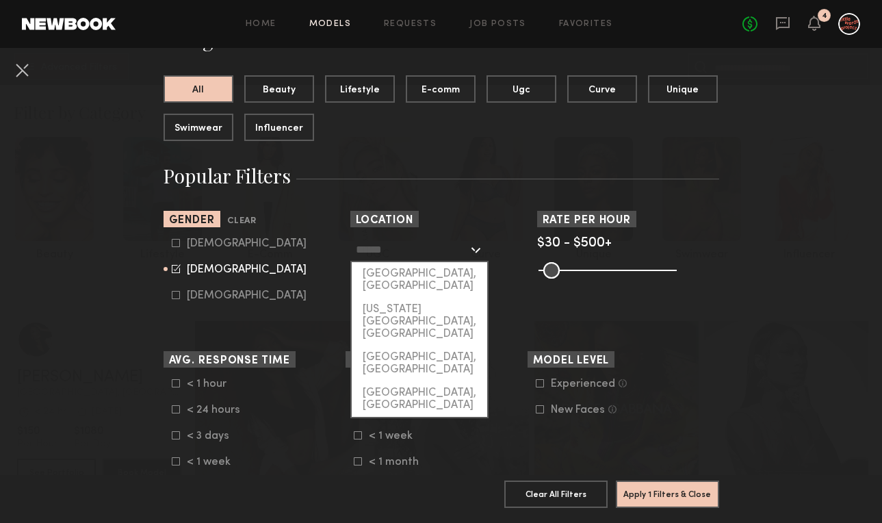
click at [438, 239] on input "text" at bounding box center [412, 249] width 112 height 23
click at [440, 298] on div "[US_STATE][GEOGRAPHIC_DATA], [GEOGRAPHIC_DATA]" at bounding box center [420, 322] width 136 height 48
type input "**********"
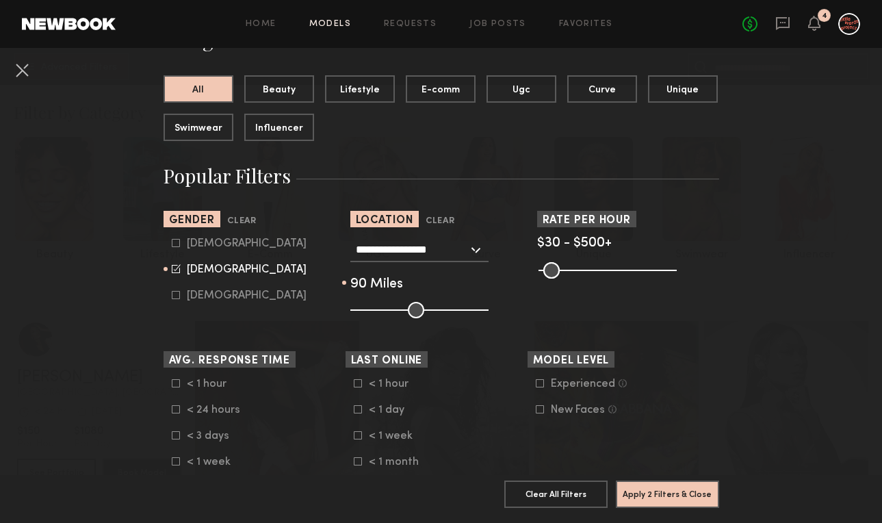
drag, startPoint x: 415, startPoint y: 318, endPoint x: 464, endPoint y: 320, distance: 49.3
type input "**"
click at [465, 318] on input "range" at bounding box center [419, 310] width 138 height 16
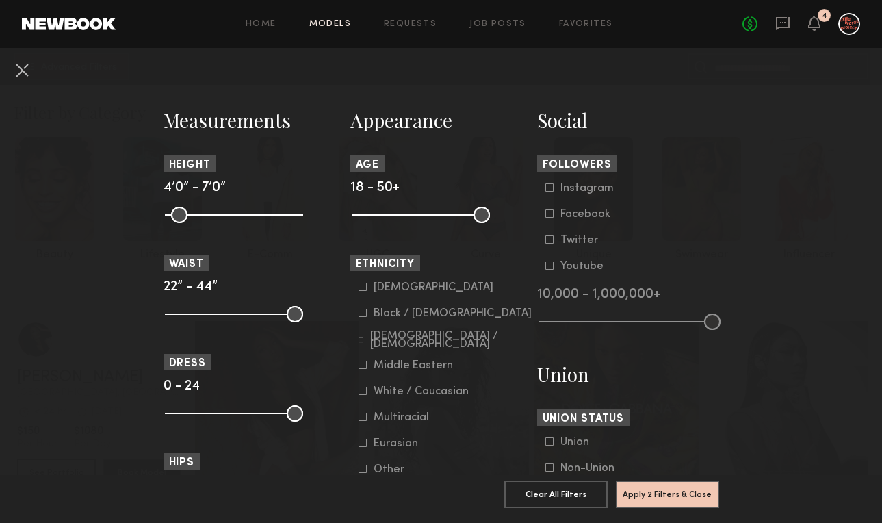
scroll to position [555, 0]
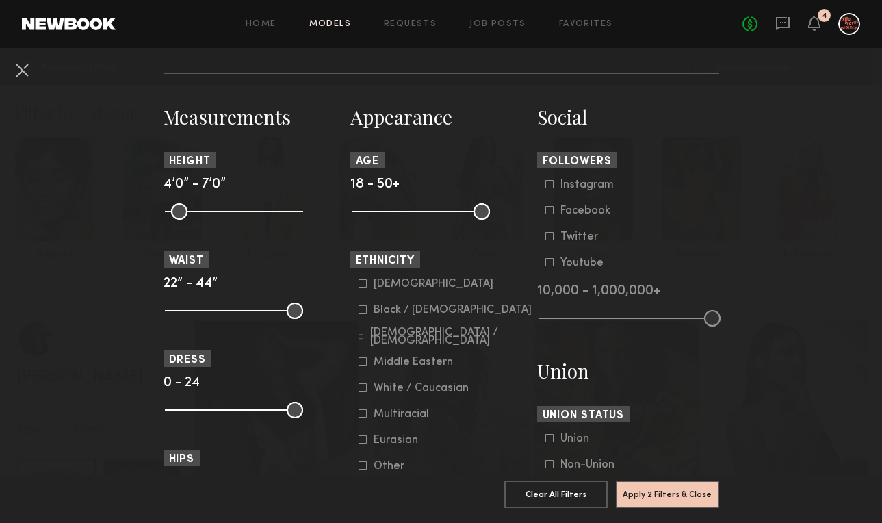
click at [389, 314] on div "Black / African American" at bounding box center [453, 310] width 158 height 8
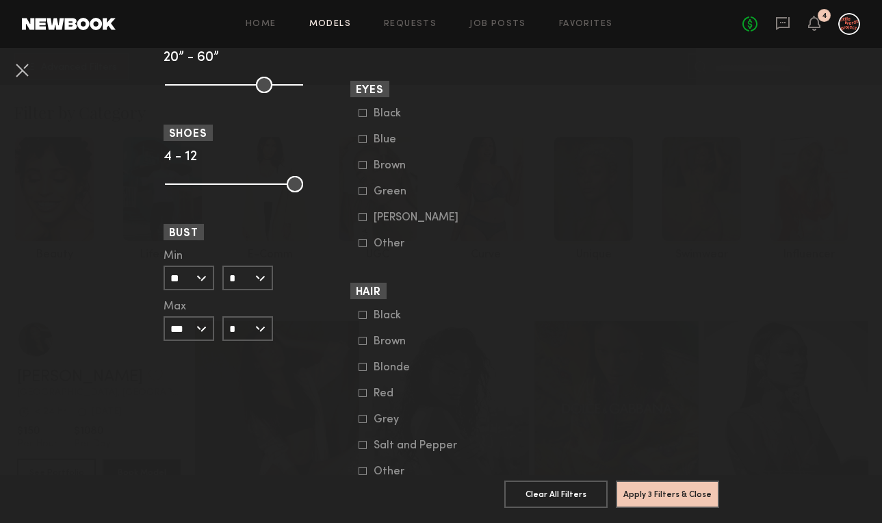
scroll to position [1034, 0]
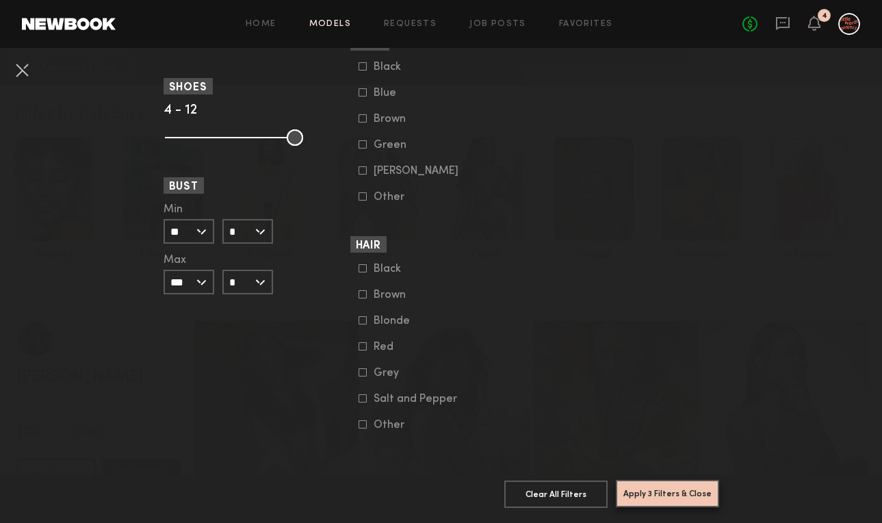
click at [647, 493] on button "Apply 3 Filters & Close" at bounding box center [667, 493] width 103 height 27
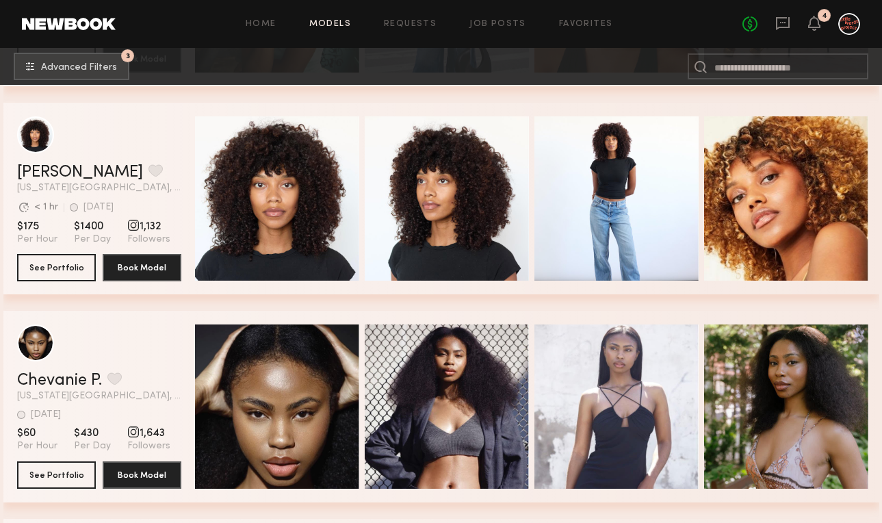
scroll to position [10381, 0]
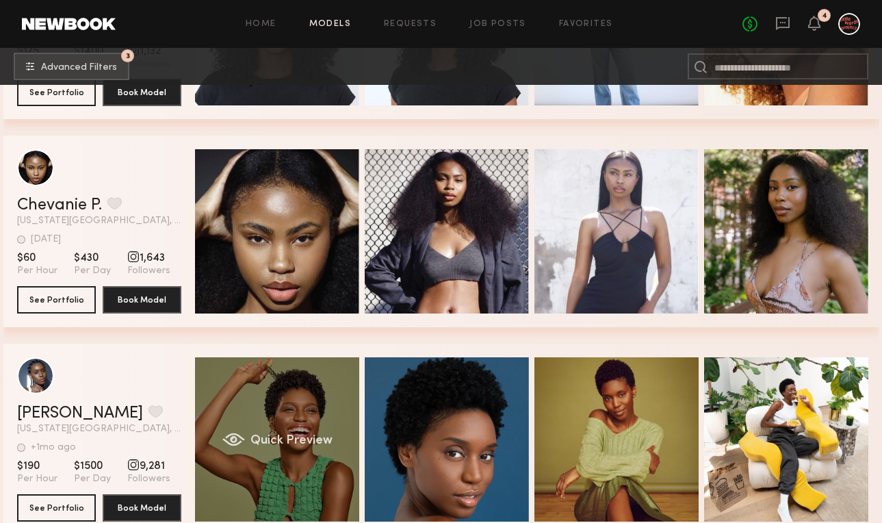
click at [297, 461] on div "Quick Preview" at bounding box center [277, 439] width 164 height 164
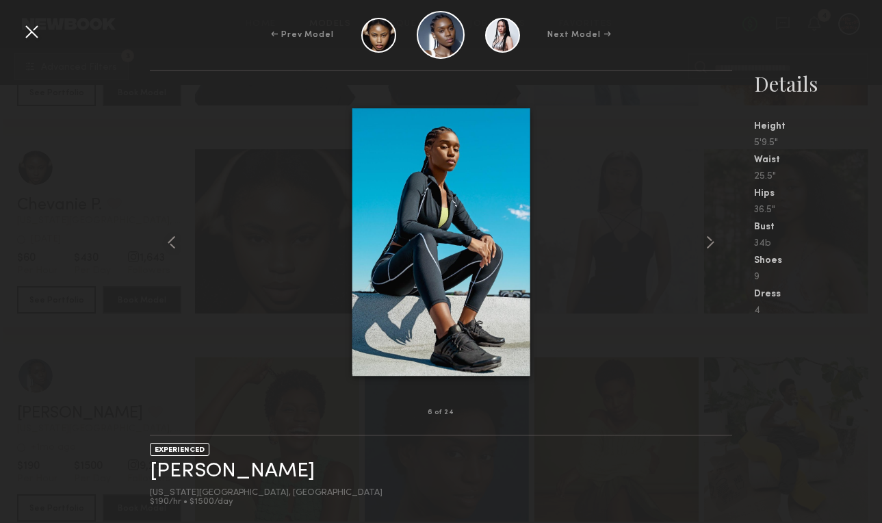
click at [32, 35] on div at bounding box center [32, 32] width 22 height 22
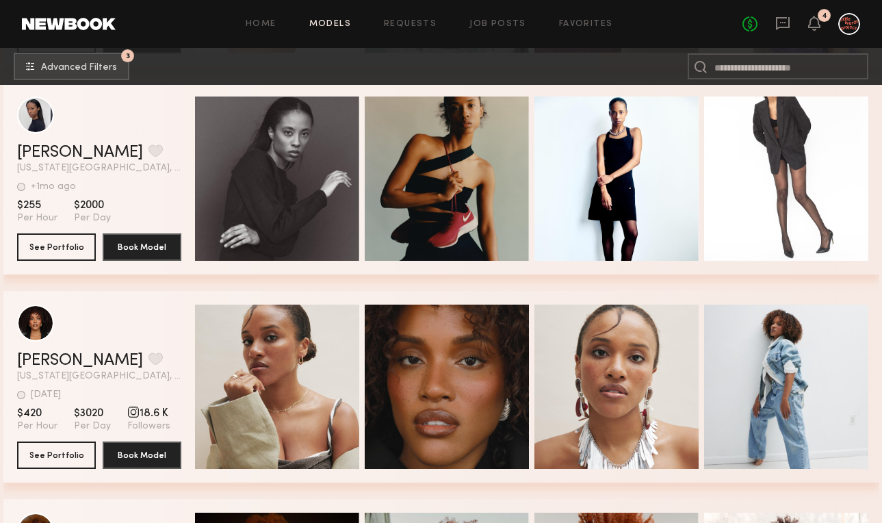
scroll to position [15829, 0]
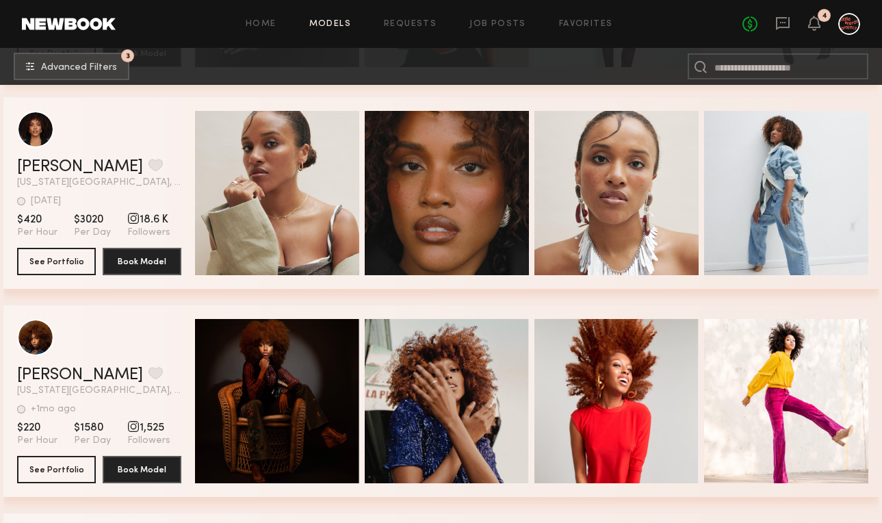
click at [316, 281] on div "Quick Preview Quick Preview Quick Preview Quick Preview" at bounding box center [534, 193] width 679 height 192
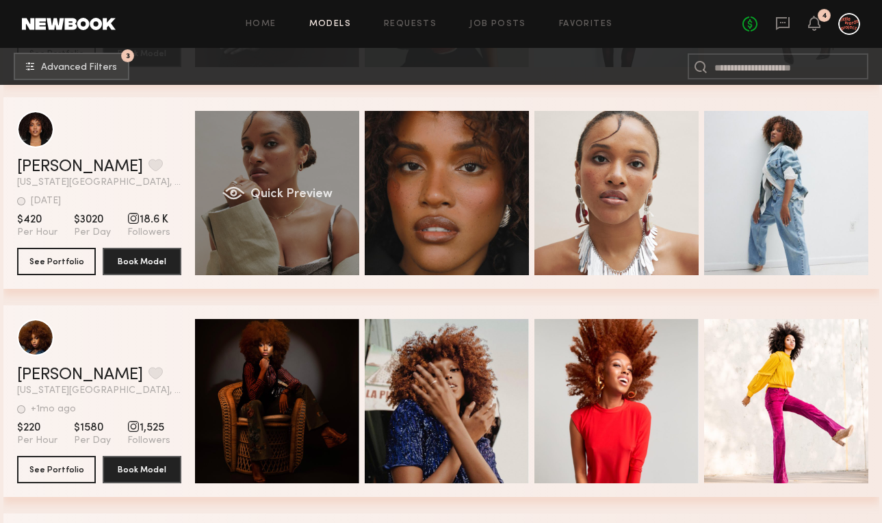
click at [314, 268] on div "Quick Preview" at bounding box center [277, 193] width 164 height 164
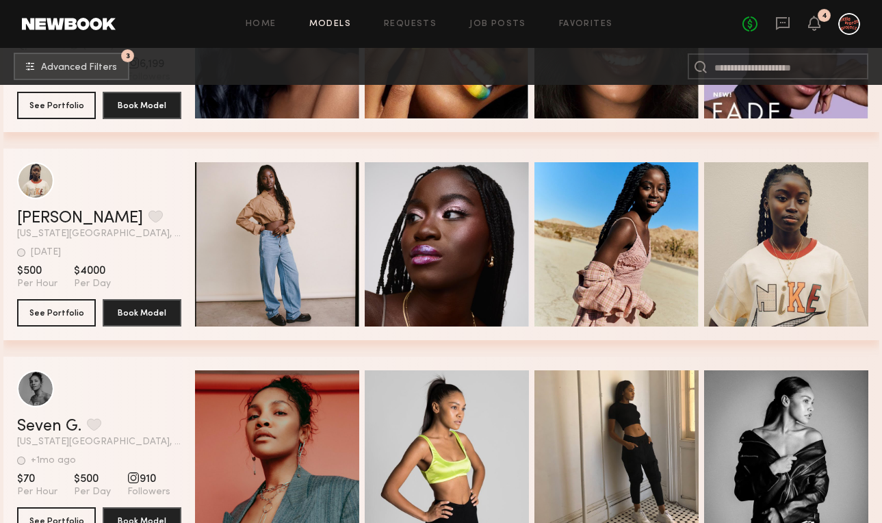
scroll to position [16723, 0]
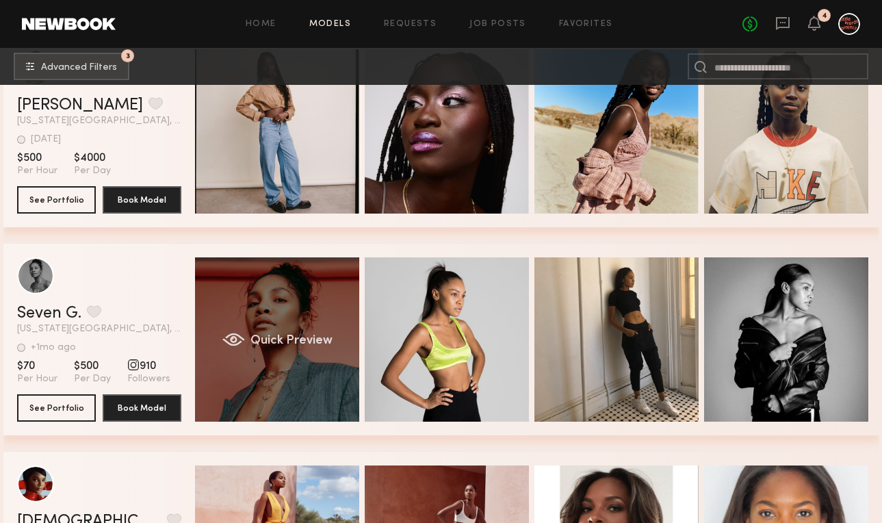
click at [305, 305] on div "Quick Preview" at bounding box center [277, 339] width 164 height 164
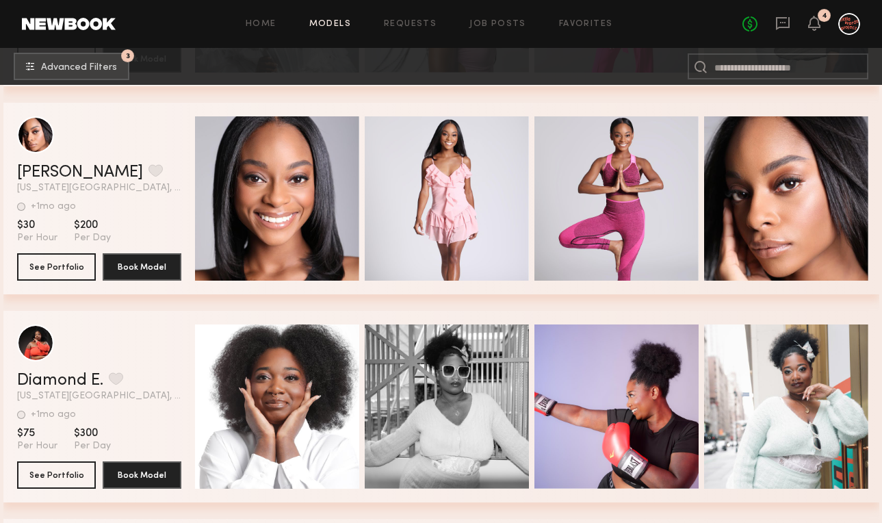
scroll to position [34745, 0]
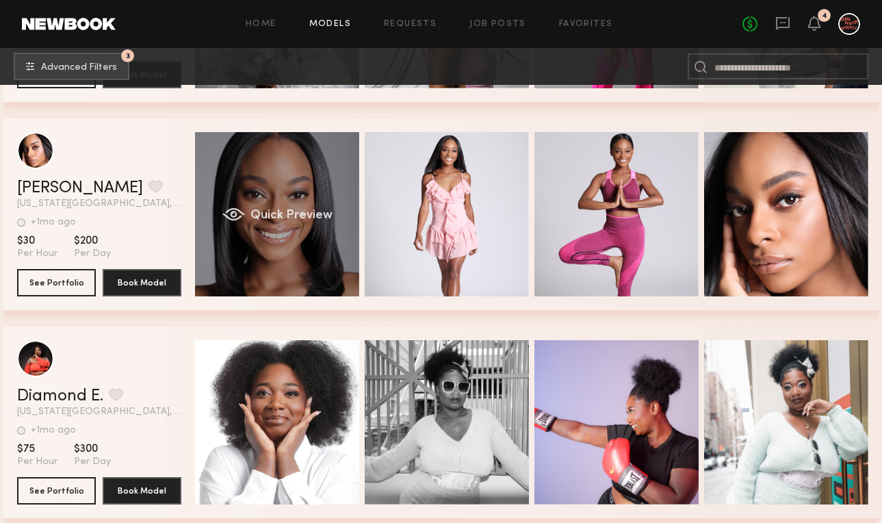
click at [301, 242] on div "Quick Preview" at bounding box center [277, 214] width 164 height 164
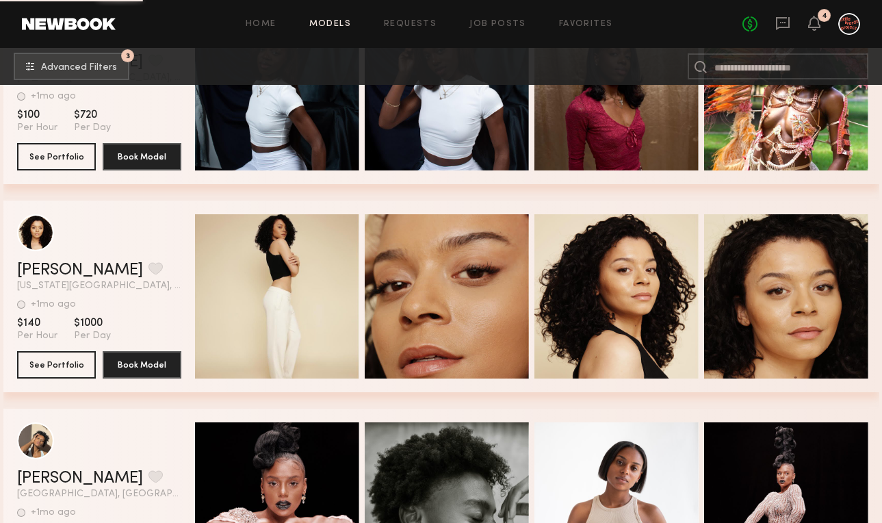
scroll to position [44235, 0]
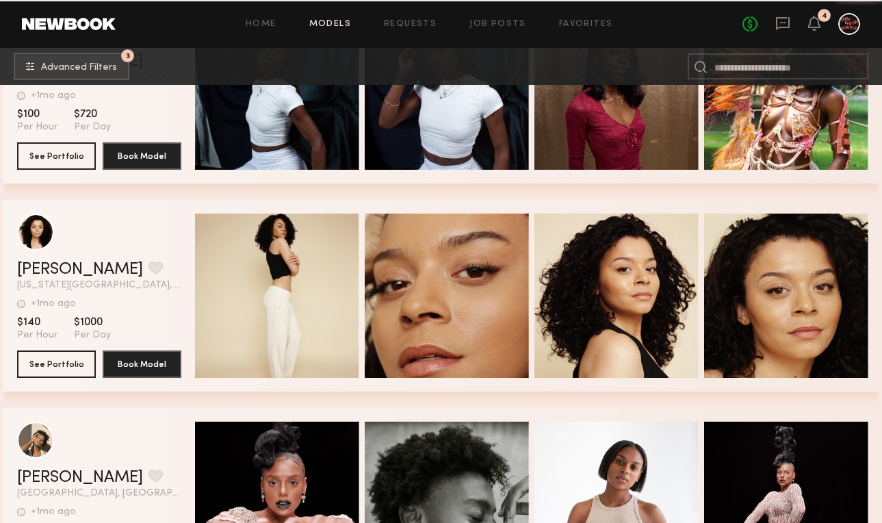
click at [258, 314] on div "Quick Preview" at bounding box center [277, 296] width 164 height 164
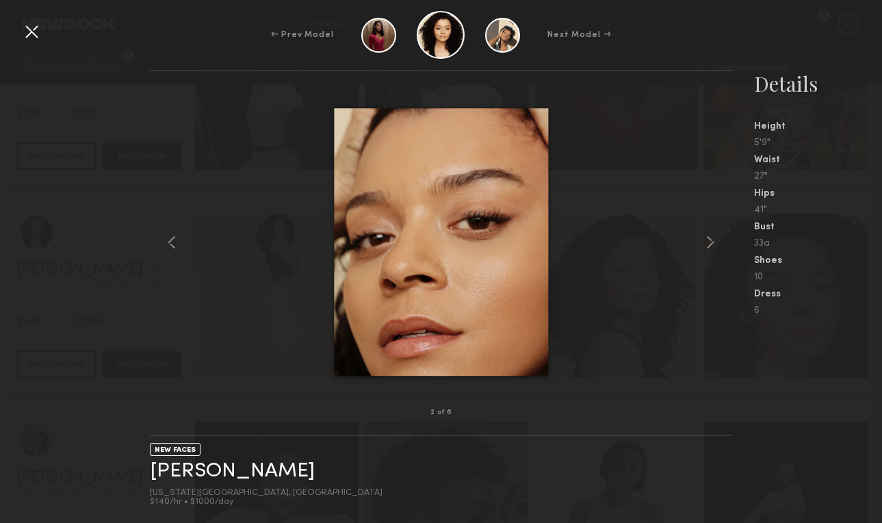
click at [33, 37] on div at bounding box center [32, 32] width 22 height 22
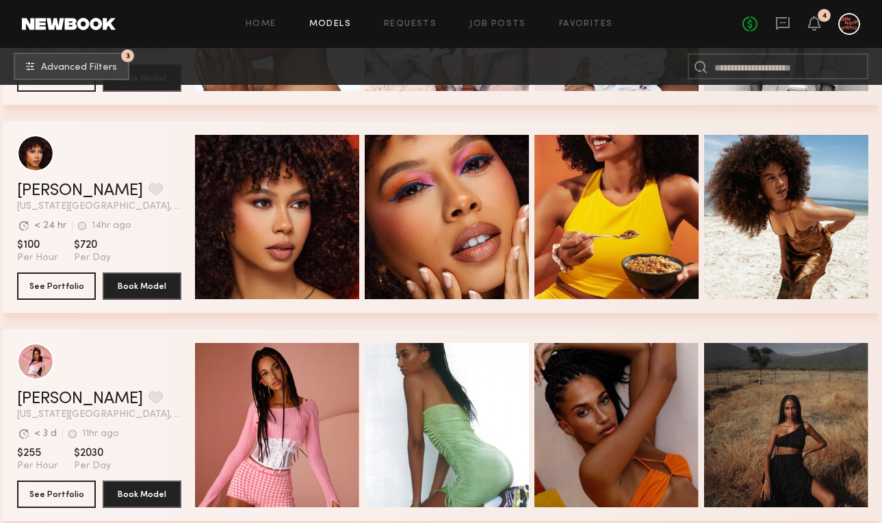
scroll to position [0, 0]
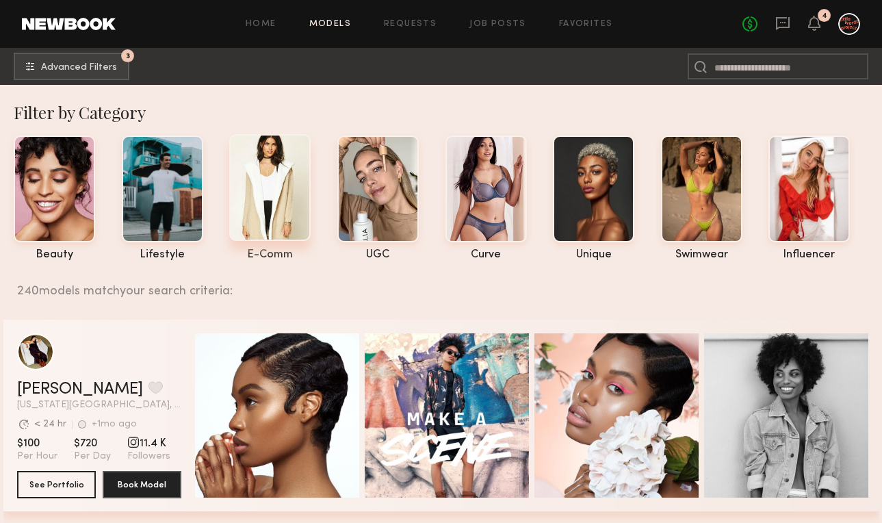
click at [293, 225] on div at bounding box center [269, 187] width 81 height 107
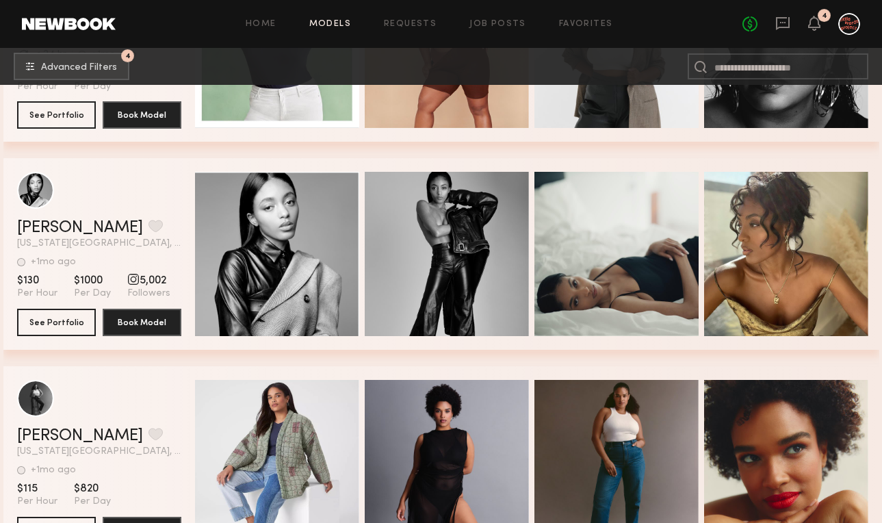
scroll to position [3219, 0]
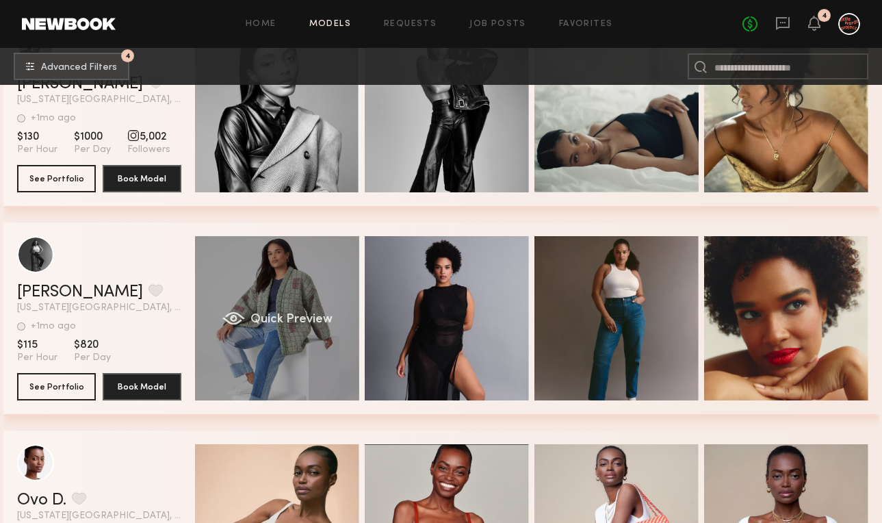
click at [277, 357] on div "Quick Preview" at bounding box center [277, 318] width 164 height 164
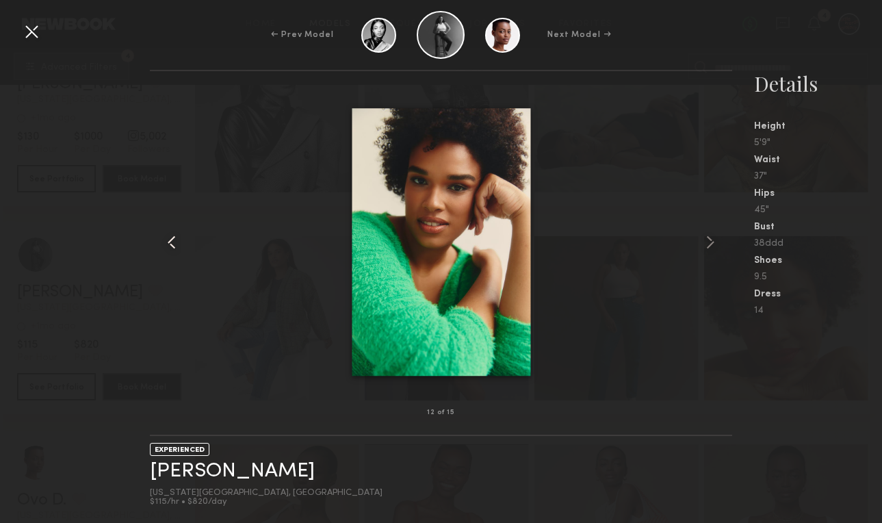
click at [176, 242] on common-icon at bounding box center [172, 242] width 22 height 22
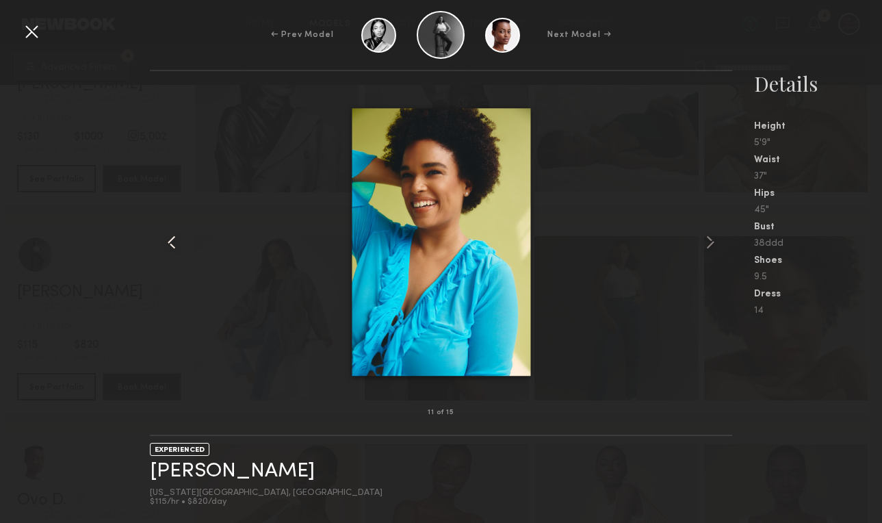
click at [175, 242] on common-icon at bounding box center [172, 242] width 22 height 22
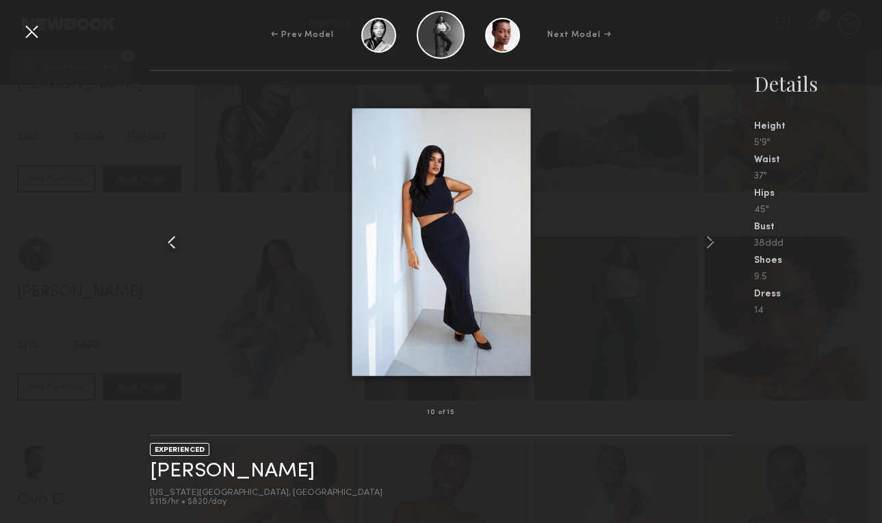
click at [175, 242] on common-icon at bounding box center [172, 242] width 22 height 22
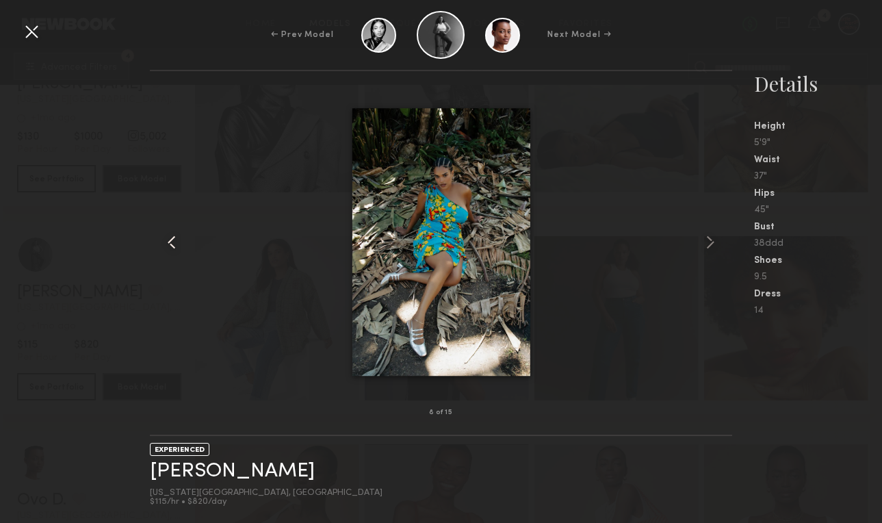
click at [175, 242] on common-icon at bounding box center [172, 242] width 22 height 22
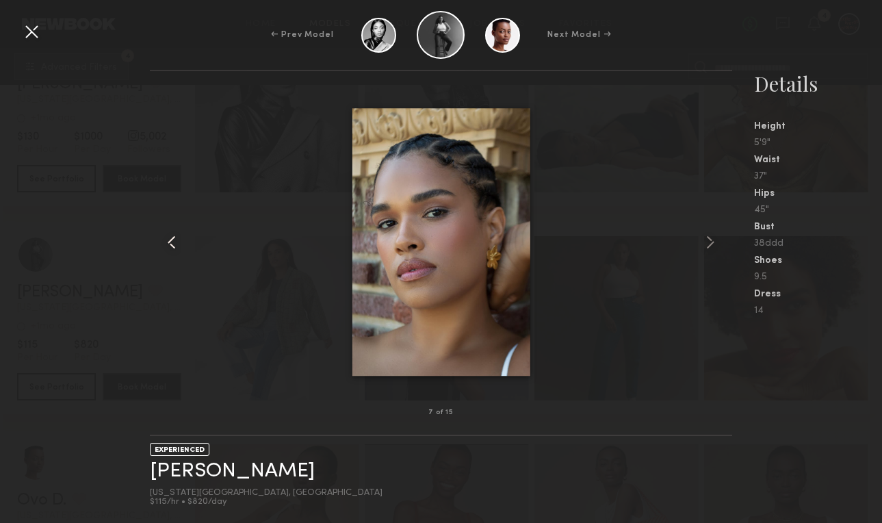
click at [175, 242] on common-icon at bounding box center [172, 242] width 22 height 22
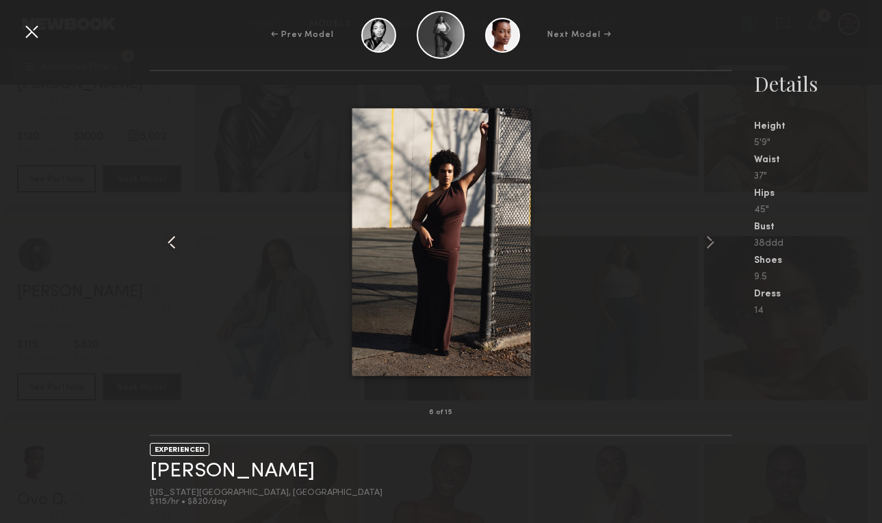
click at [175, 242] on common-icon at bounding box center [172, 242] width 22 height 22
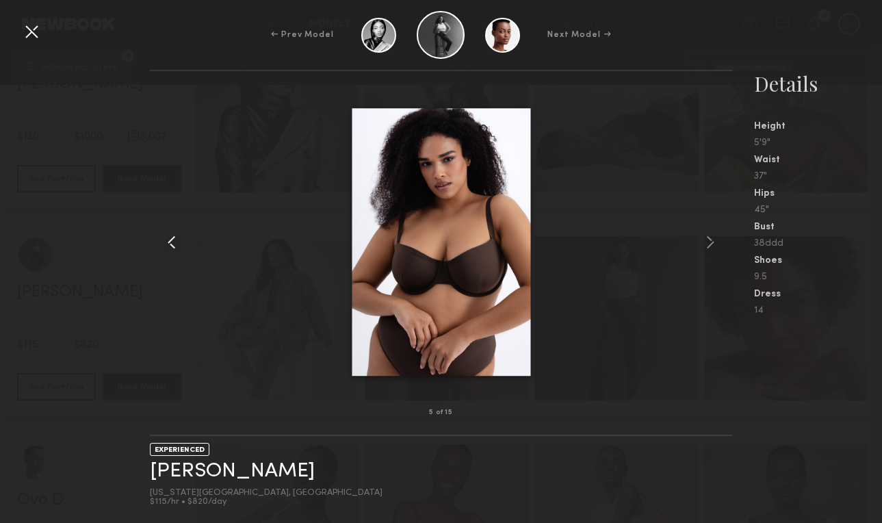
click at [175, 242] on common-icon at bounding box center [172, 242] width 22 height 22
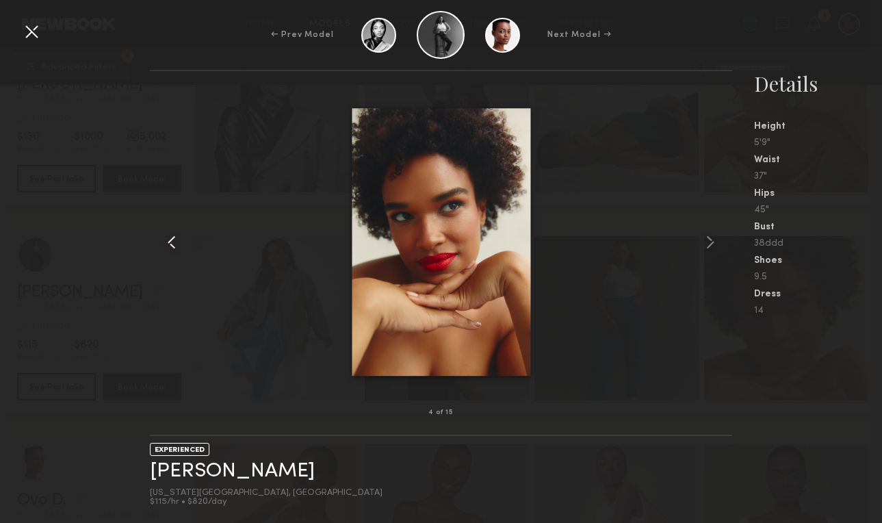
click at [175, 242] on common-icon at bounding box center [172, 242] width 22 height 22
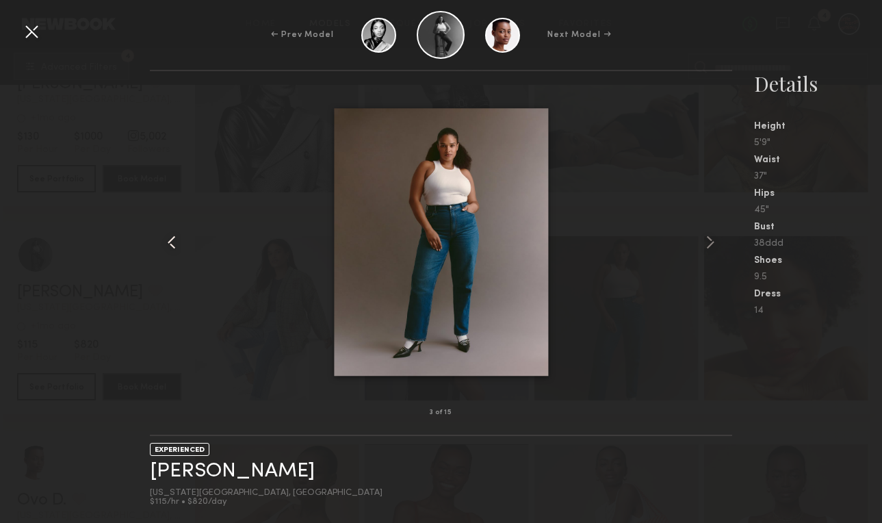
click at [175, 242] on common-icon at bounding box center [172, 242] width 22 height 22
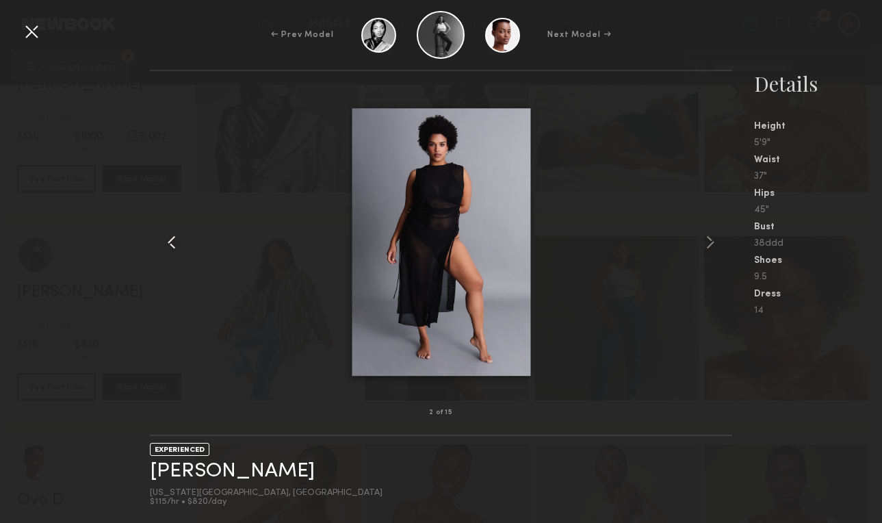
click at [175, 242] on common-icon at bounding box center [172, 242] width 22 height 22
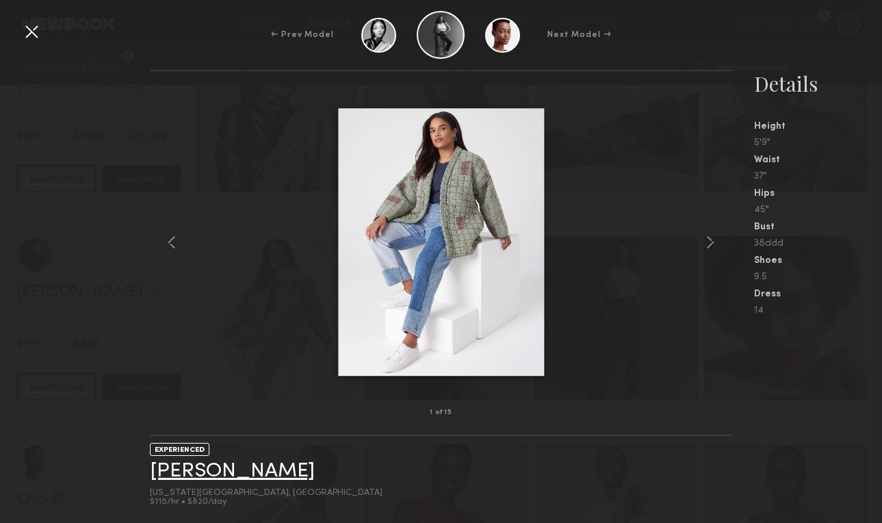
click at [218, 478] on link "[PERSON_NAME]" at bounding box center [232, 471] width 165 height 21
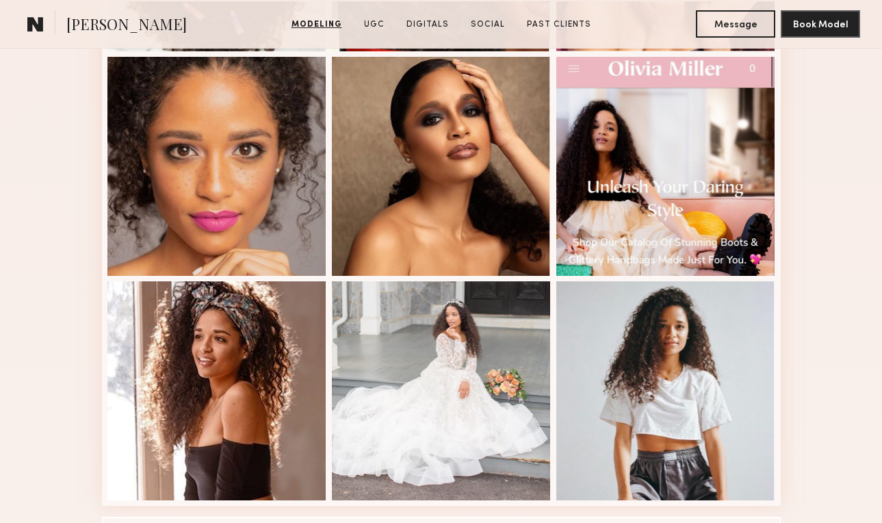
scroll to position [802, 0]
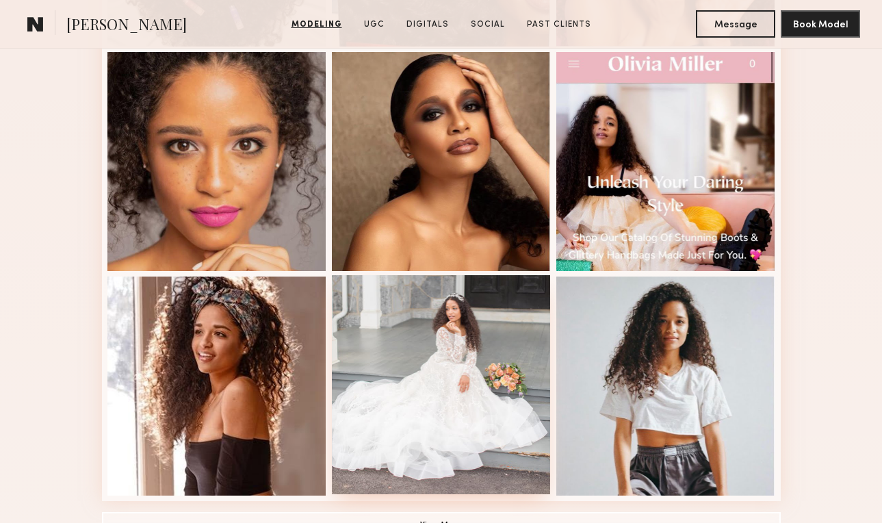
click at [480, 379] on div at bounding box center [441, 384] width 219 height 219
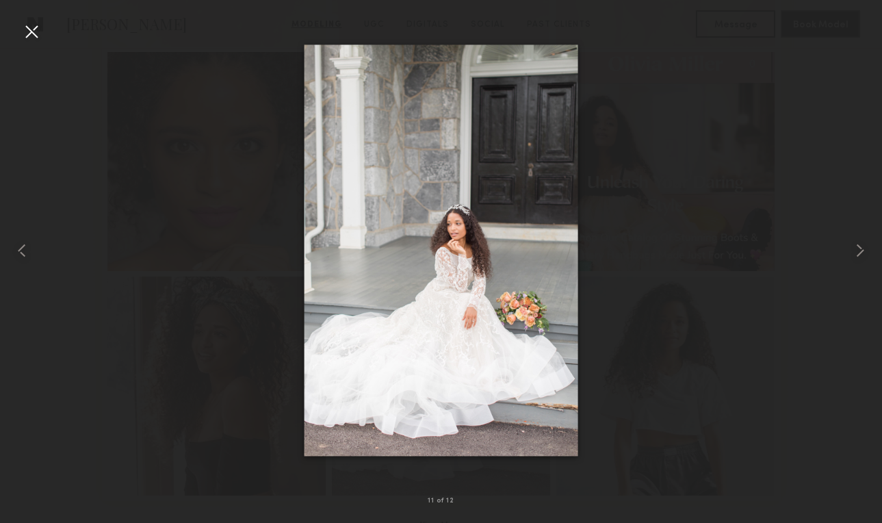
click at [36, 36] on div at bounding box center [32, 32] width 22 height 22
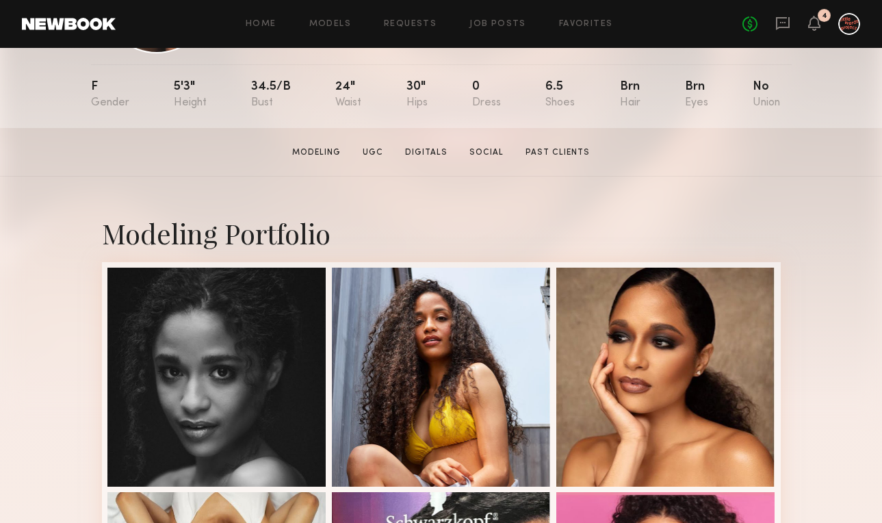
scroll to position [141, 0]
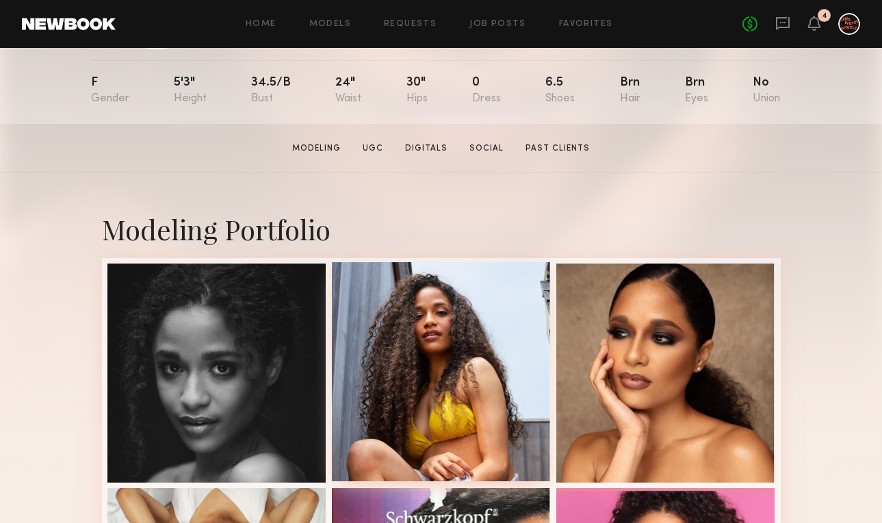
click at [455, 307] on div at bounding box center [441, 371] width 219 height 219
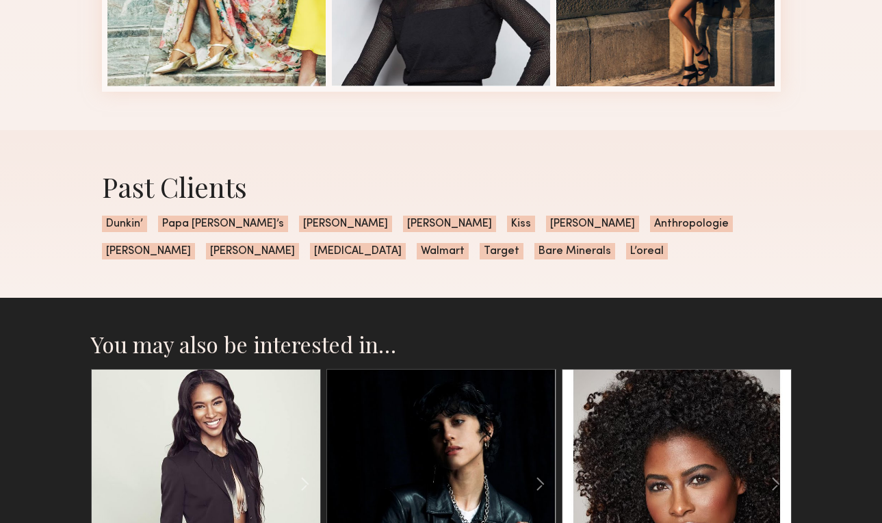
scroll to position [1266, 0]
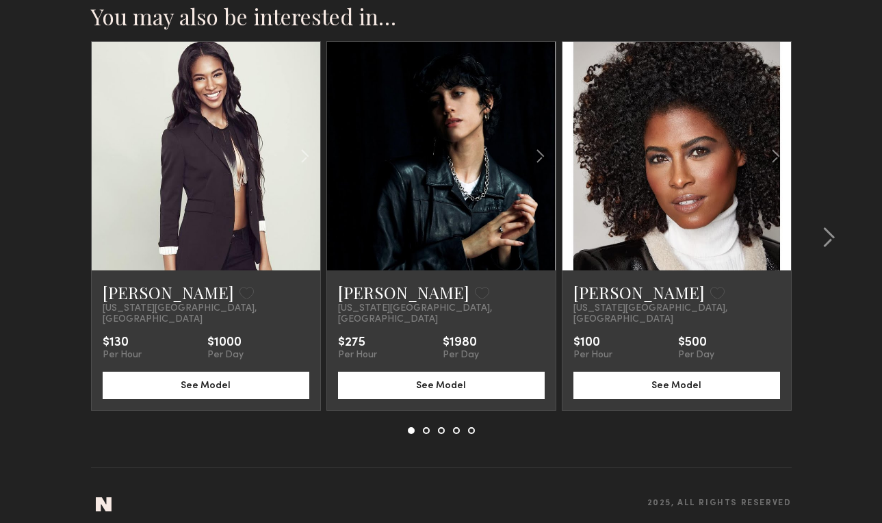
click at [209, 178] on link at bounding box center [206, 156] width 78 height 229
click at [828, 237] on common-icon at bounding box center [829, 238] width 14 height 22
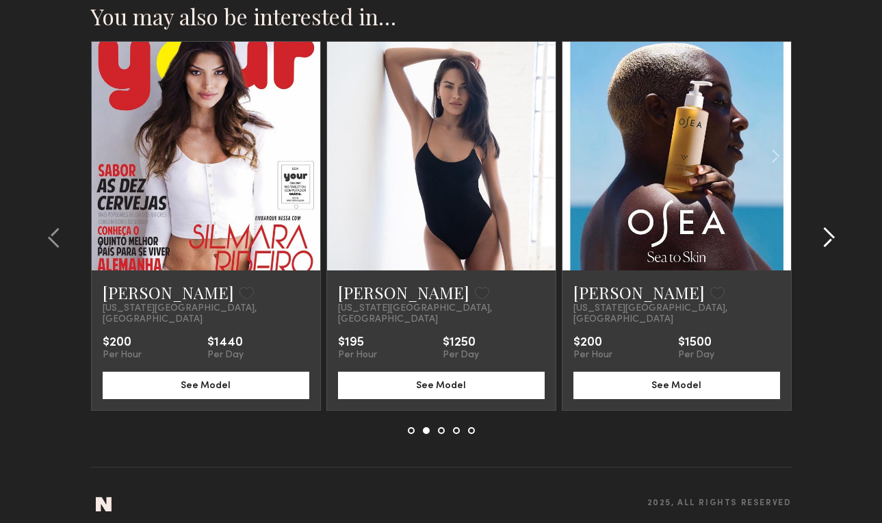
click at [828, 238] on common-icon at bounding box center [829, 238] width 14 height 22
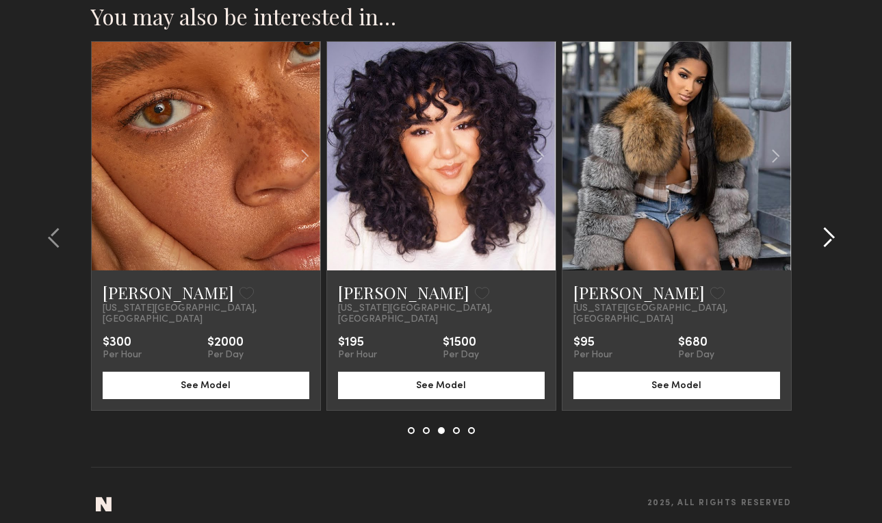
click at [829, 238] on common-icon at bounding box center [829, 238] width 14 height 22
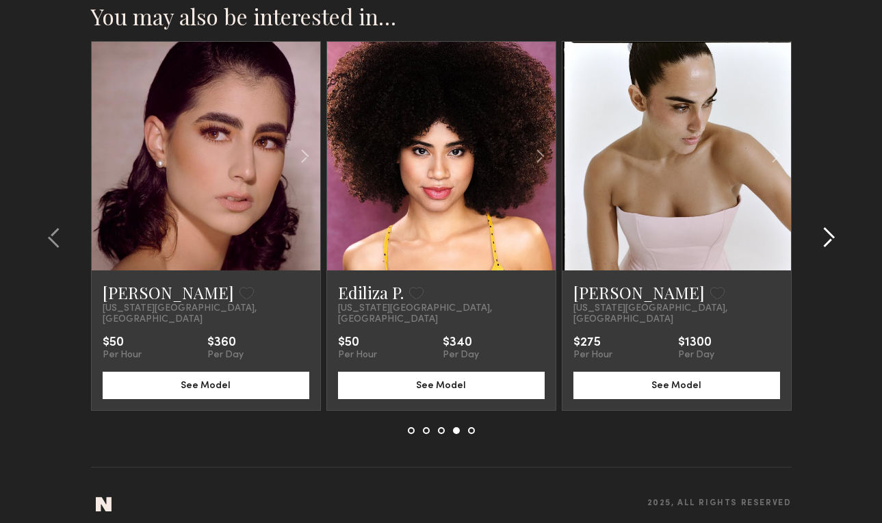
click at [829, 238] on common-icon at bounding box center [829, 238] width 14 height 22
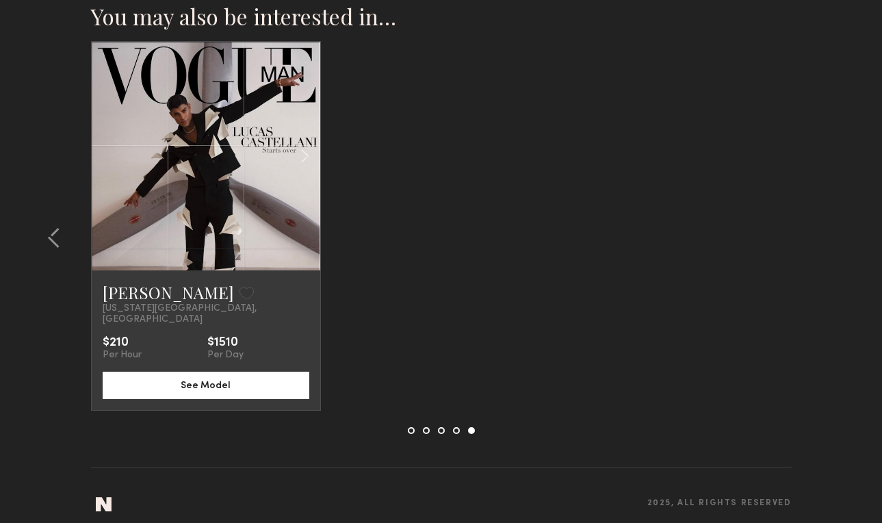
click at [830, 238] on section "You may also be interested in… Fior M. Favorite New York City, NY $130 Per Hour…" at bounding box center [441, 252] width 882 height 565
click at [412, 427] on button at bounding box center [411, 430] width 7 height 7
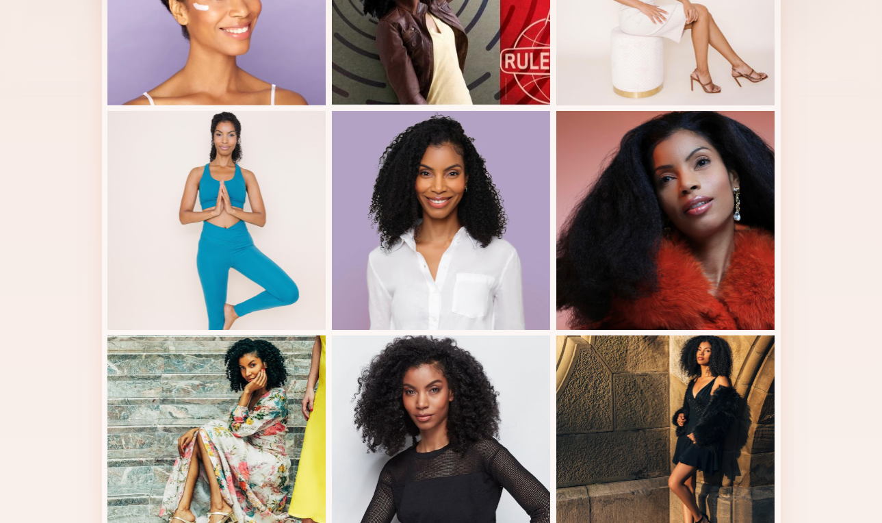
scroll to position [0, 0]
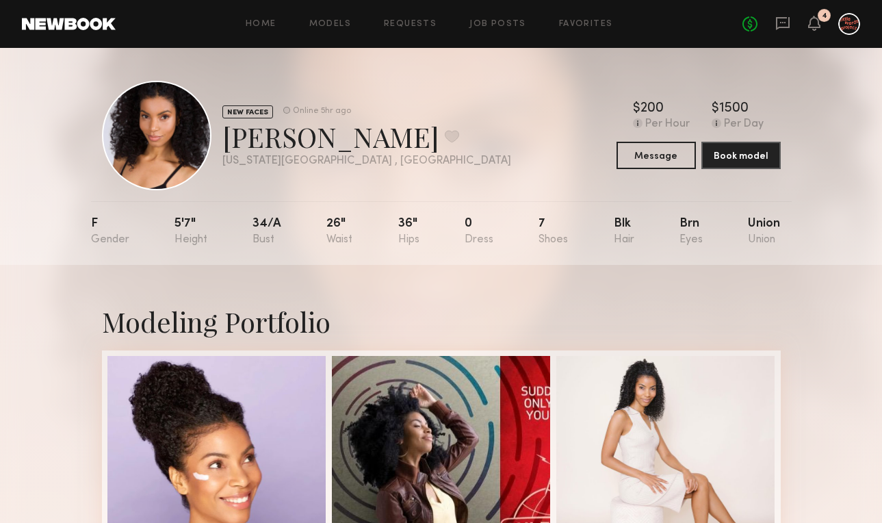
click at [331, 31] on div "Home Models Requests Job Posts Favorites Sign Out No fees up to $5,000 4" at bounding box center [488, 24] width 745 height 22
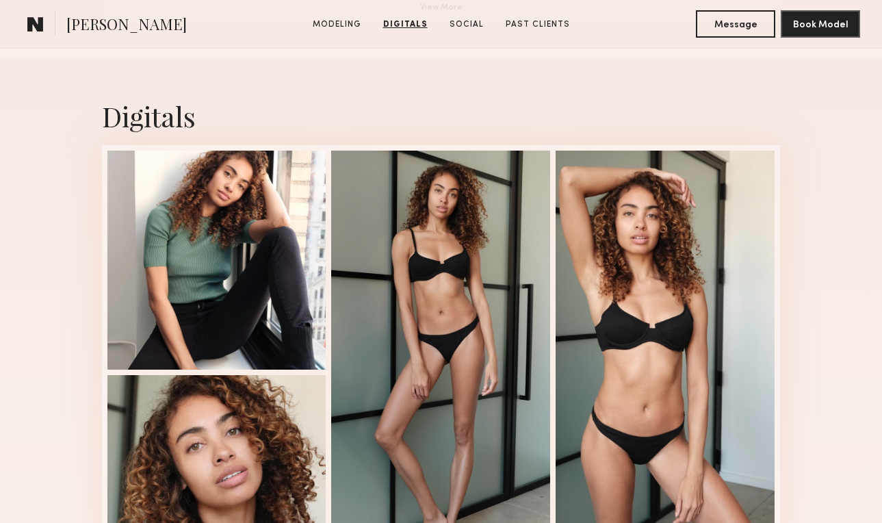
scroll to position [1311, 0]
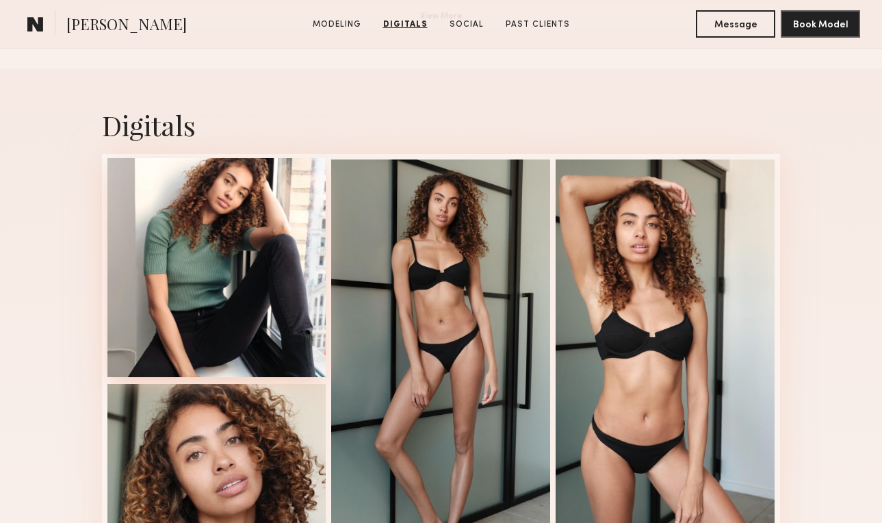
click at [282, 304] on div at bounding box center [216, 267] width 219 height 219
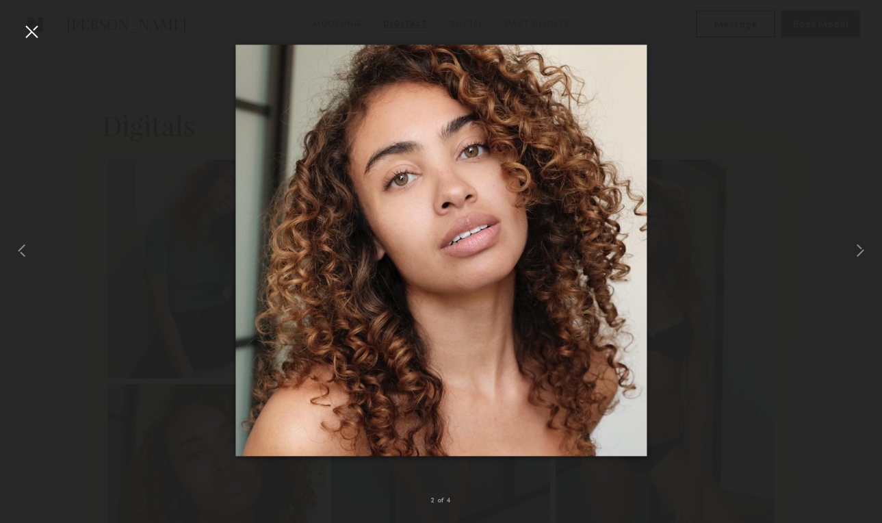
click at [38, 36] on div at bounding box center [32, 32] width 22 height 22
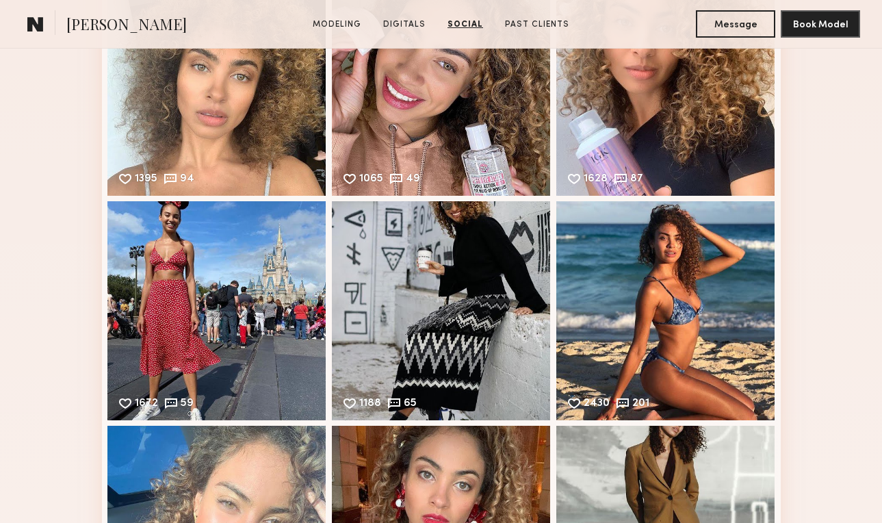
scroll to position [2309, 0]
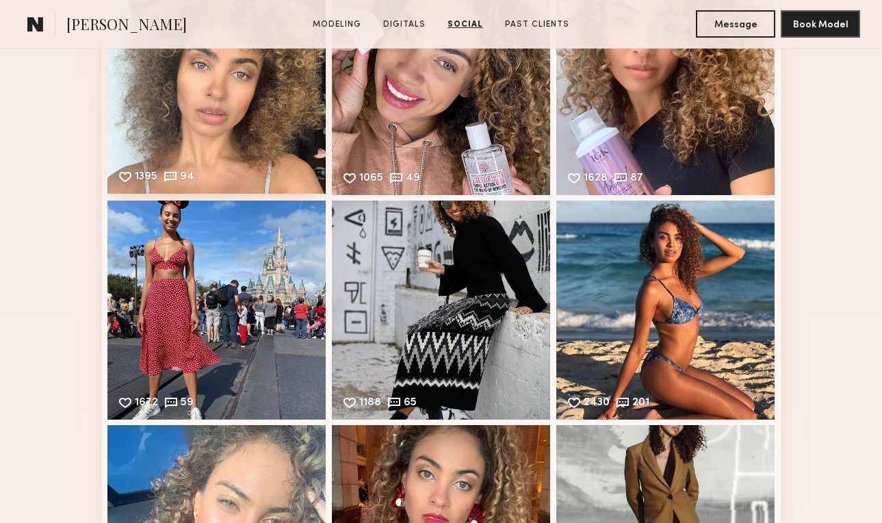
click at [257, 118] on div "1395 94 Likes & comments displayed to show model’s engagement" at bounding box center [216, 84] width 219 height 219
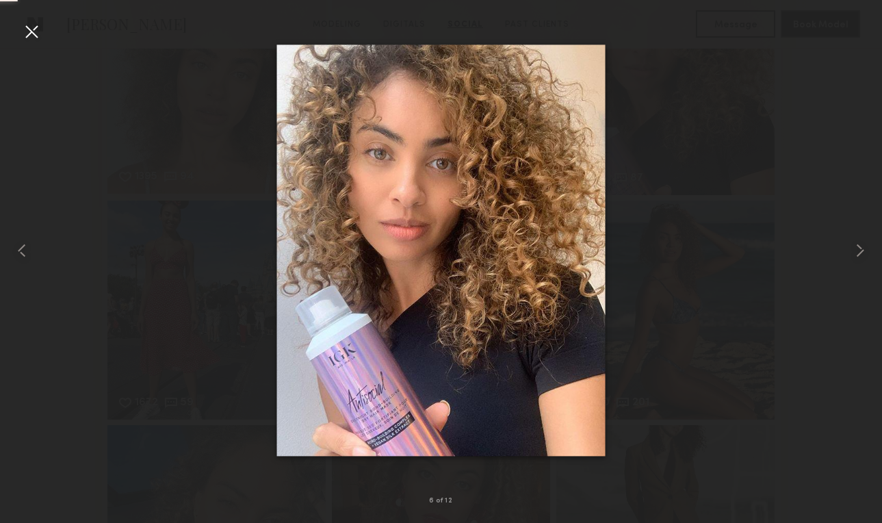
scroll to position [3169, 0]
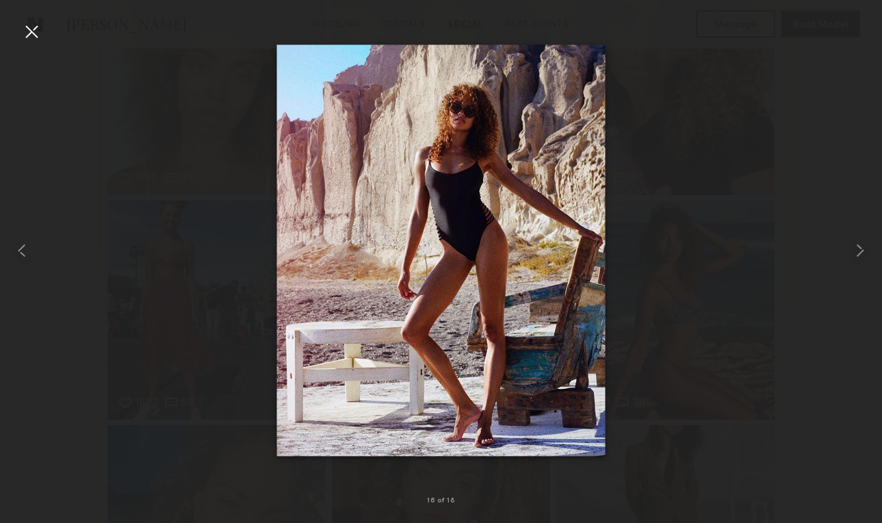
click at [36, 34] on div at bounding box center [32, 32] width 22 height 22
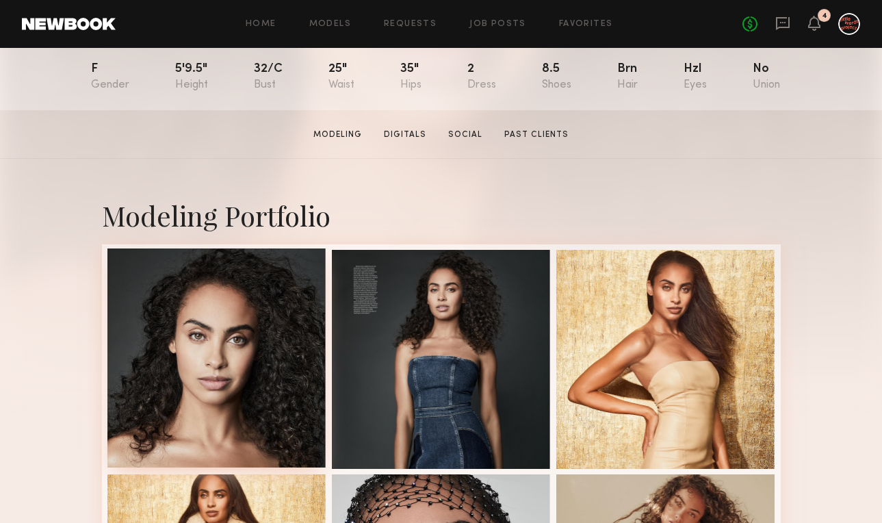
scroll to position [156, 0]
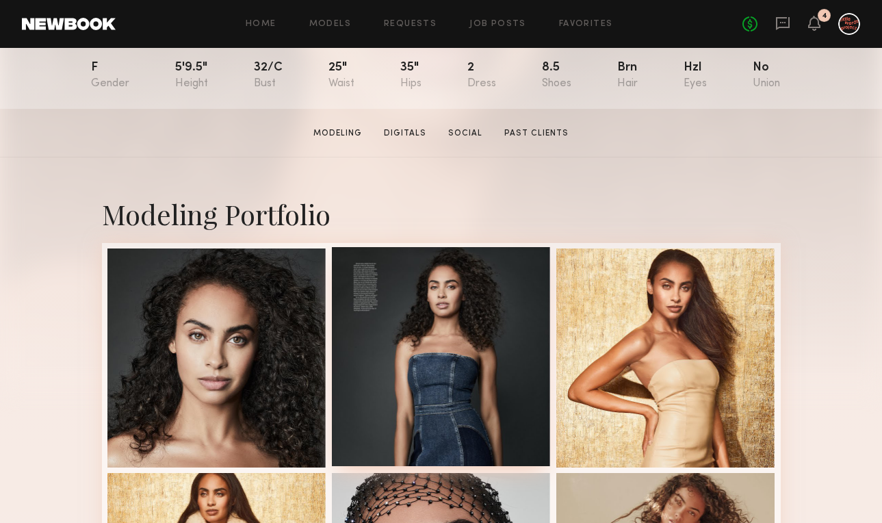
click at [381, 387] on div at bounding box center [441, 356] width 219 height 219
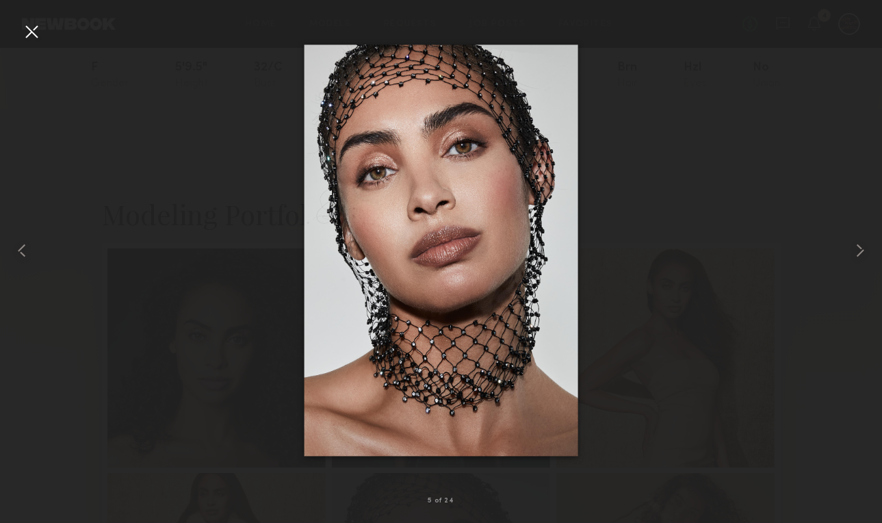
click at [31, 34] on div at bounding box center [32, 32] width 22 height 22
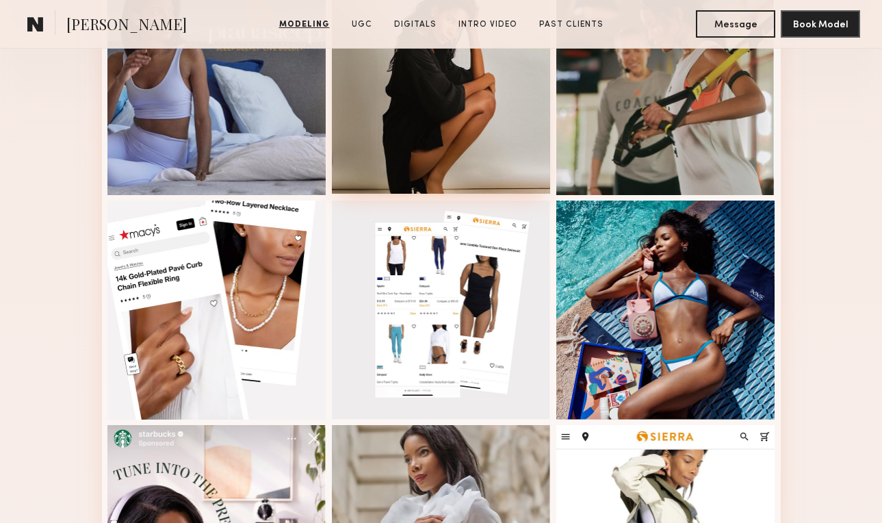
scroll to position [268, 0]
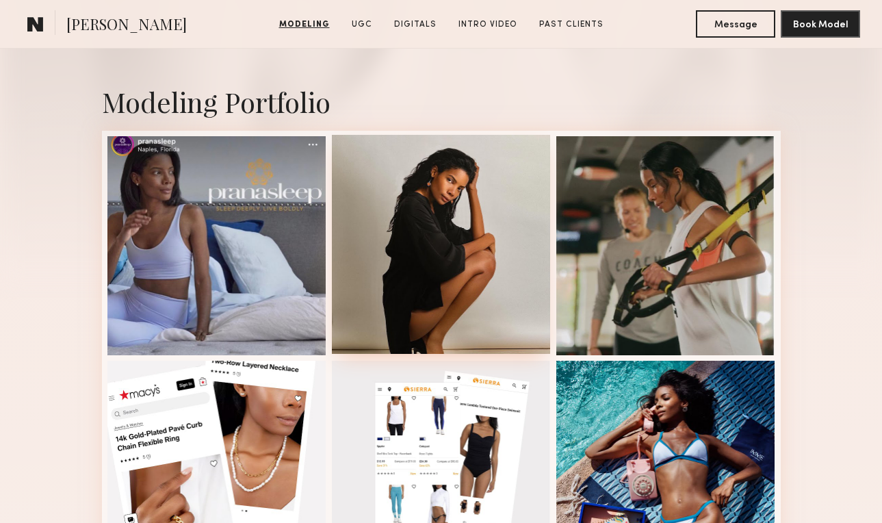
click at [448, 284] on div at bounding box center [441, 244] width 219 height 219
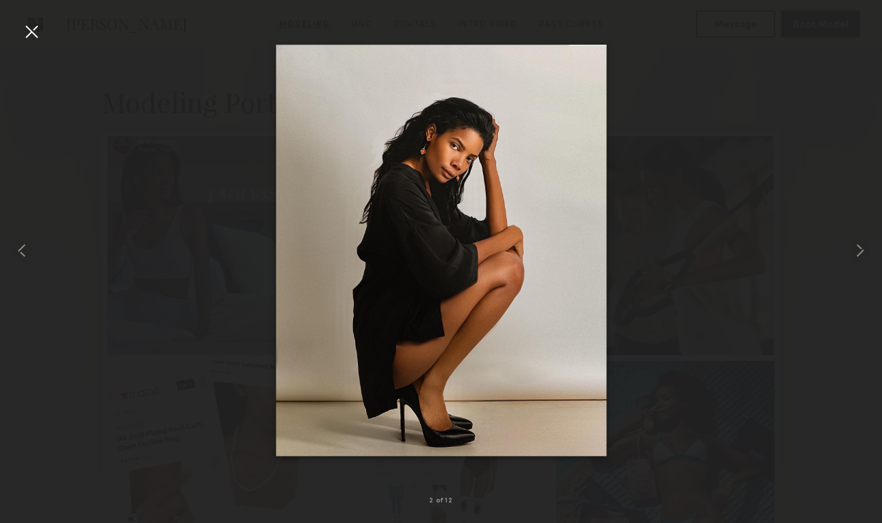
click at [25, 33] on div at bounding box center [32, 32] width 22 height 22
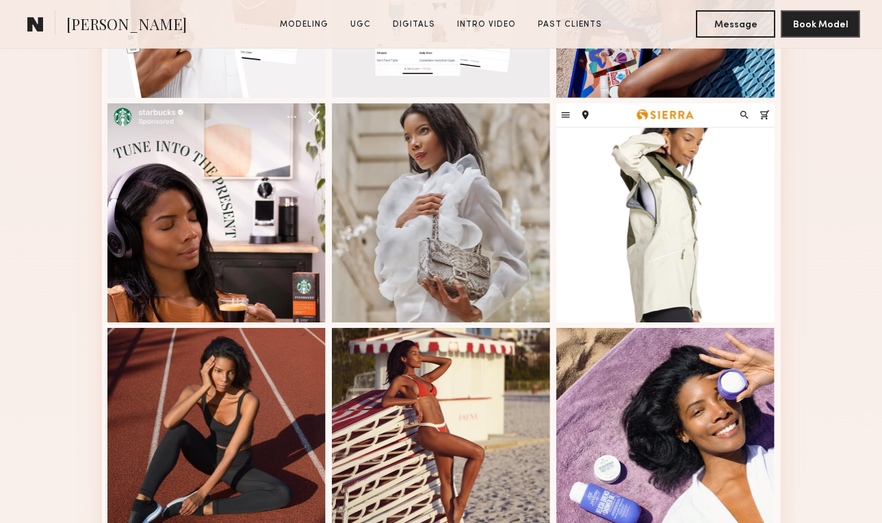
scroll to position [0, 0]
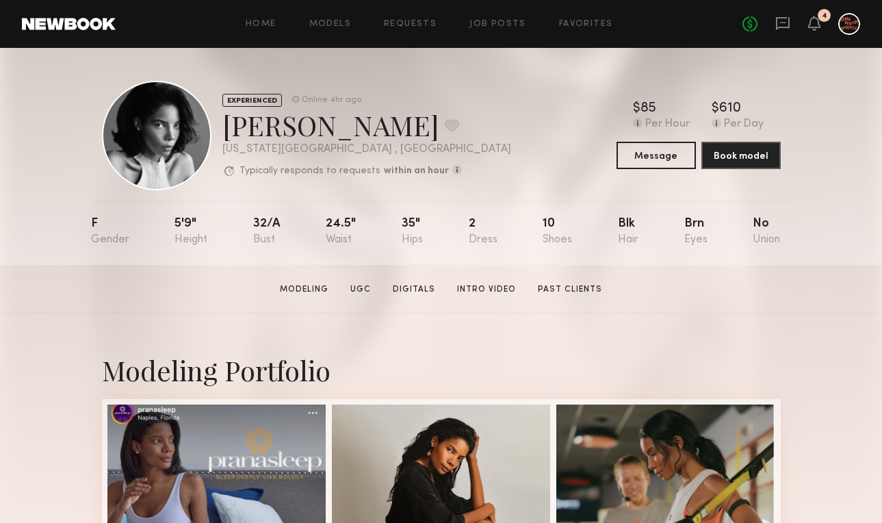
click at [361, 280] on section "June R. Modeling UGC Digitals Intro Video Past Clients Message Book Model" at bounding box center [441, 289] width 882 height 49
click at [363, 285] on link "UGC" at bounding box center [360, 289] width 31 height 12
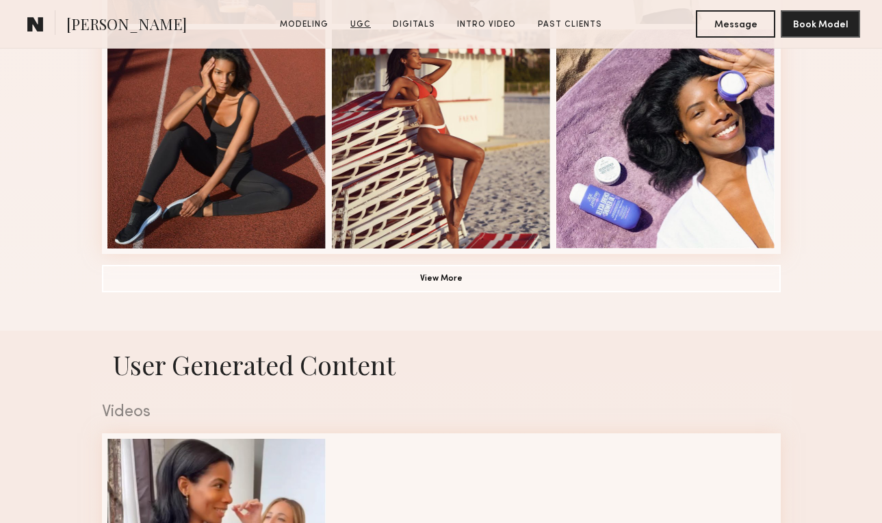
scroll to position [1296, 0]
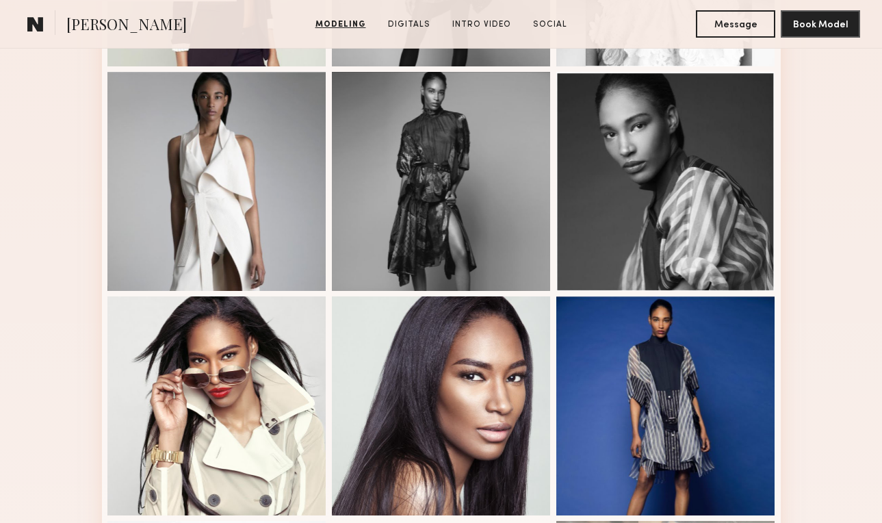
scroll to position [841, 0]
